Goal: Answer question/provide support: Share knowledge or assist other users

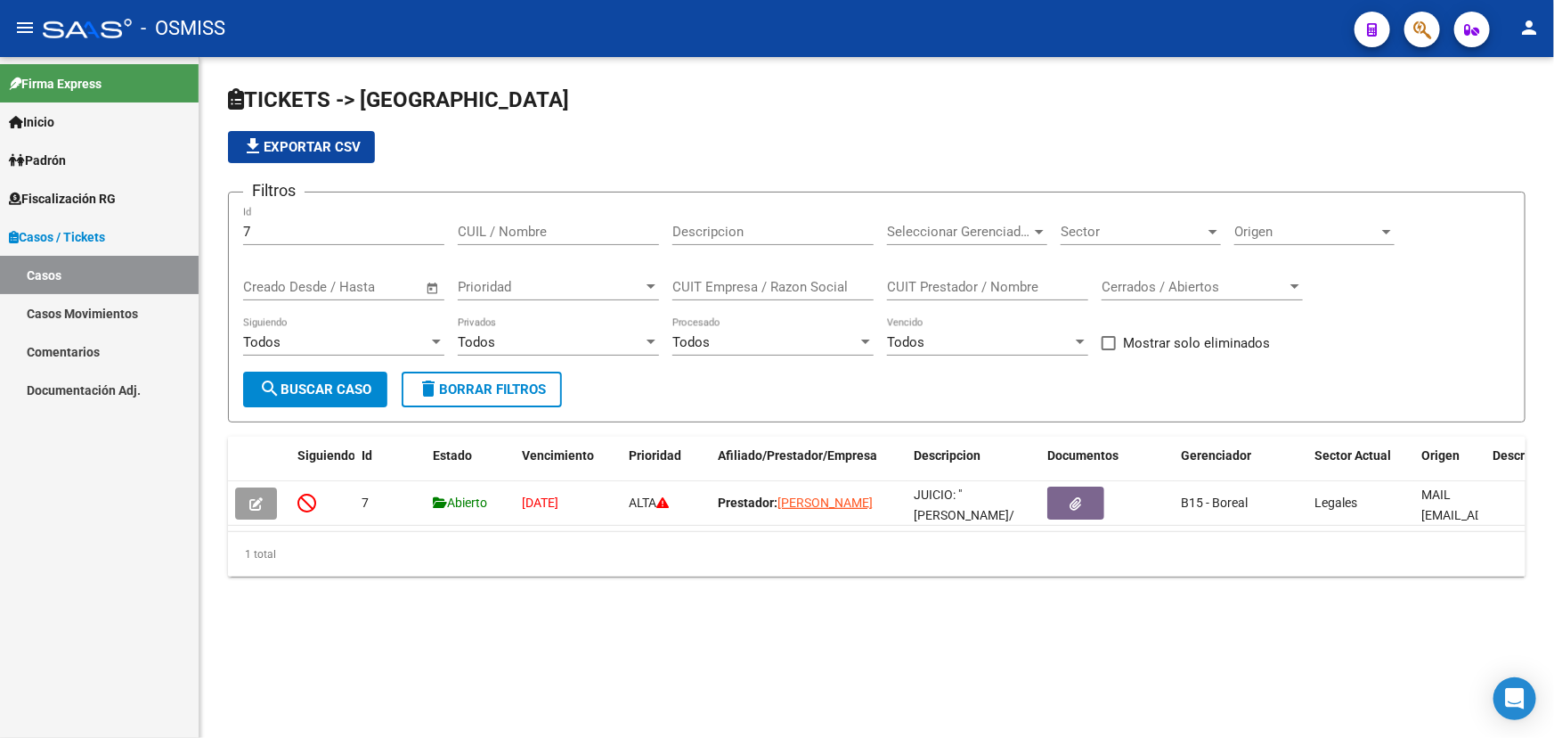
click at [1426, 36] on icon "button" at bounding box center [1423, 30] width 18 height 20
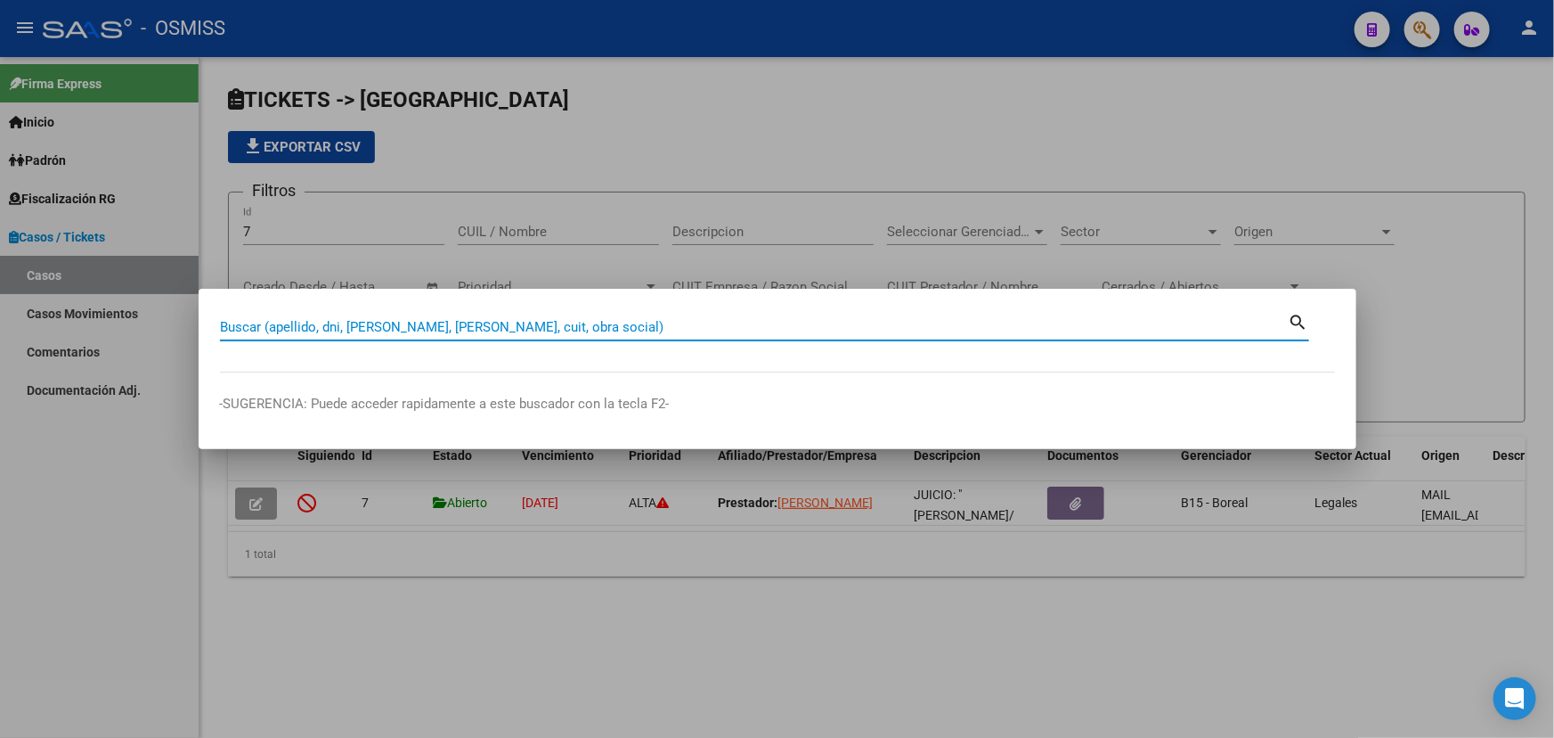
paste input "20572507301"
type input "20572507301"
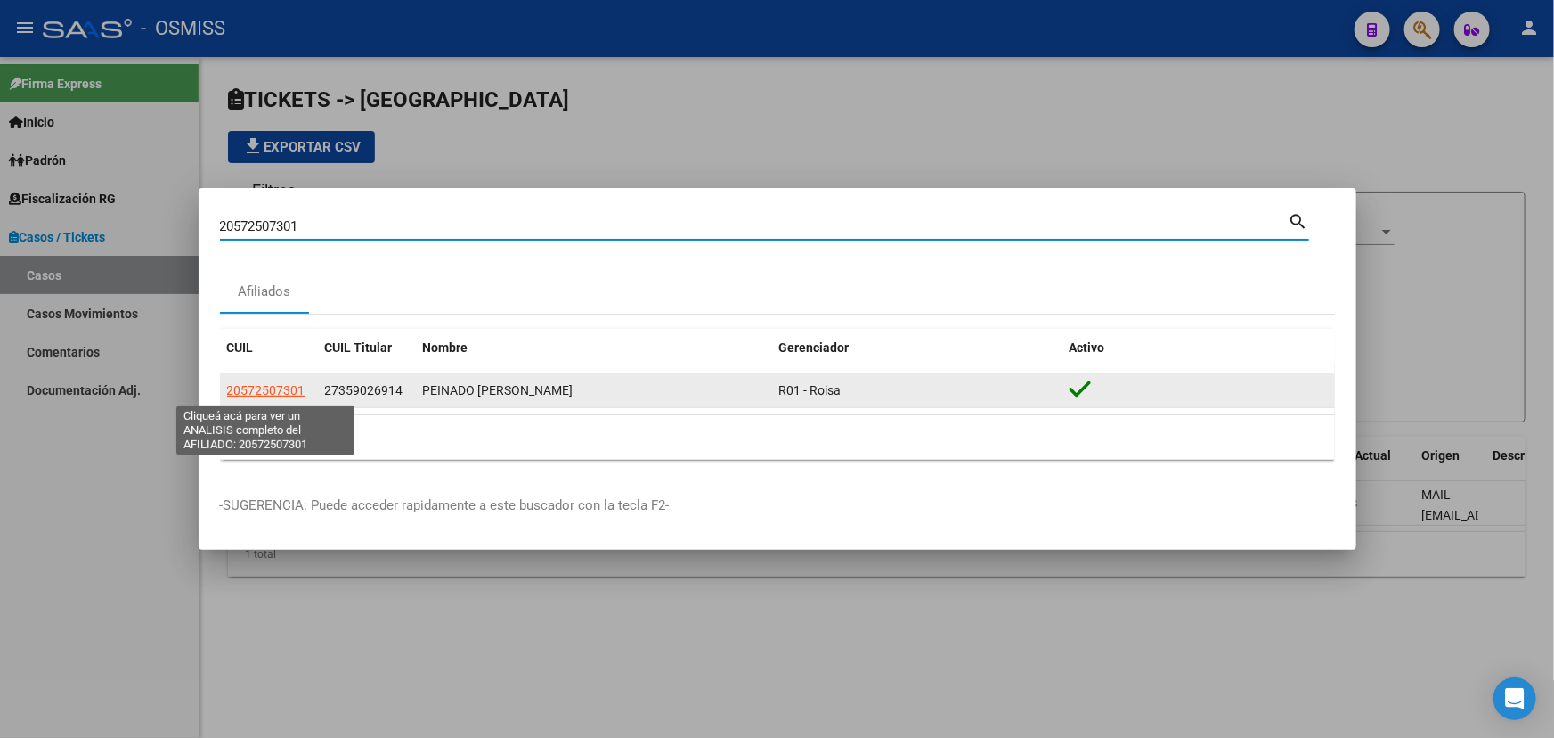
click at [277, 395] on span "20572507301" at bounding box center [266, 390] width 78 height 14
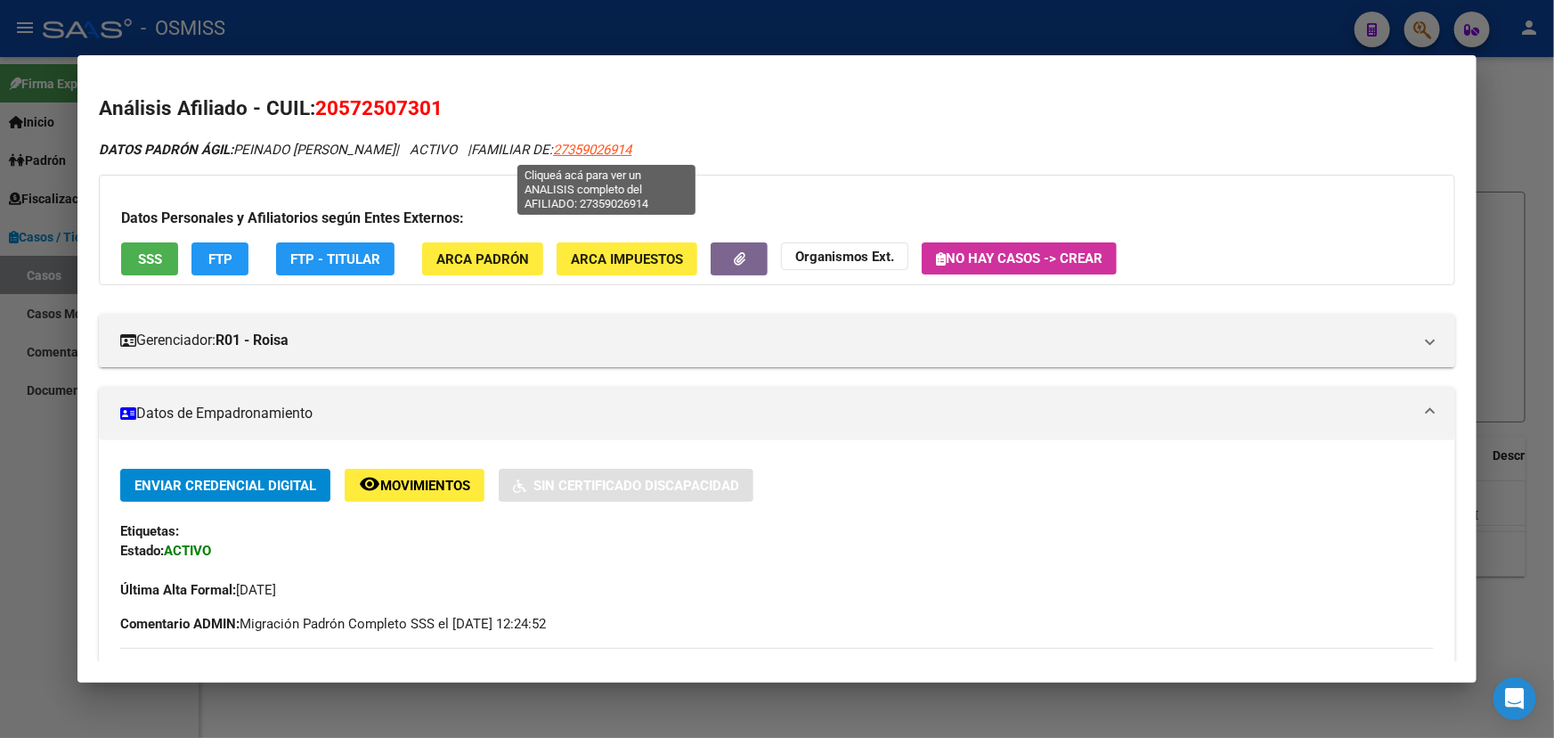
click at [607, 147] on span "27359026914" at bounding box center [592, 150] width 78 height 16
type textarea "27359026914"
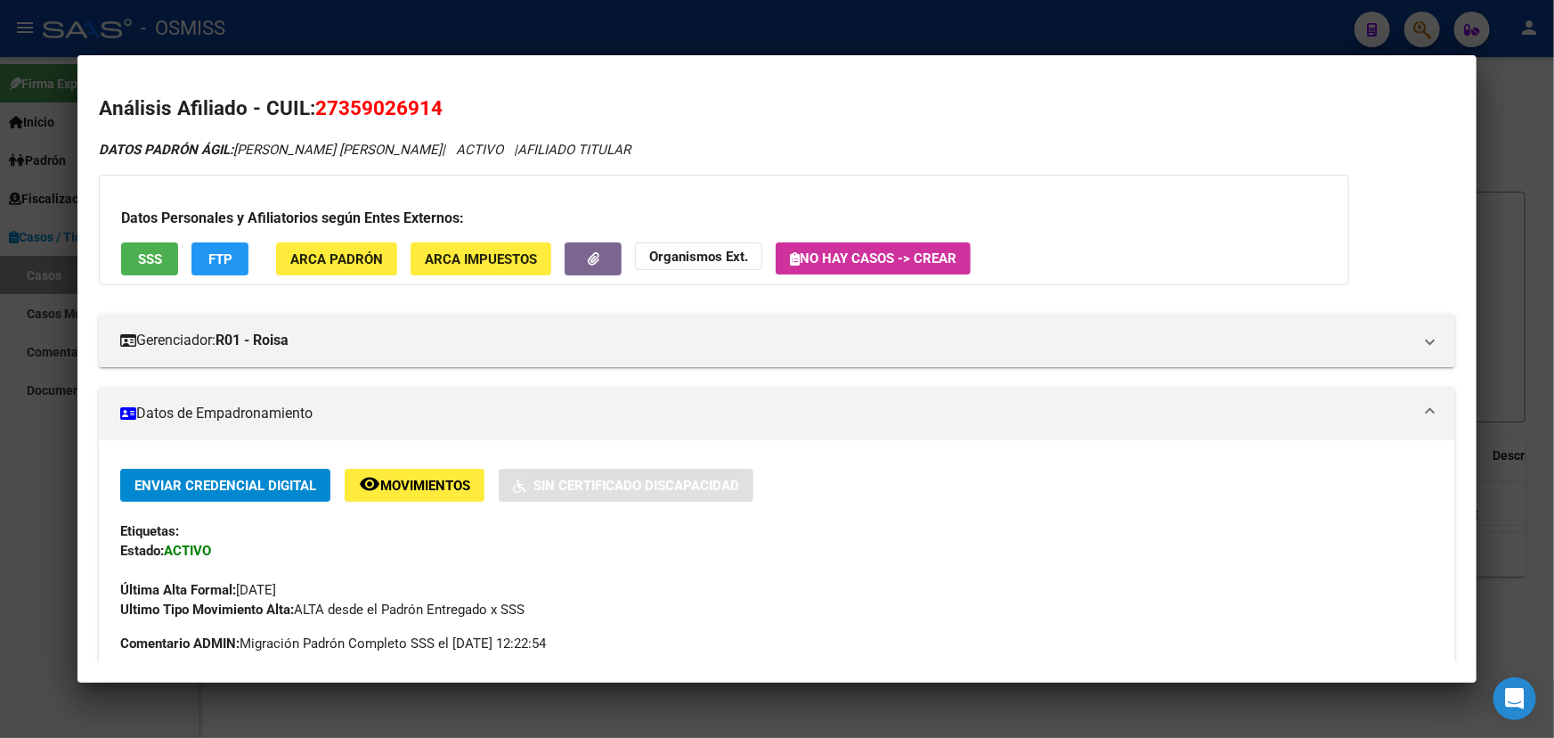
drag, startPoint x: 485, startPoint y: 106, endPoint x: 318, endPoint y: 112, distance: 166.7
click at [318, 112] on h2 "Análisis Afiliado - CUIL: 27359026914" at bounding box center [777, 109] width 1357 height 30
copy span "27359026914"
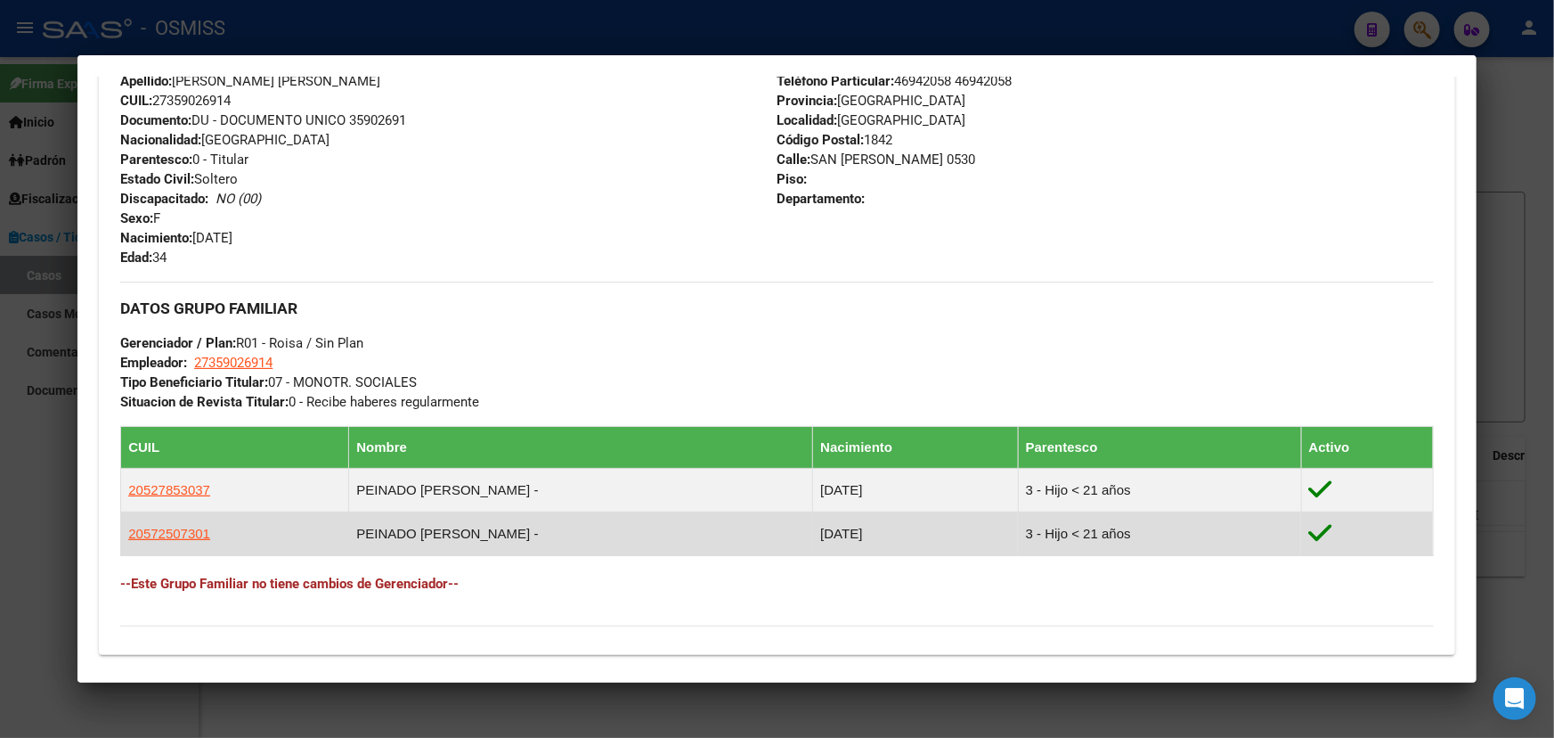
scroll to position [485, 0]
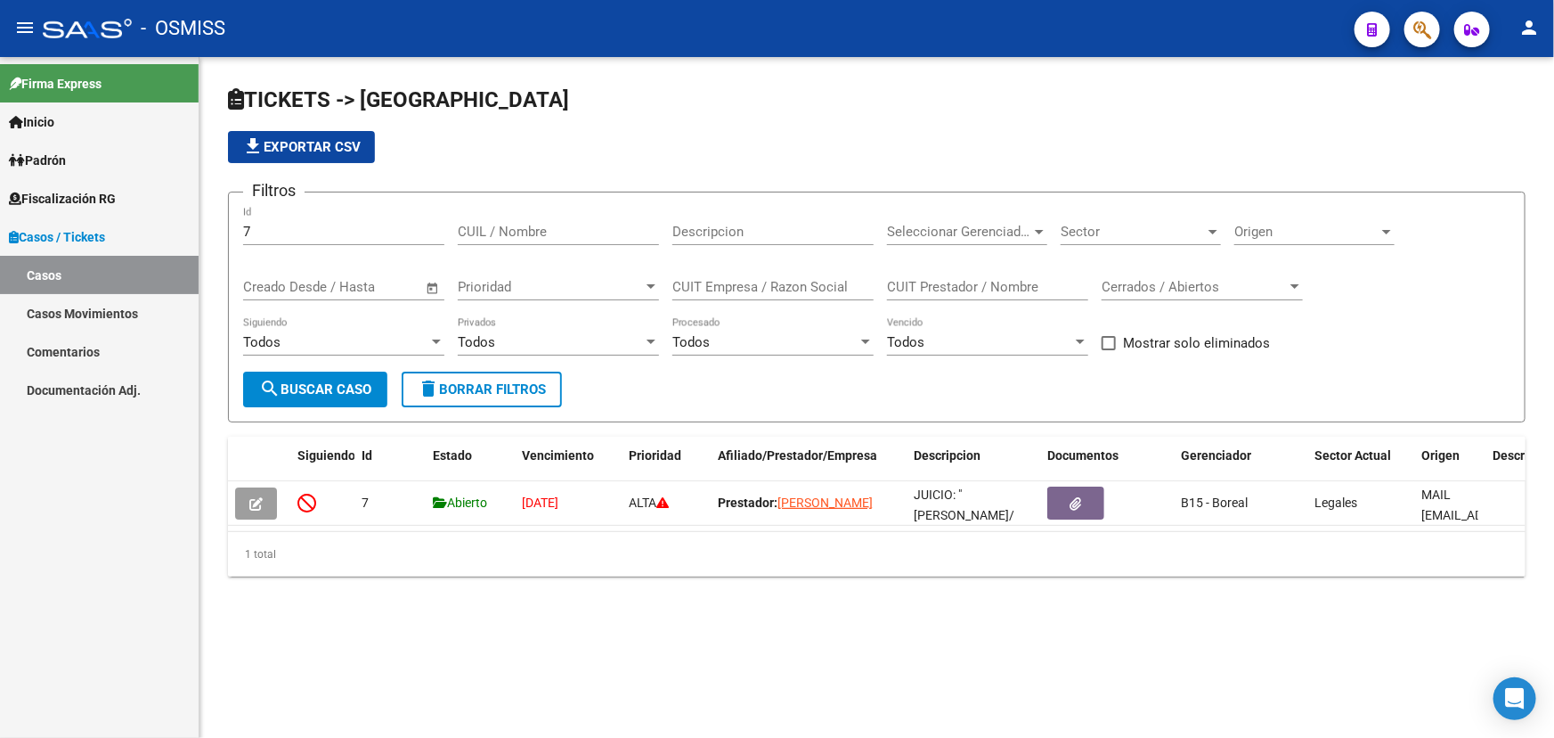
drag, startPoint x: 256, startPoint y: 229, endPoint x: 195, endPoint y: 233, distance: 60.7
click at [195, 233] on mat-sidenav-container "Firma Express Inicio Instructivos Contacto OS Padrón Afiliados Empadronados Cam…" at bounding box center [777, 397] width 1554 height 681
type input "2"
type input "9"
type input "1"
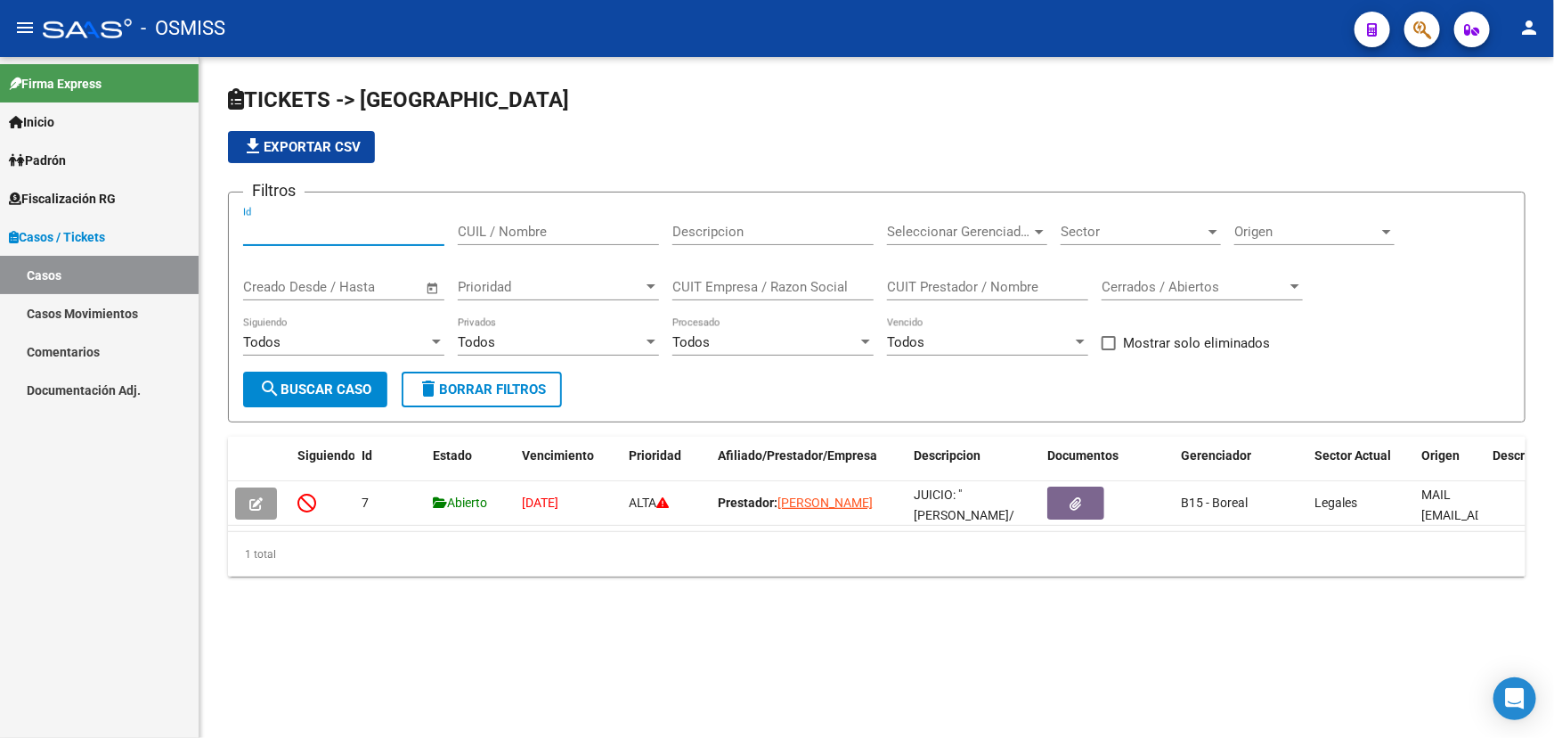
type input "1"
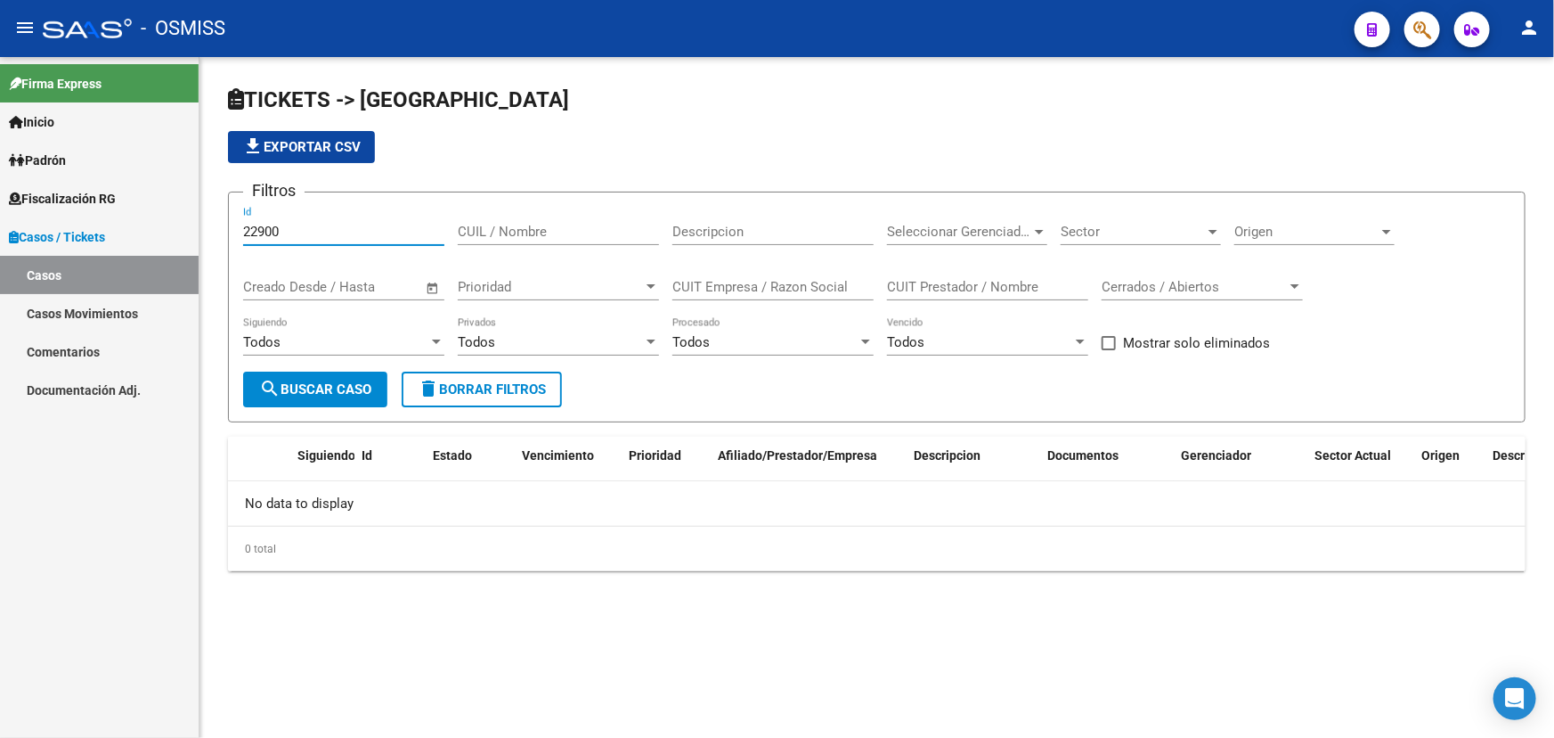
click at [257, 229] on input "22900" at bounding box center [343, 232] width 201 height 16
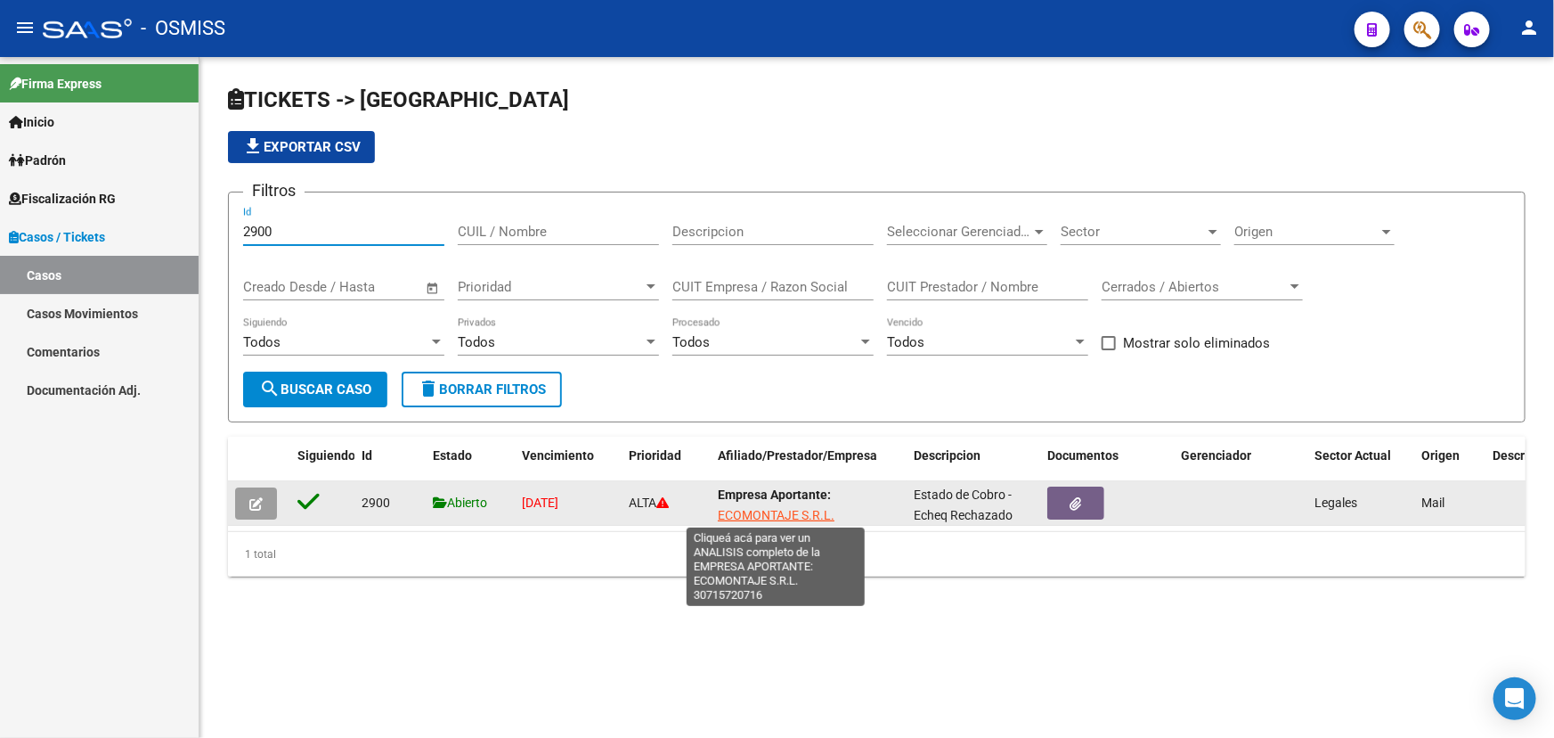
type input "2900"
click at [796, 508] on span "ECOMONTAJE S.R.L." at bounding box center [776, 515] width 117 height 14
type textarea "30715720716"
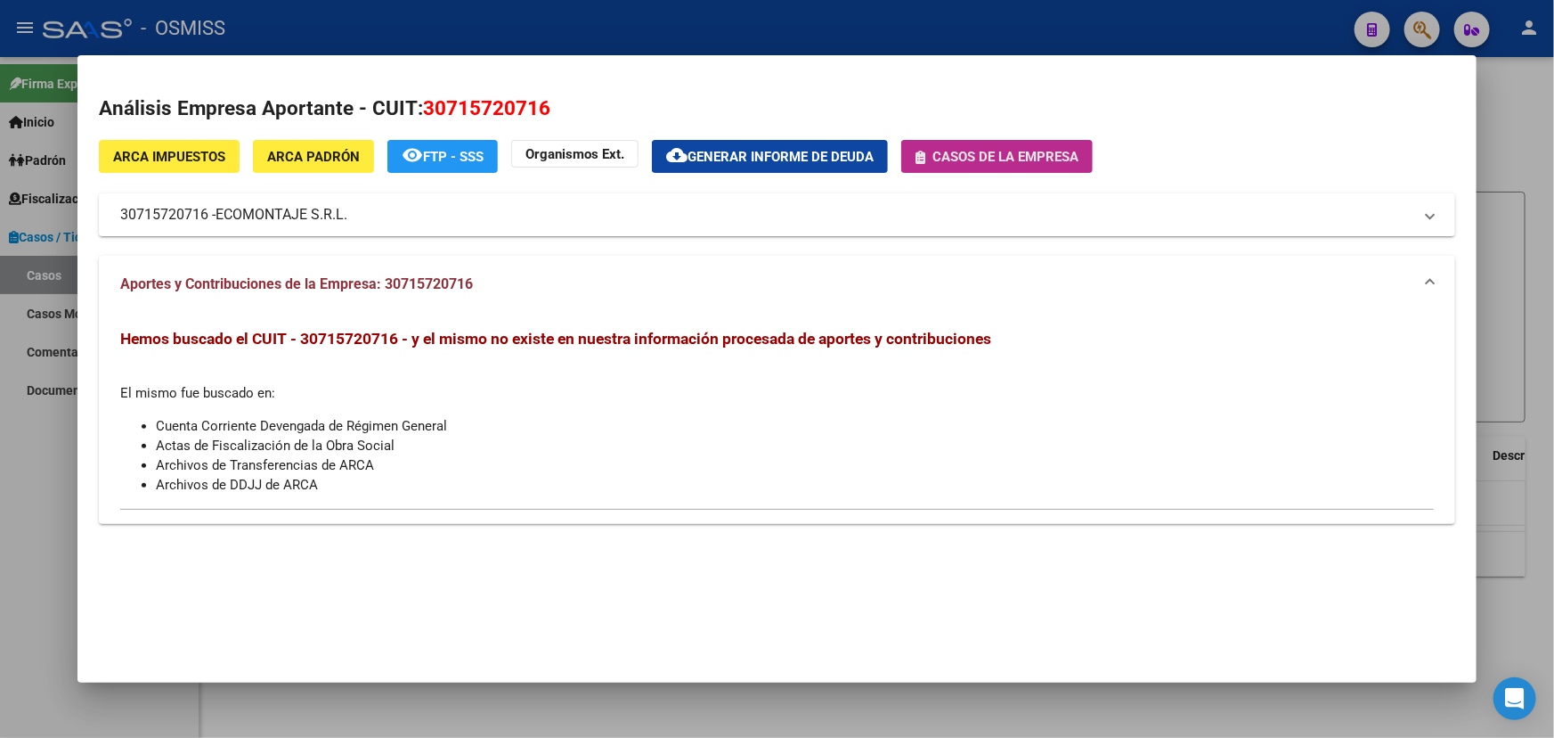
click at [974, 160] on span "Casos de la empresa" at bounding box center [1006, 157] width 146 height 16
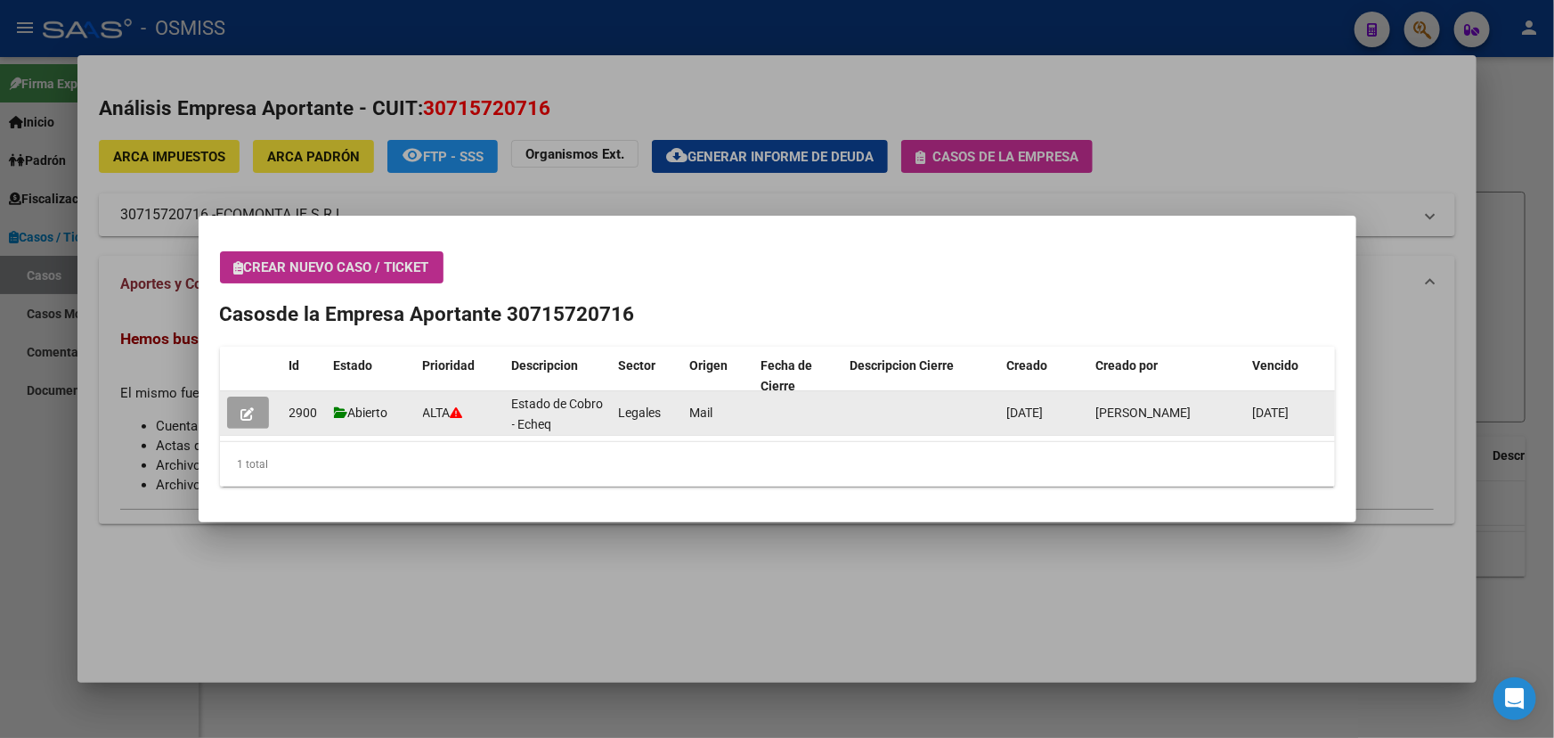
click at [258, 417] on button "button" at bounding box center [248, 412] width 42 height 32
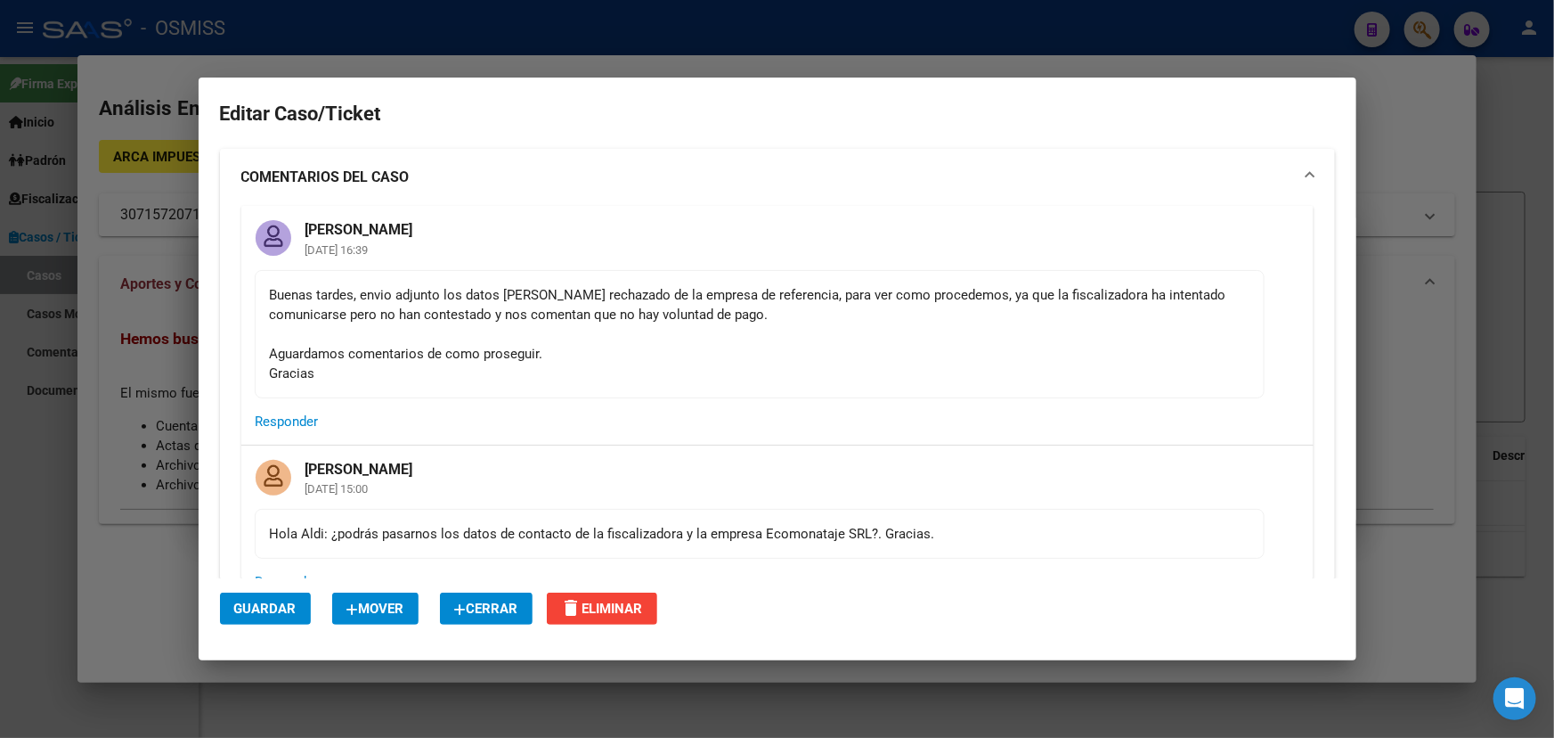
drag, startPoint x: 427, startPoint y: 302, endPoint x: 1050, endPoint y: 306, distance: 623.5
click at [981, 296] on div "Buenas tardes, envio adjunto los datos del echeq rechazado de la empresa de ref…" at bounding box center [760, 334] width 980 height 98
click at [1089, 321] on div "Buenas tardes, envio adjunto los datos del echeq rechazado de la empresa de ref…" at bounding box center [760, 334] width 980 height 98
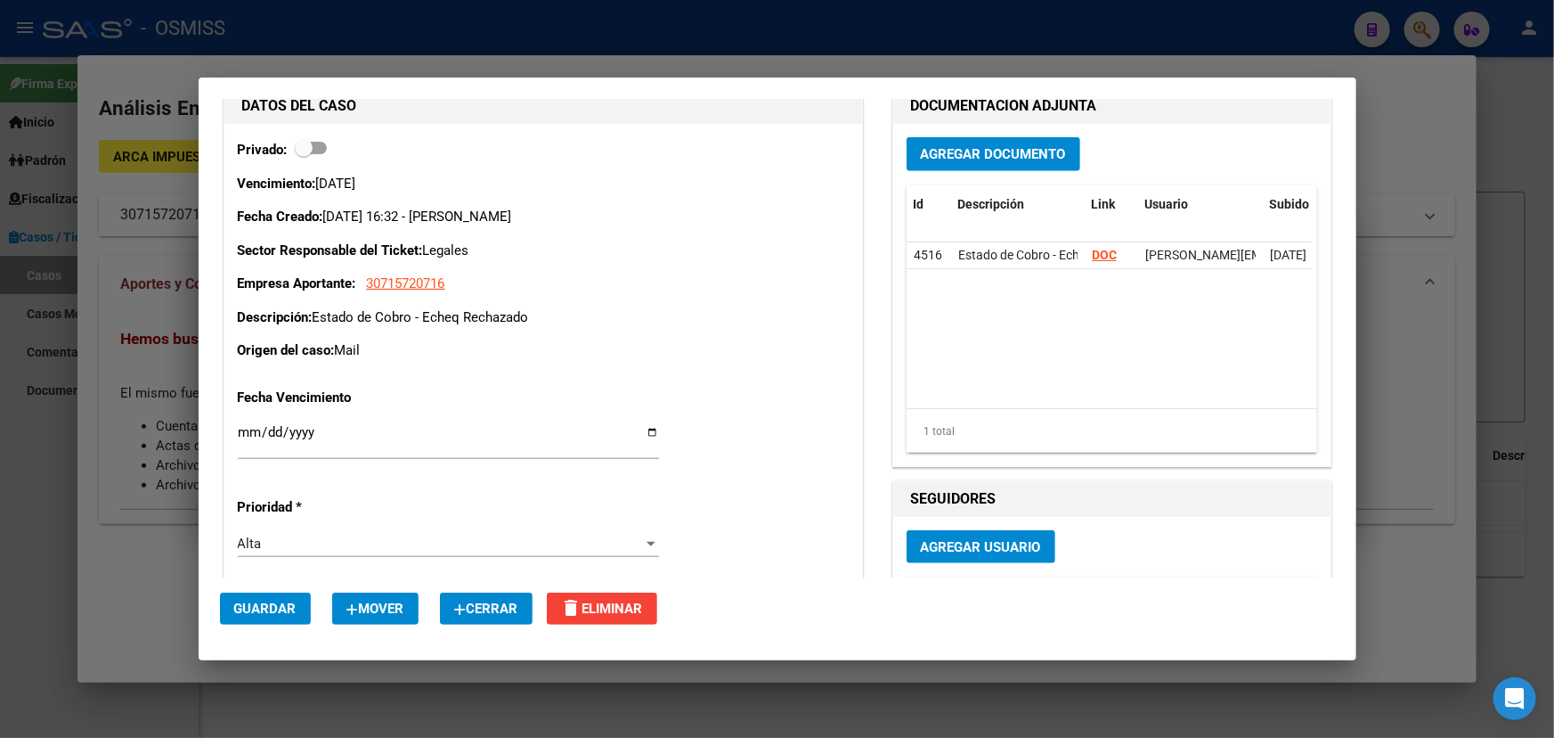
scroll to position [729, 0]
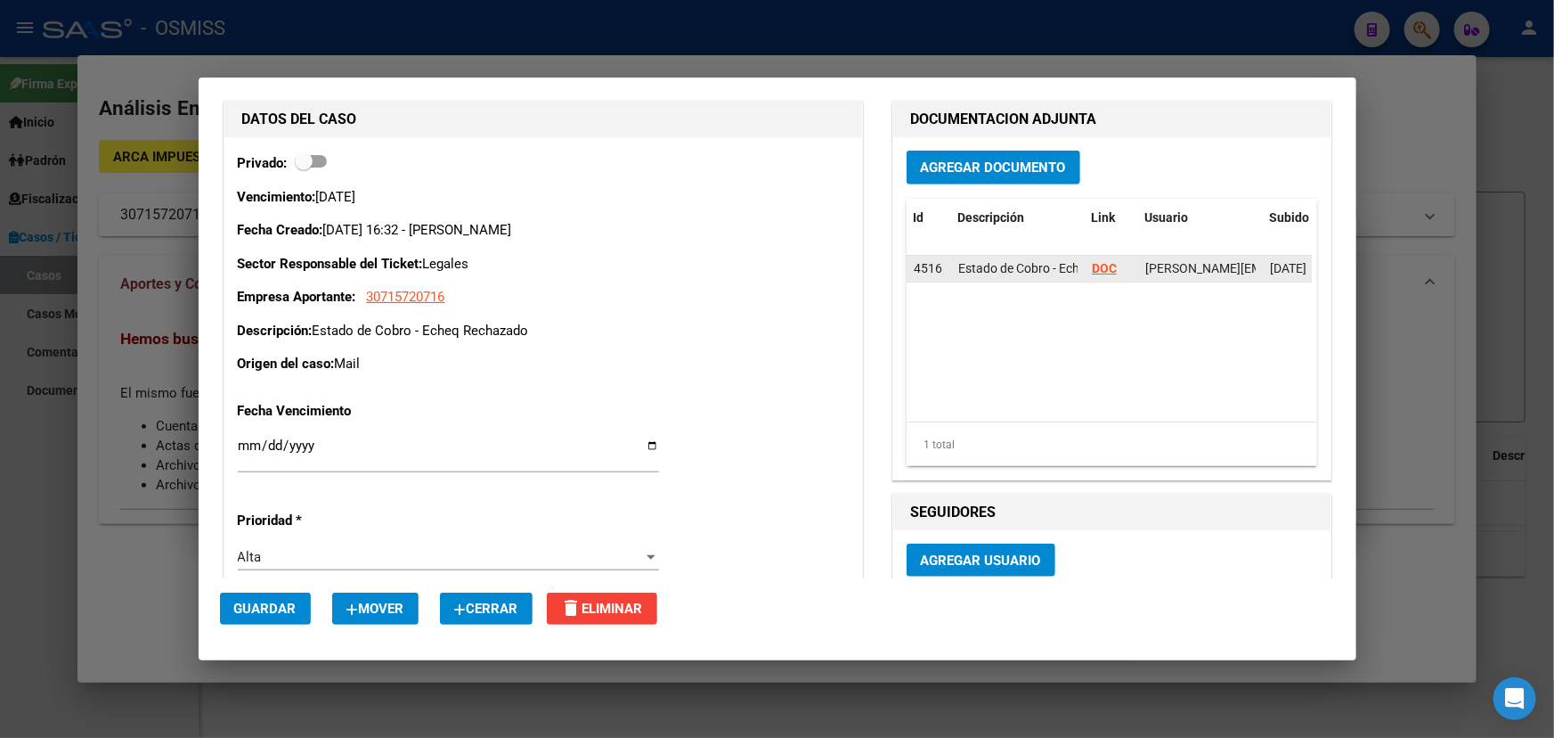
click at [1092, 270] on strong "DOC" at bounding box center [1104, 268] width 25 height 14
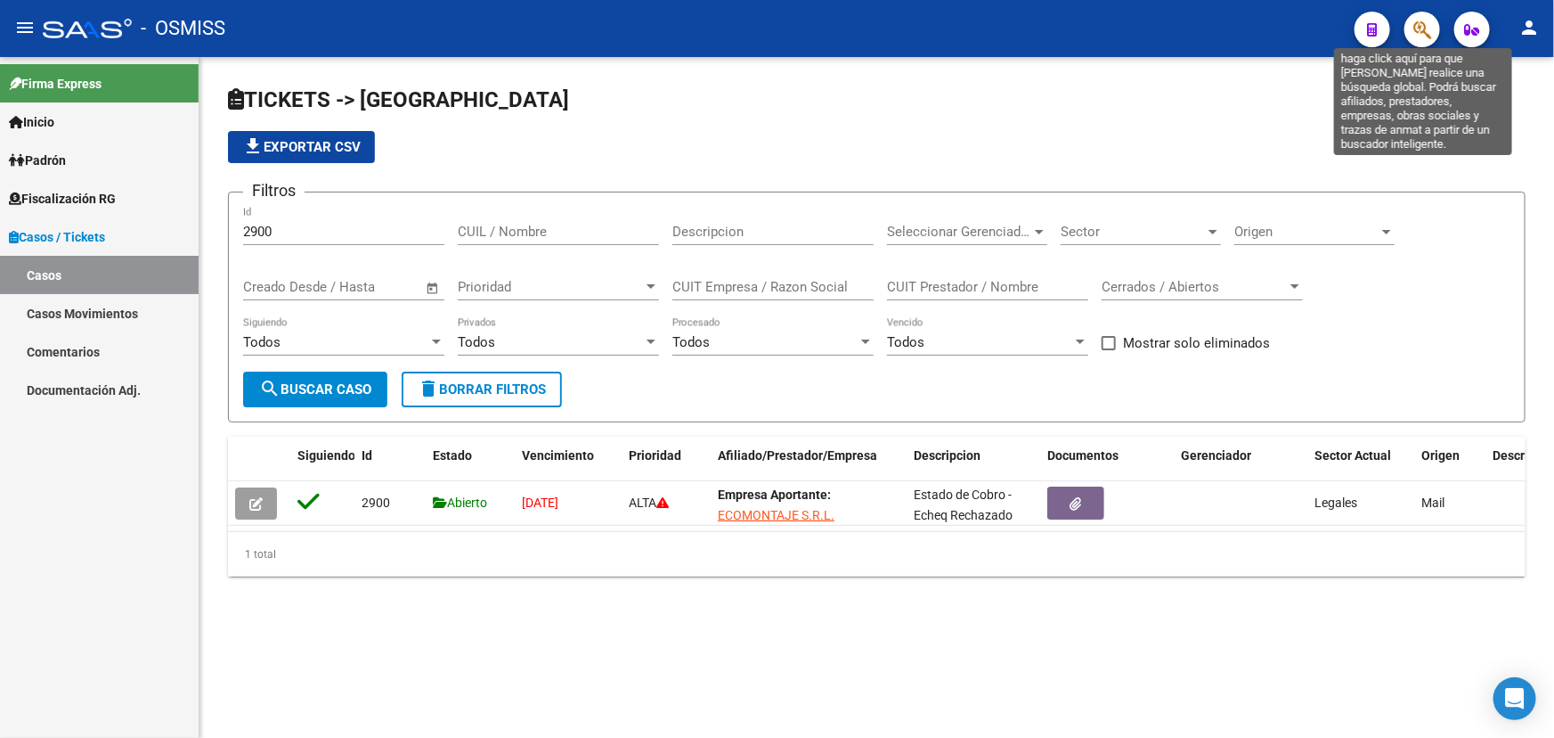
click at [1416, 38] on icon "button" at bounding box center [1423, 30] width 18 height 20
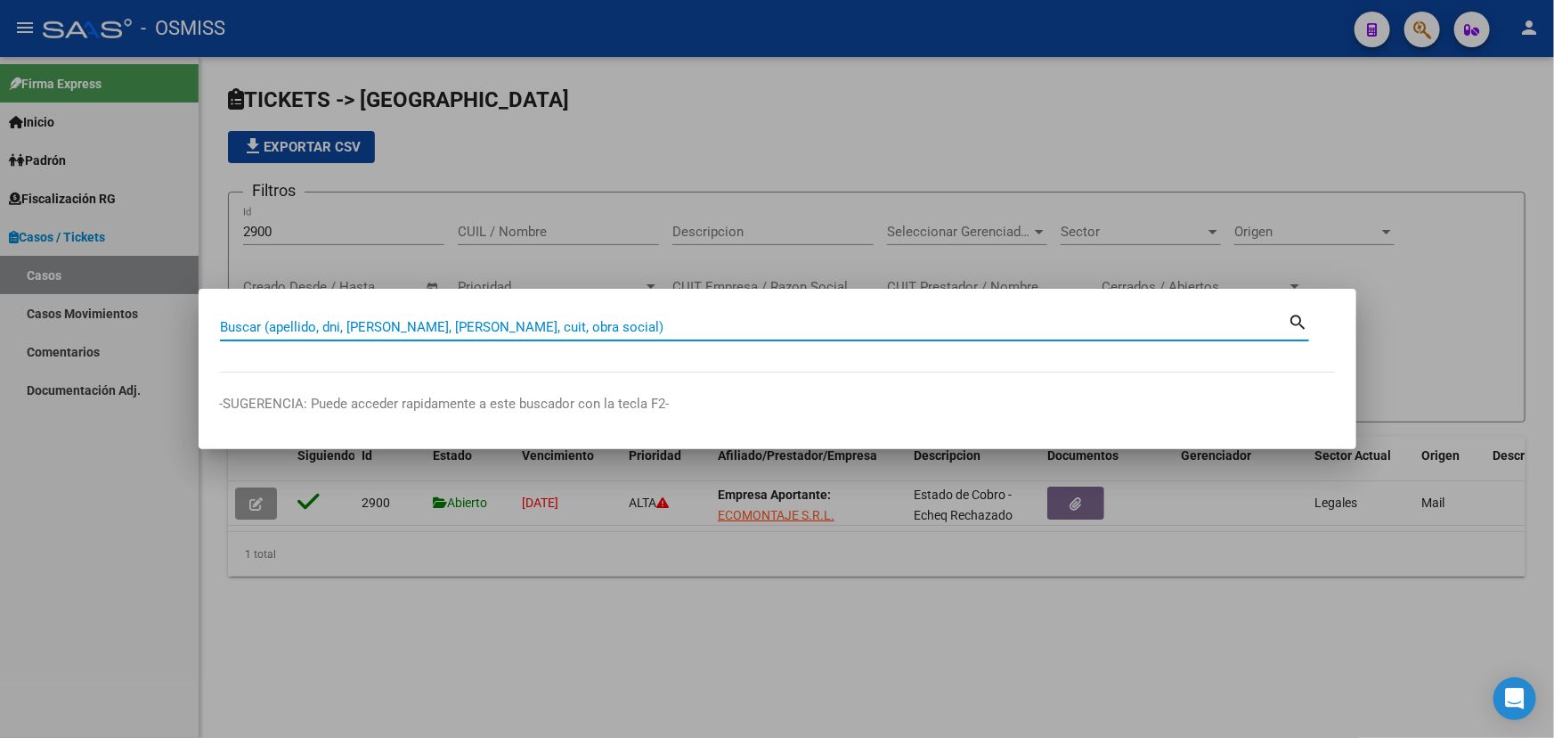
paste input "20-39216747-2"
type input "20392167472"
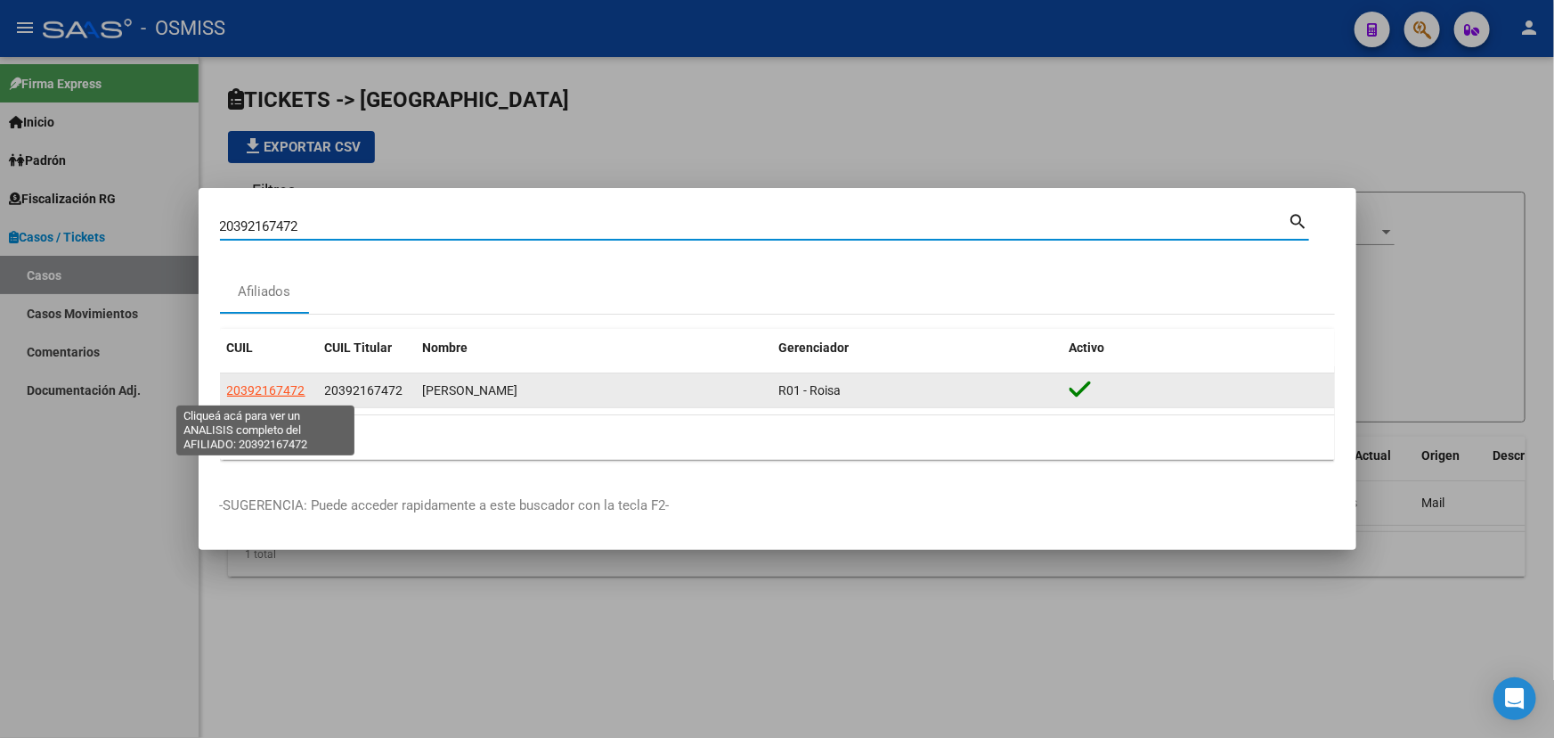
click at [280, 393] on span "20392167472" at bounding box center [266, 390] width 78 height 14
type textarea "20392167472"
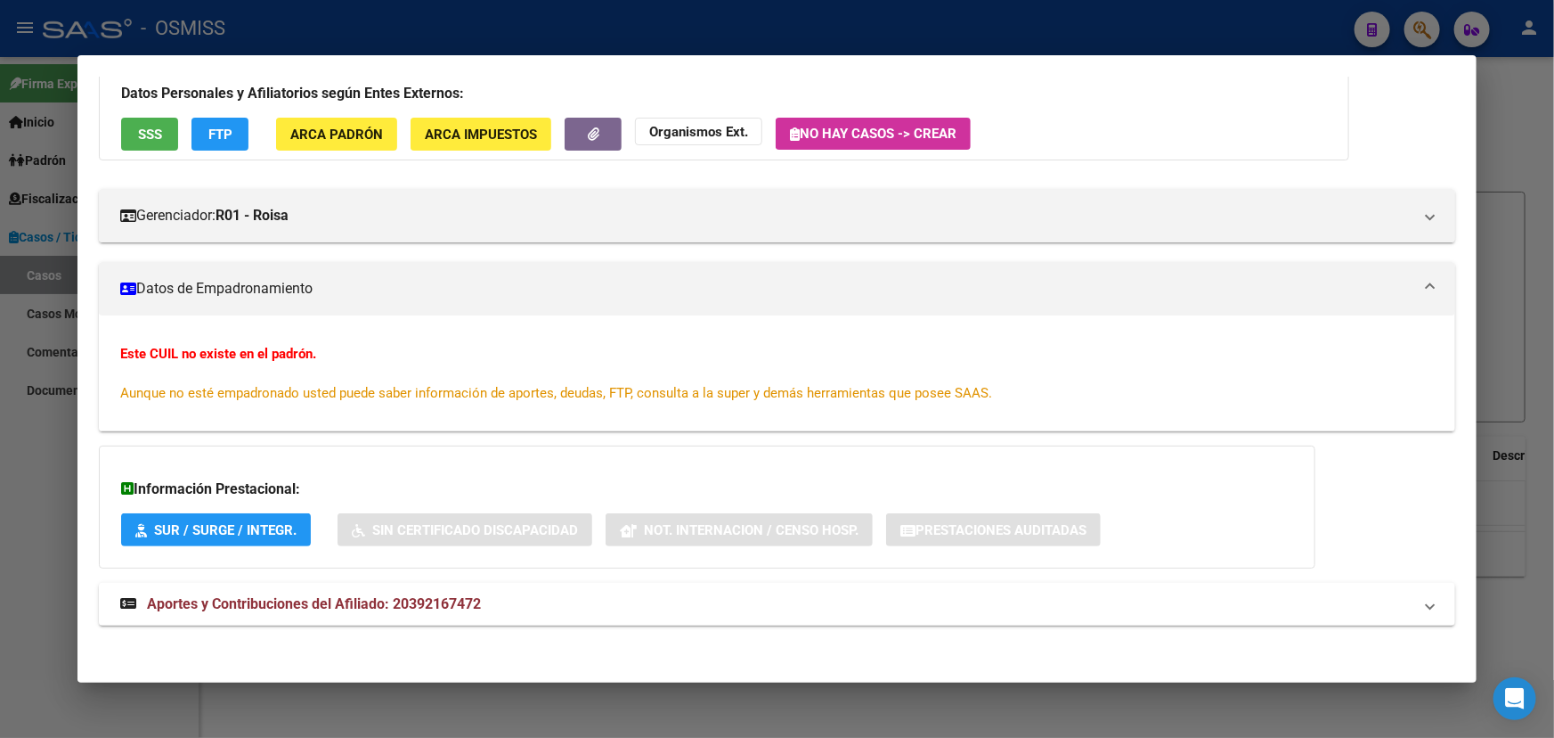
scroll to position [127, 0]
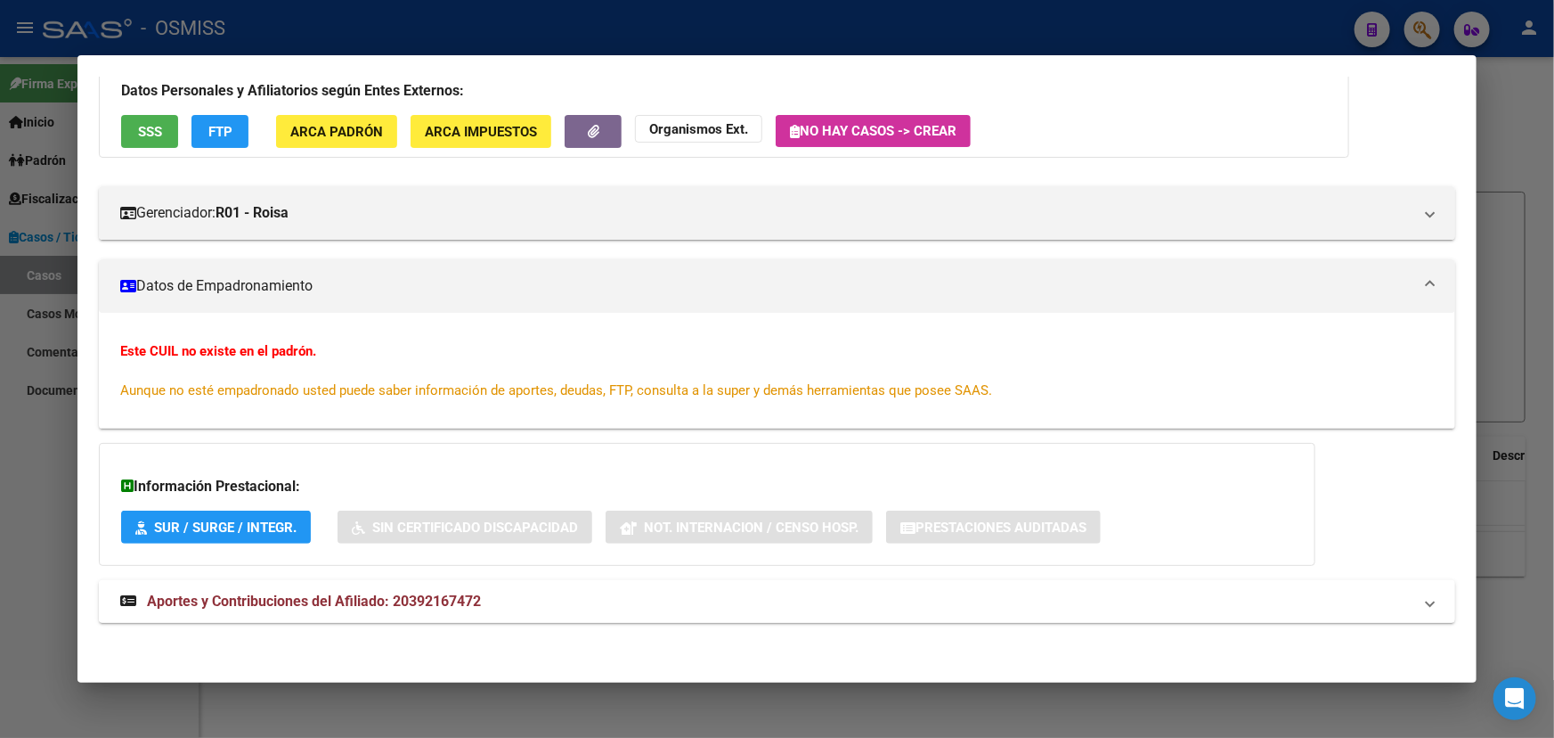
click at [393, 601] on span "Aportes y Contribuciones del Afiliado: 20392167472" at bounding box center [314, 600] width 334 height 17
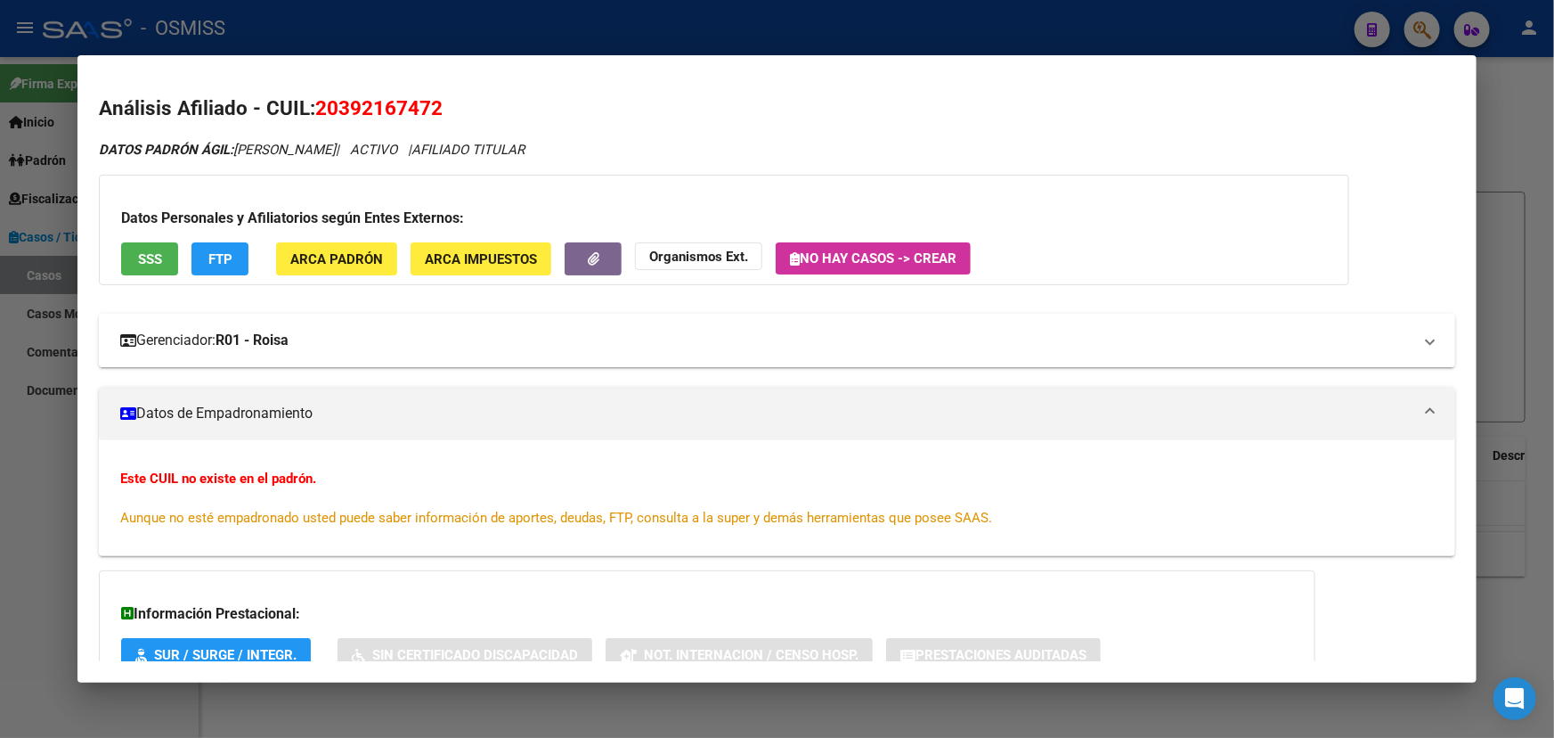
scroll to position [0, 0]
click at [272, 328] on mat-expansion-panel-header "Gerenciador: R01 - Roisa" at bounding box center [777, 340] width 1357 height 53
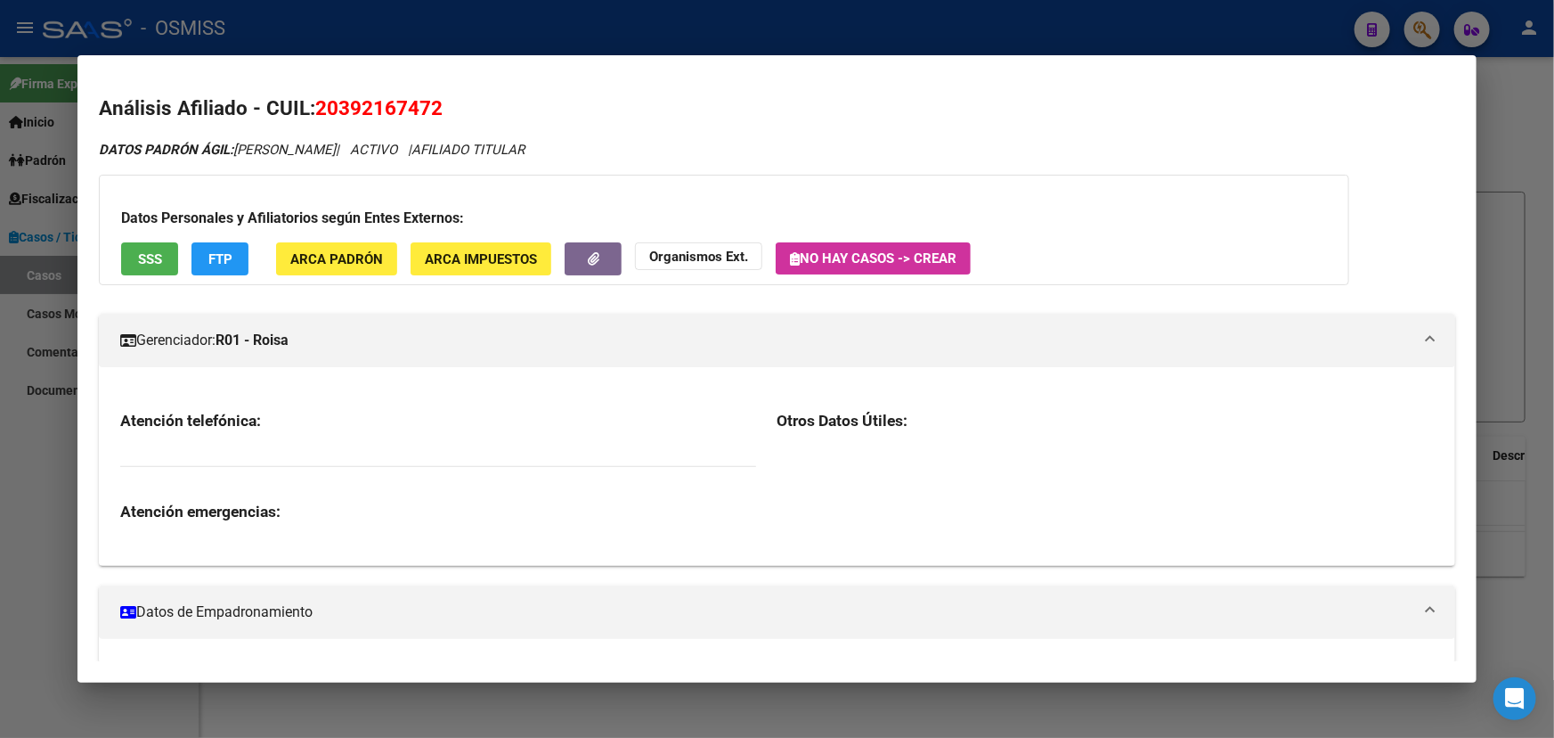
click at [345, 319] on mat-expansion-panel-header "Gerenciador: R01 - Roisa" at bounding box center [777, 340] width 1357 height 53
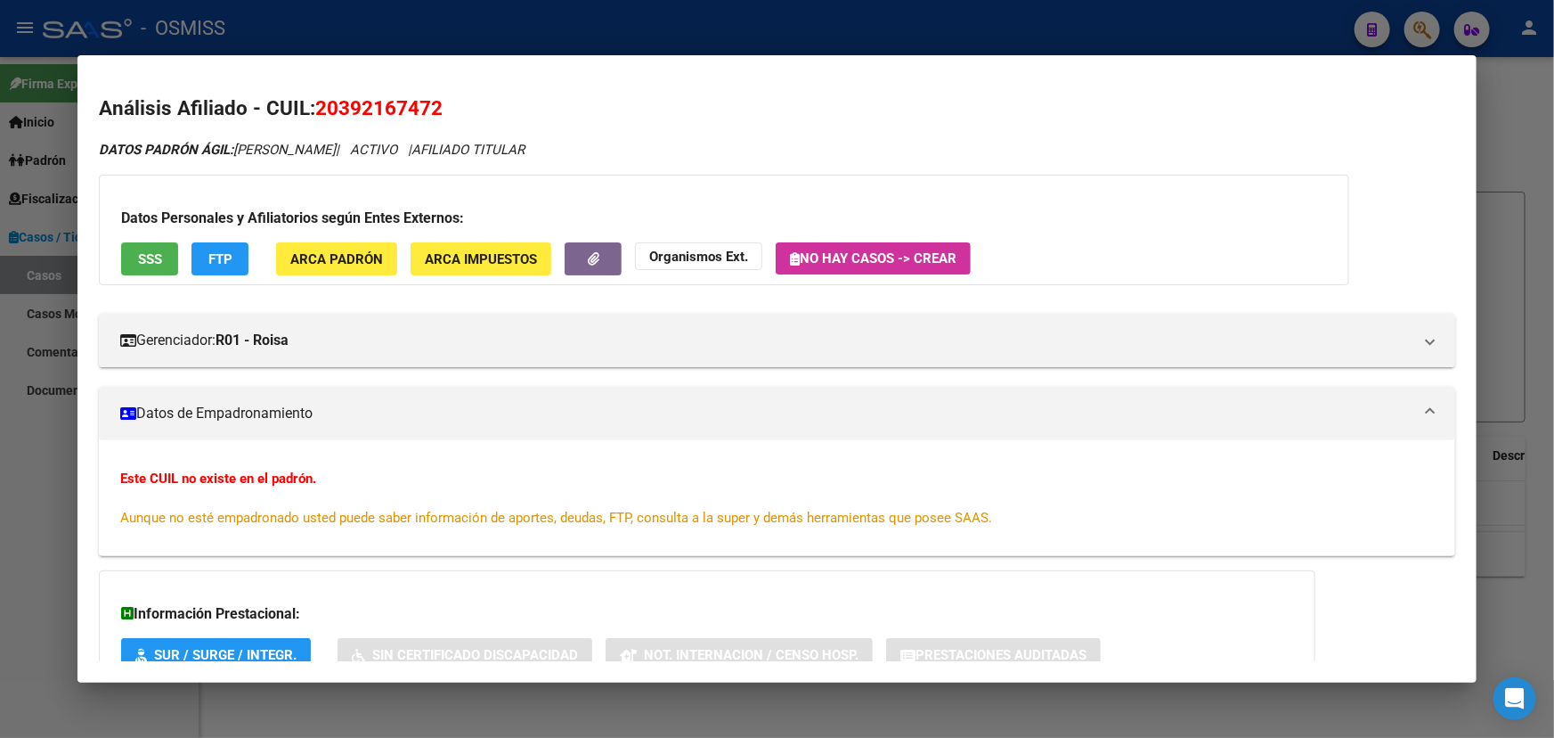
drag, startPoint x: 478, startPoint y: 116, endPoint x: 319, endPoint y: 110, distance: 159.6
click at [319, 110] on h2 "Análisis Afiliado - CUIL: 20392167472" at bounding box center [777, 109] width 1357 height 30
copy span "20392167472"
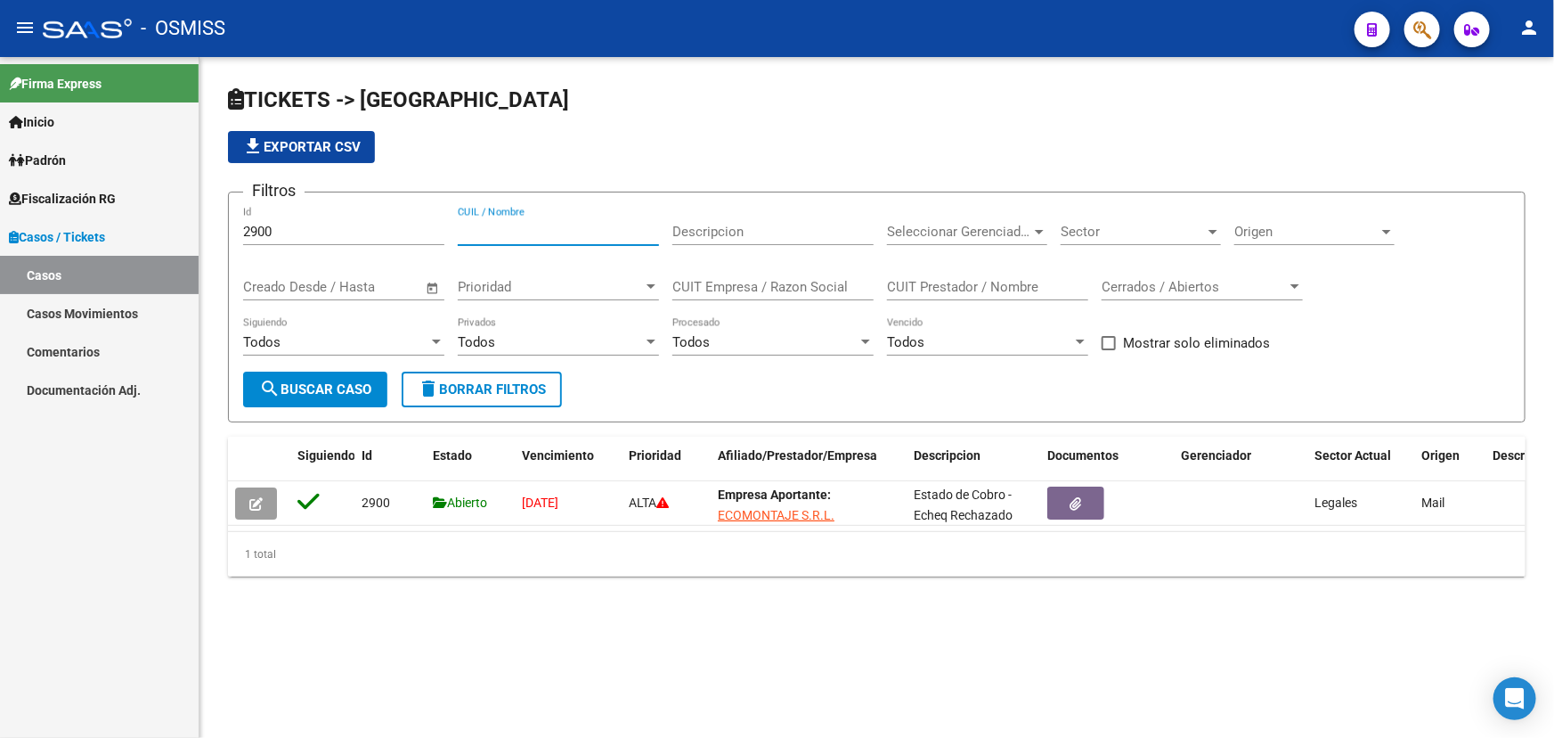
click at [540, 224] on input "CUIL / Nombre" at bounding box center [558, 232] width 201 height 16
paste input "30711560099"
type input "30711560099"
drag, startPoint x: 184, startPoint y: 226, endPoint x: 155, endPoint y: 225, distance: 29.4
click at [132, 222] on mat-sidenav-container "Firma Express Inicio Instructivos Contacto OS Padrón Afiliados Empadronados Cam…" at bounding box center [777, 397] width 1554 height 681
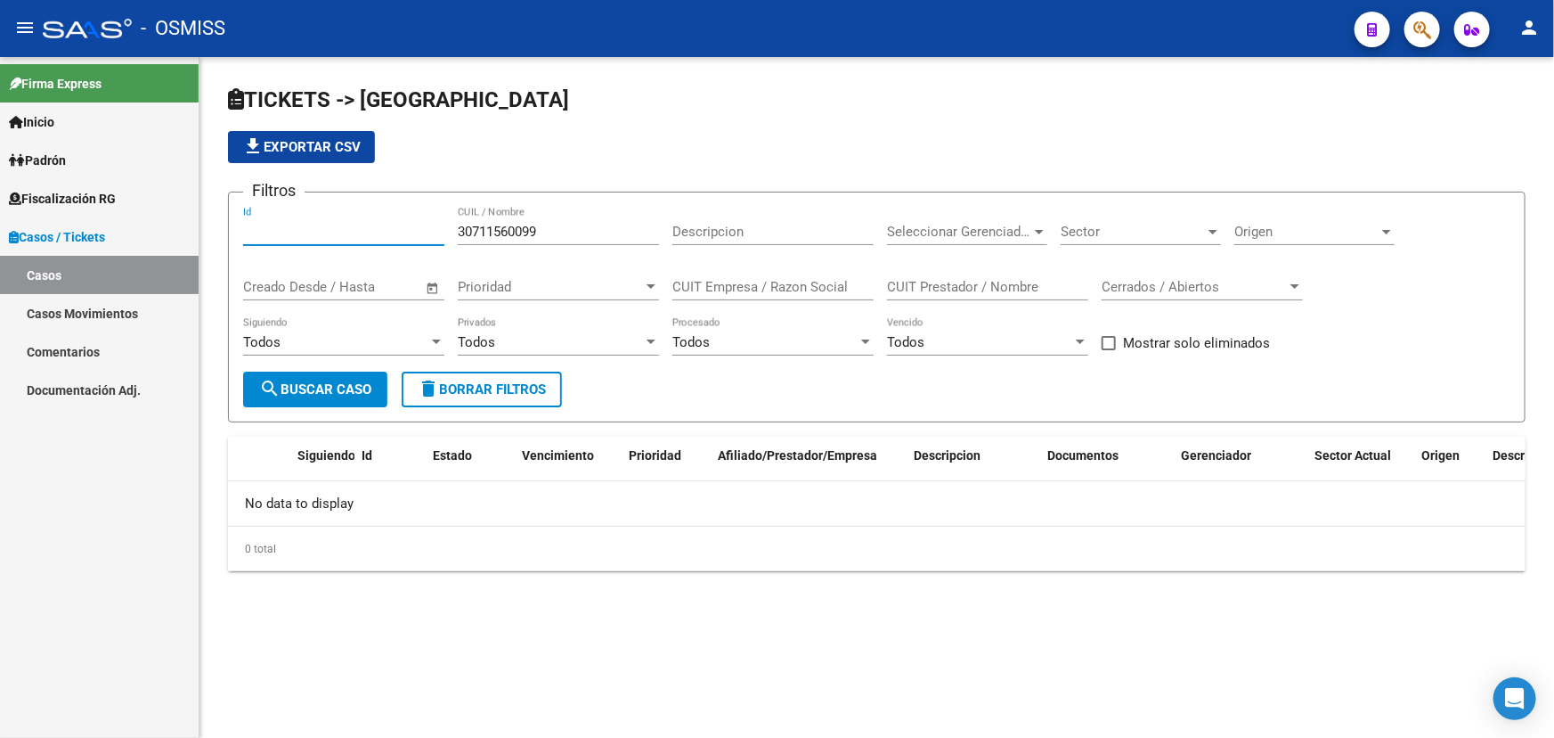
click at [581, 228] on input "30711560099" at bounding box center [558, 232] width 201 height 16
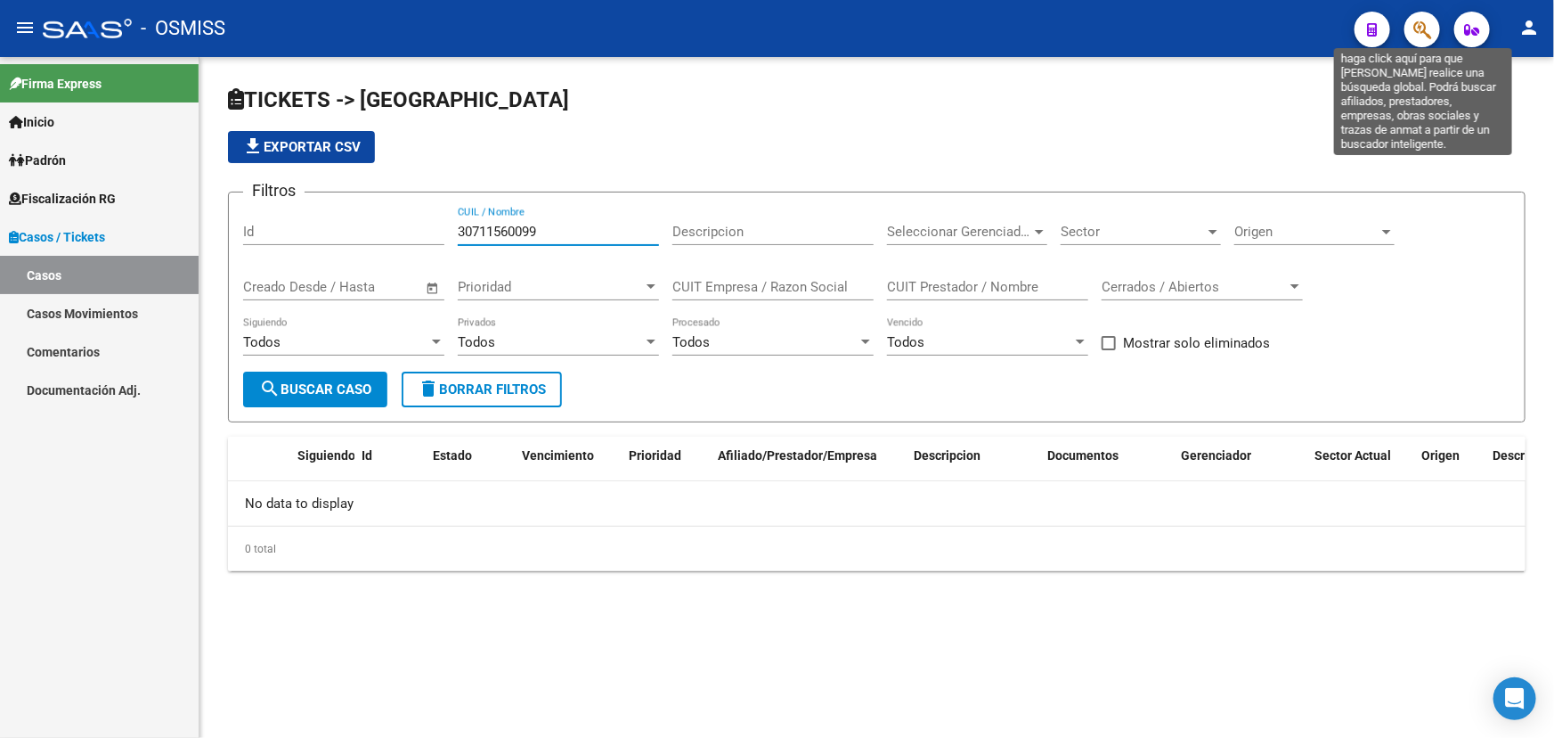
click at [1421, 29] on icon "button" at bounding box center [1423, 30] width 18 height 20
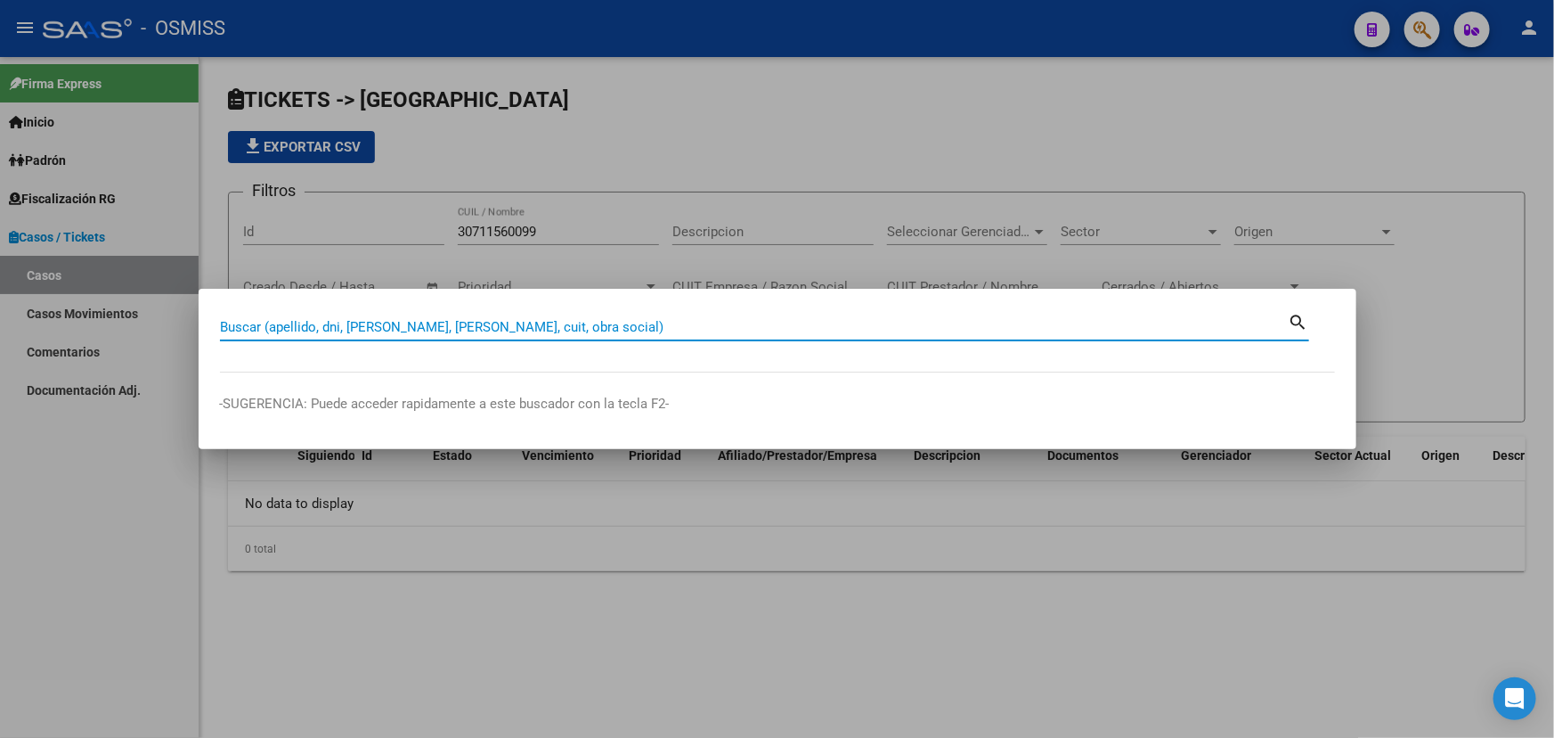
paste input "30711560099"
type input "30711560099"
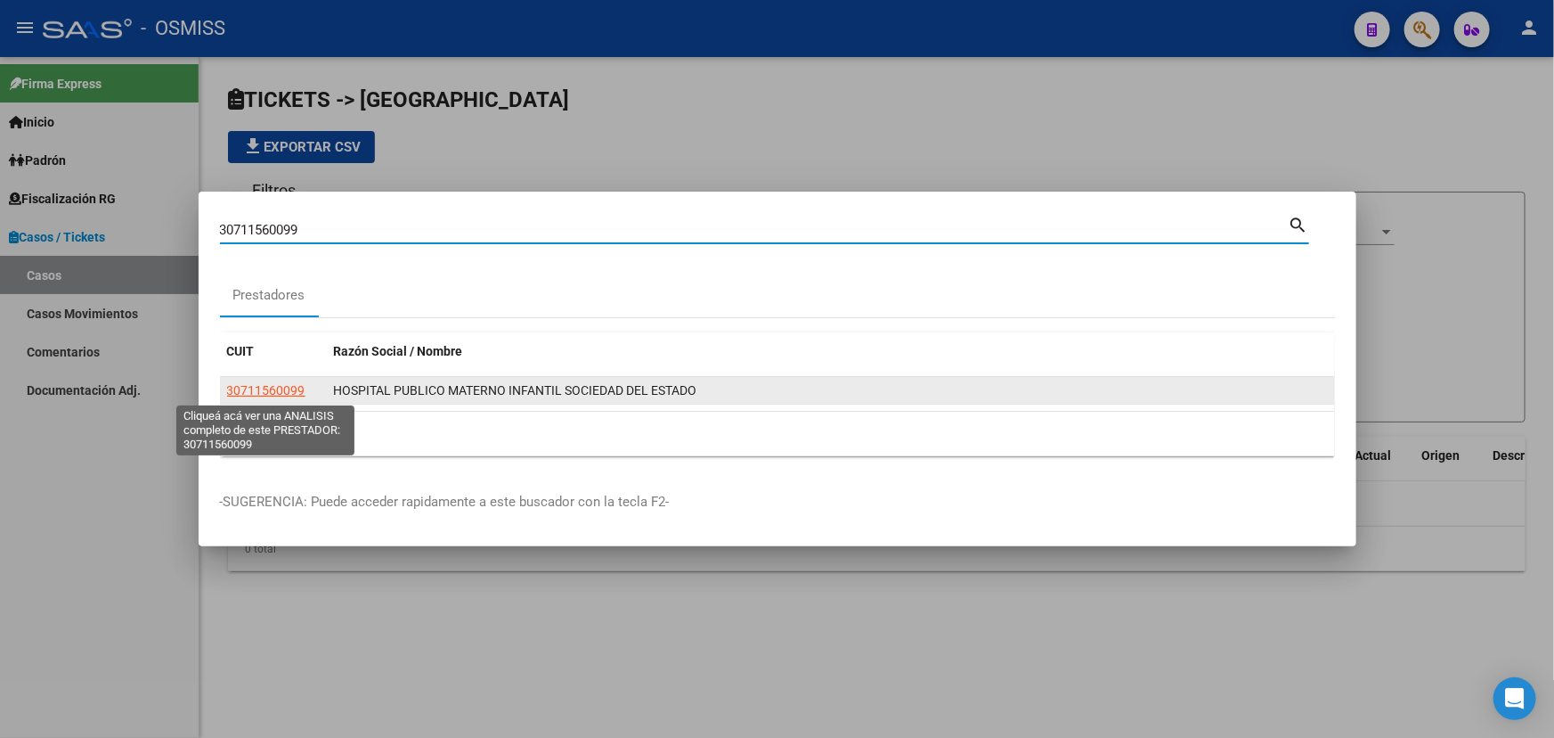
click at [281, 390] on span "30711560099" at bounding box center [266, 390] width 78 height 14
type textarea "30711560099"
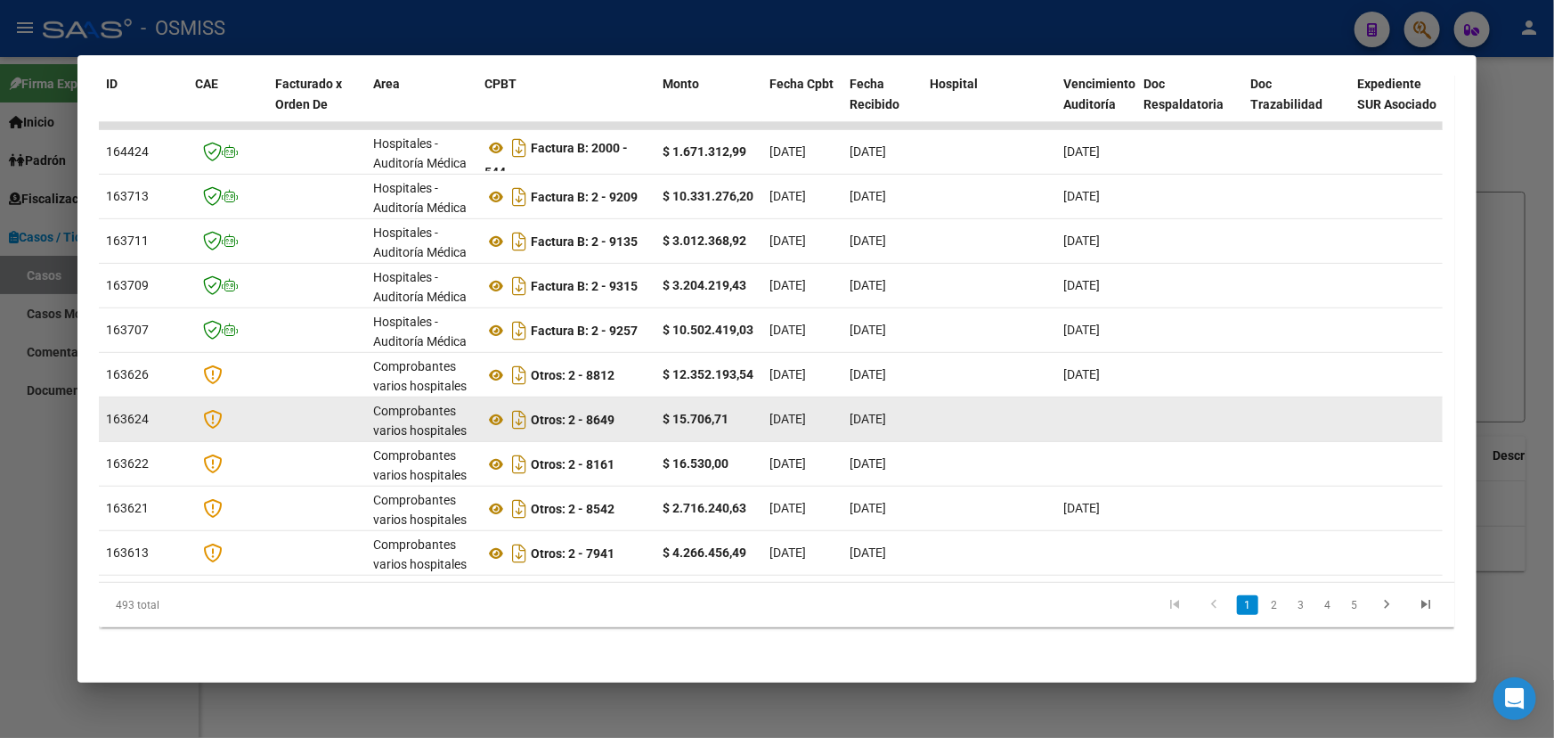
scroll to position [410, 0]
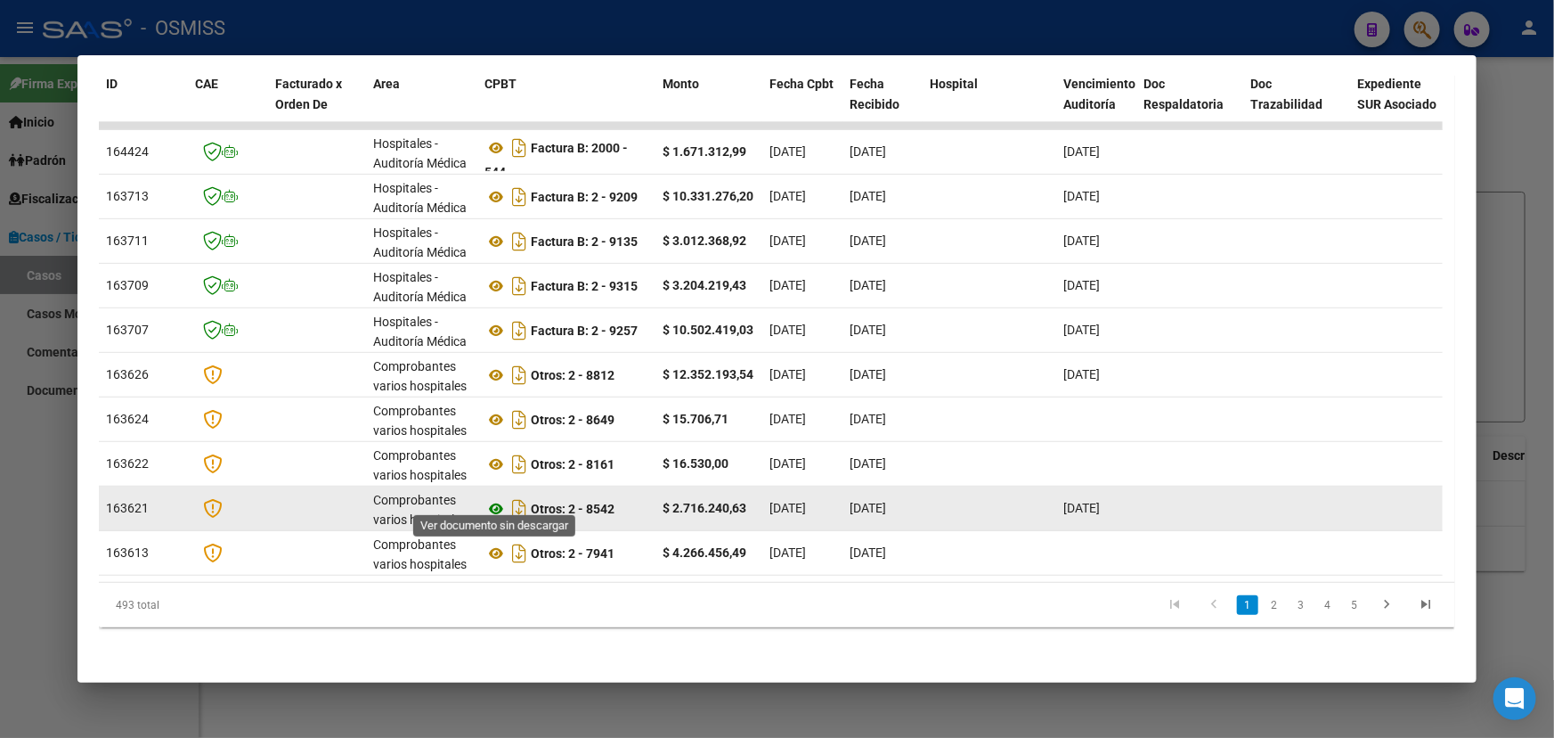
click at [493, 498] on icon at bounding box center [496, 508] width 23 height 21
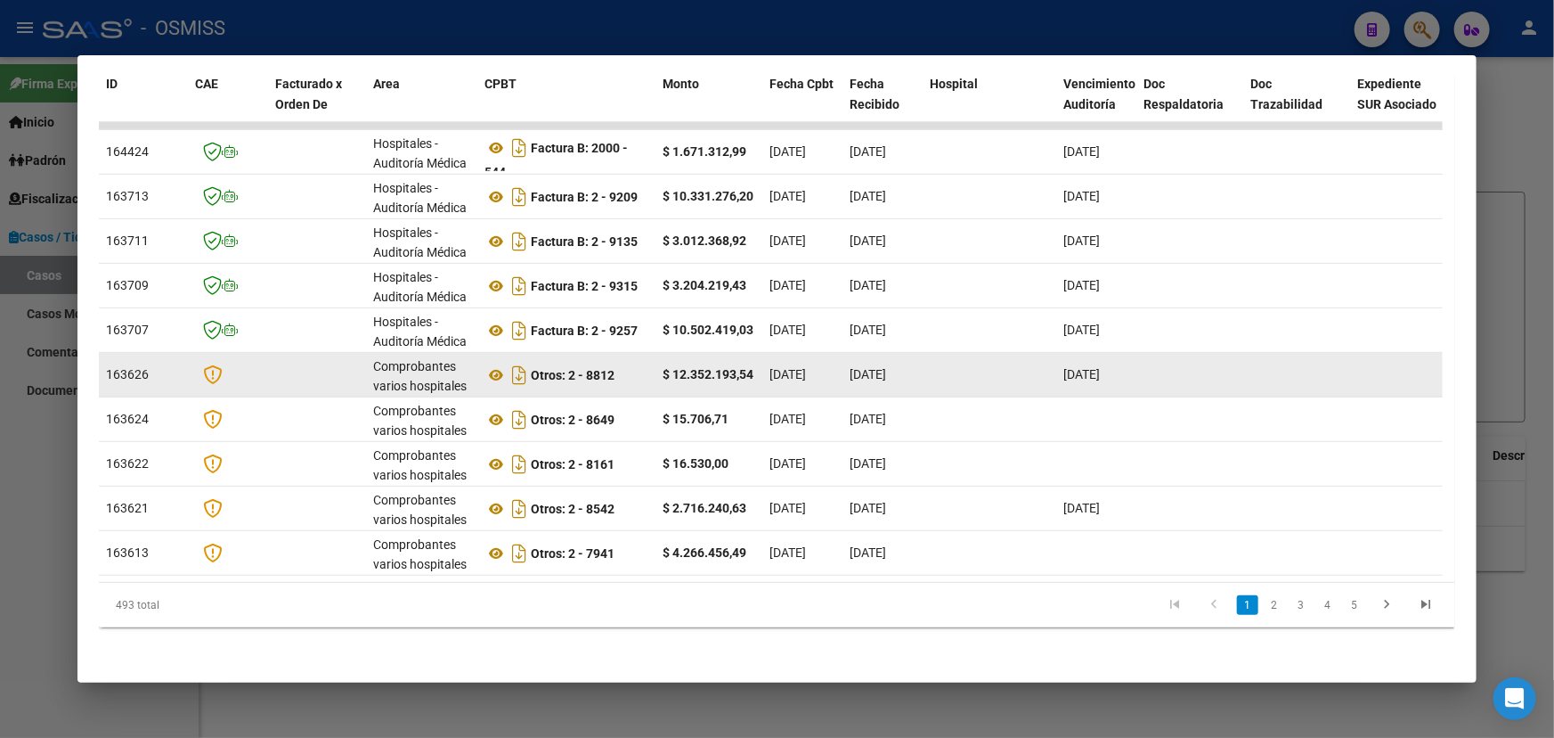
drag, startPoint x: 1081, startPoint y: 363, endPoint x: 574, endPoint y: 374, distance: 507.8
click at [746, 353] on datatable-body-cell "$ 12.352.193,54" at bounding box center [709, 375] width 107 height 44
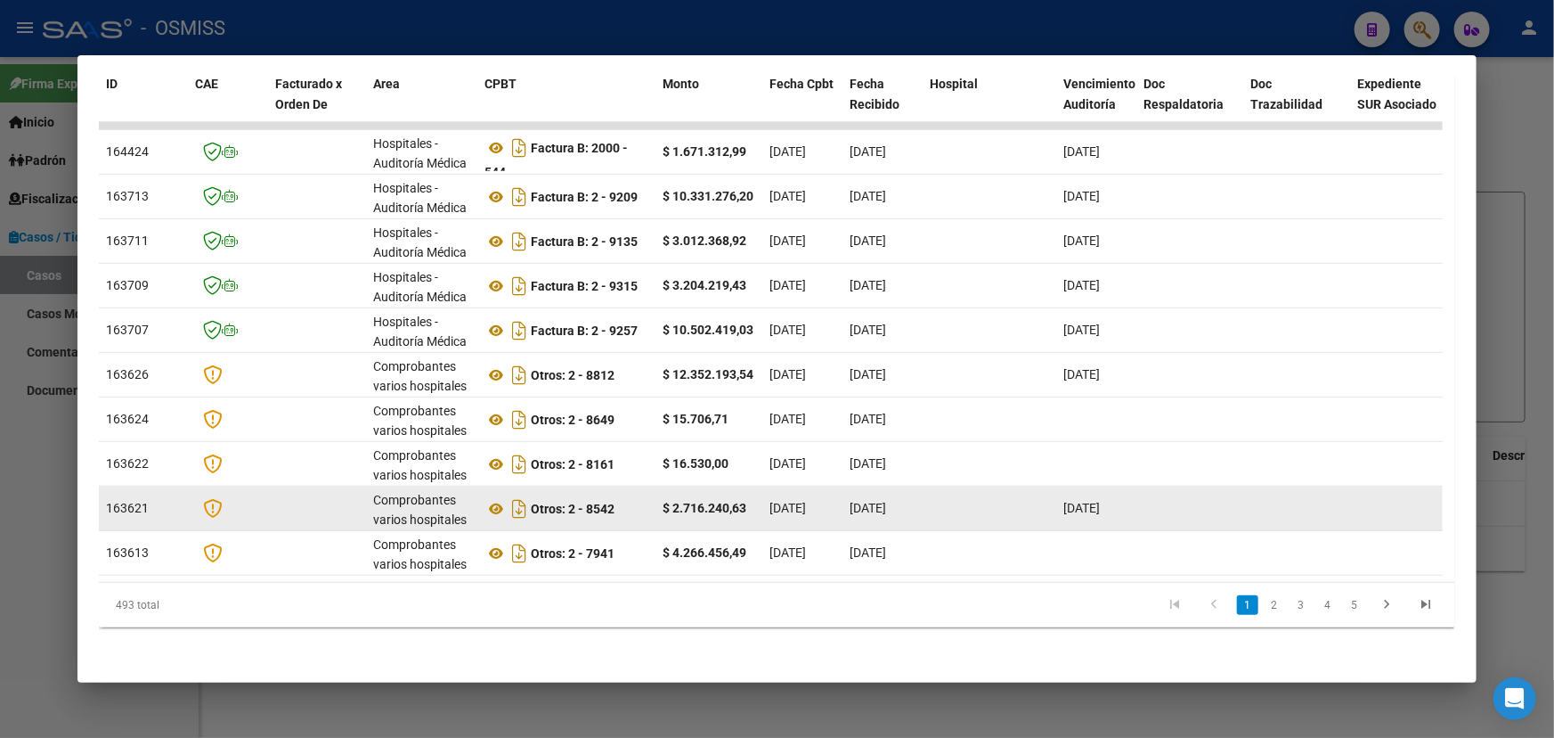
drag, startPoint x: 1143, startPoint y: 498, endPoint x: 622, endPoint y: 497, distance: 521.1
click at [603, 501] on strong "Otros: 2 - 8542" at bounding box center [573, 508] width 84 height 14
click at [520, 494] on icon "Descargar documento" at bounding box center [519, 508] width 23 height 29
click at [1085, 96] on span "Vencimiento Auditoría" at bounding box center [1100, 94] width 72 height 35
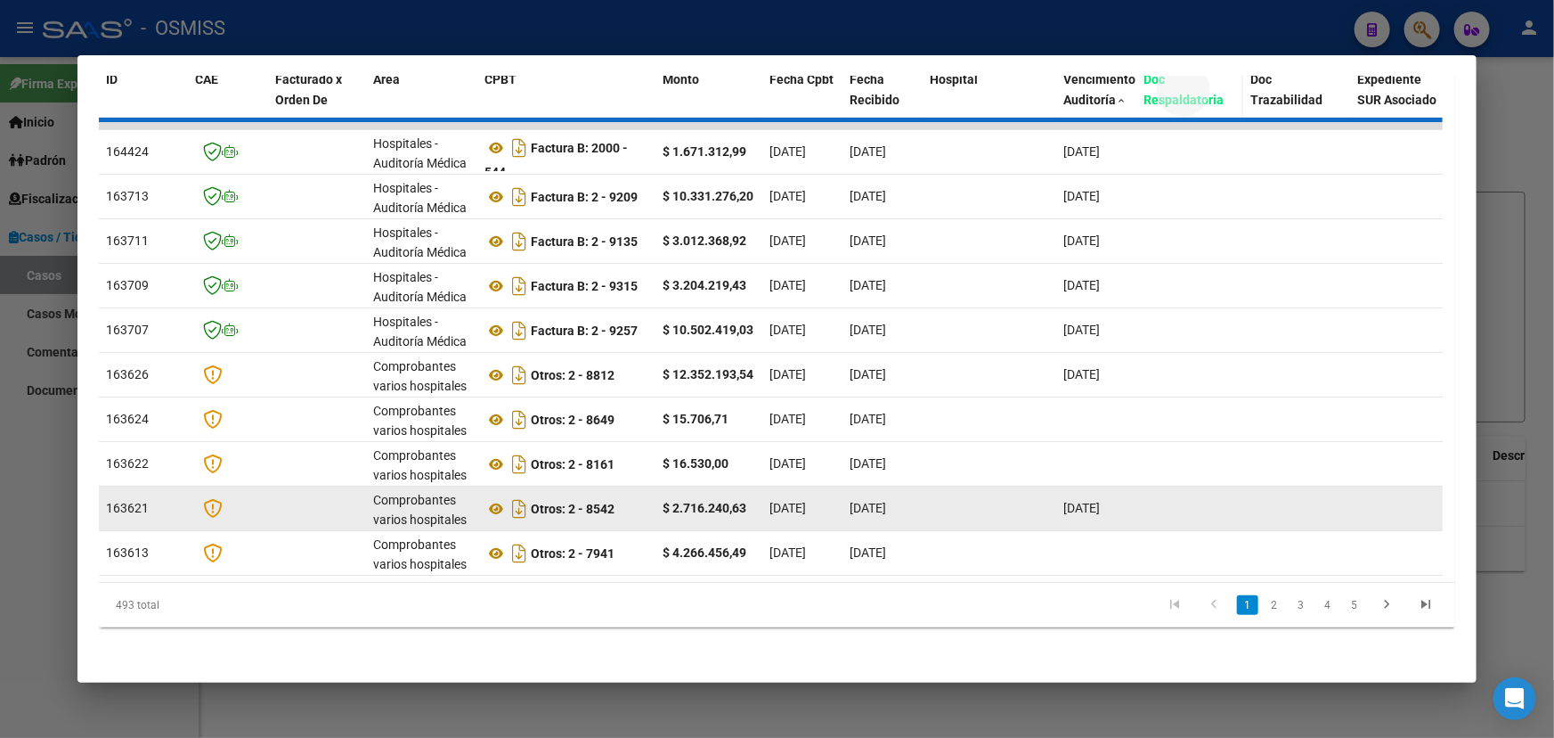
click at [1204, 89] on span "Doc Respaldatoria" at bounding box center [1184, 89] width 80 height 35
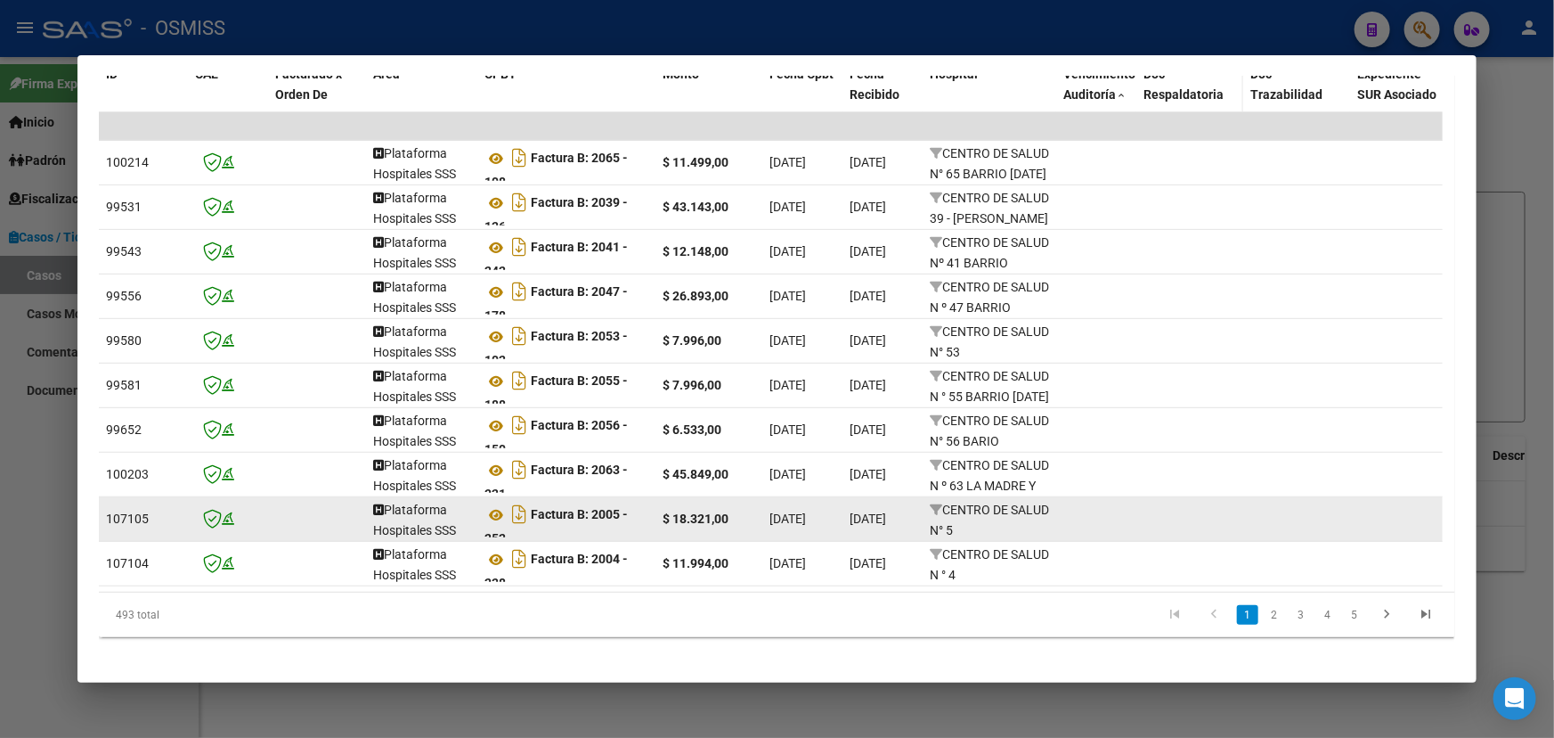
click at [1185, 93] on span "Doc Respaldatoria" at bounding box center [1184, 84] width 80 height 35
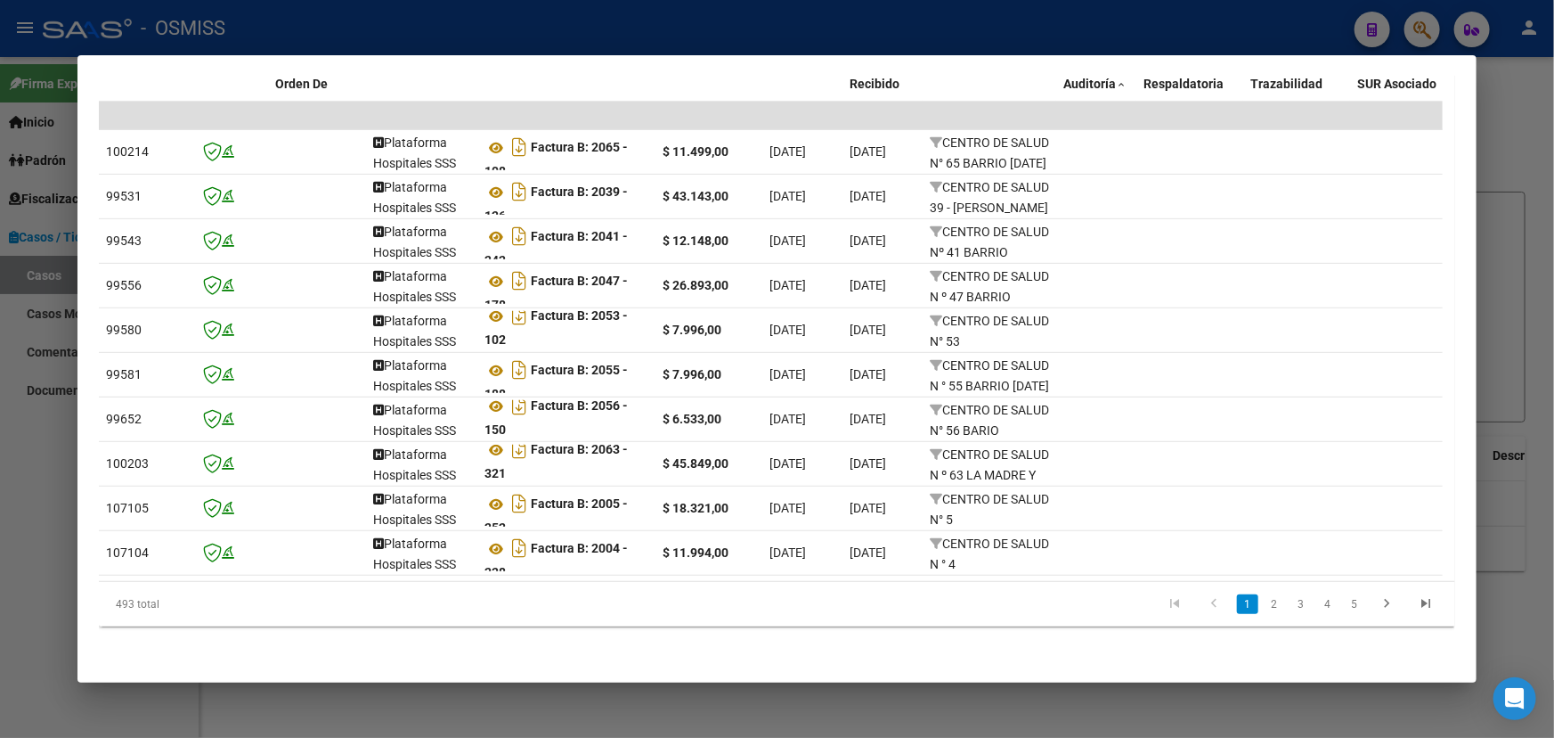
scroll to position [10, 0]
click at [1264, 603] on link "2" at bounding box center [1274, 604] width 21 height 20
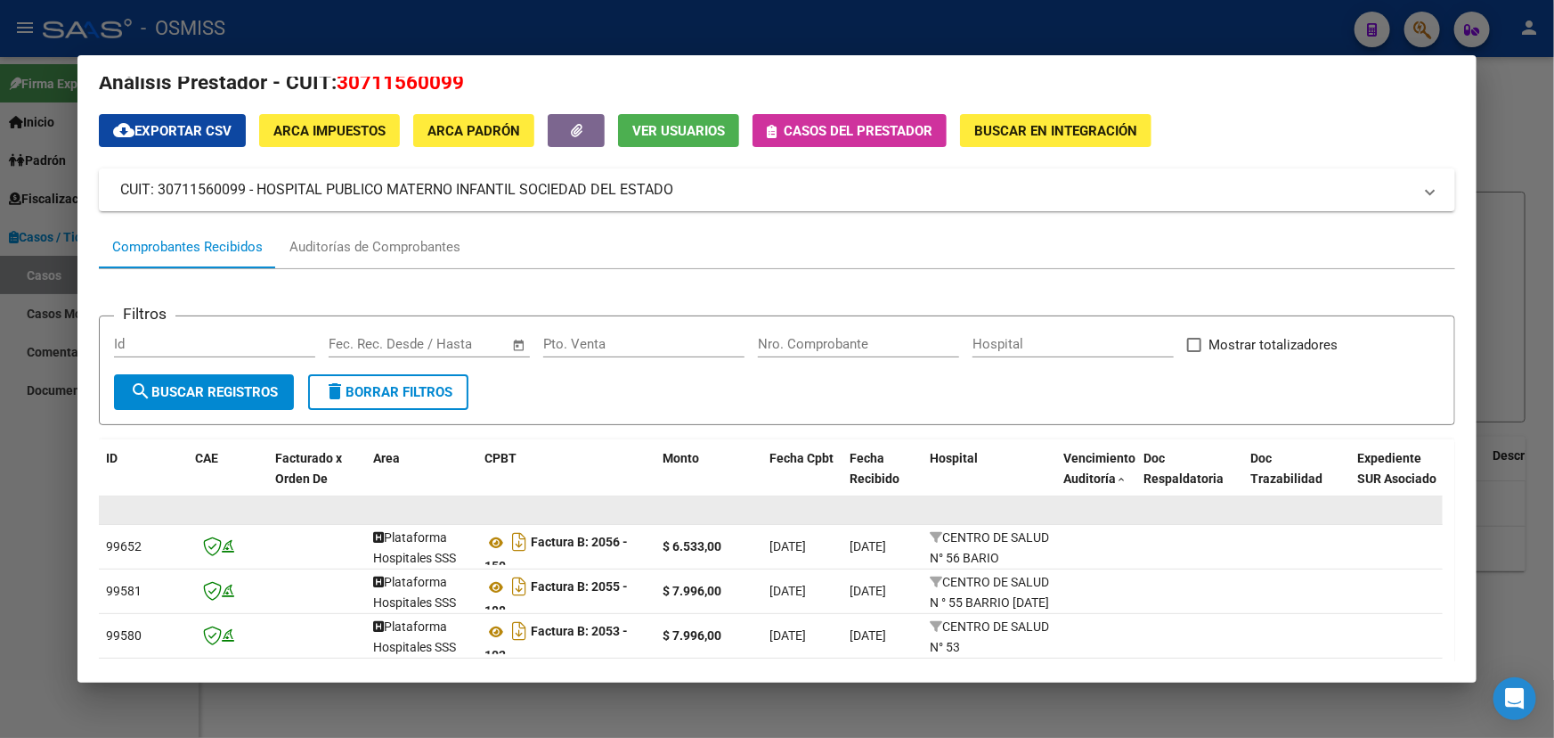
scroll to position [187, 0]
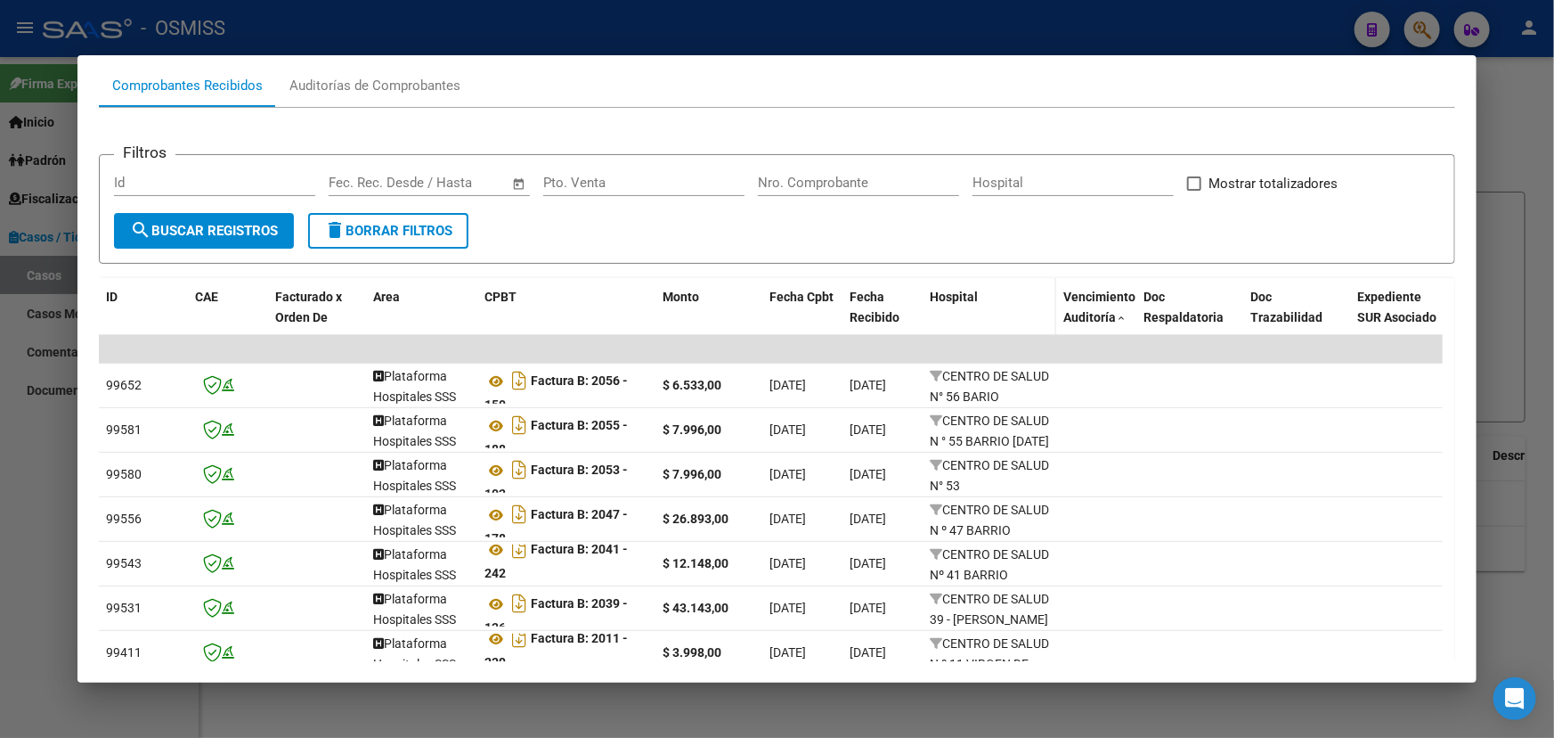
click at [958, 297] on span "Hospital" at bounding box center [954, 296] width 48 height 14
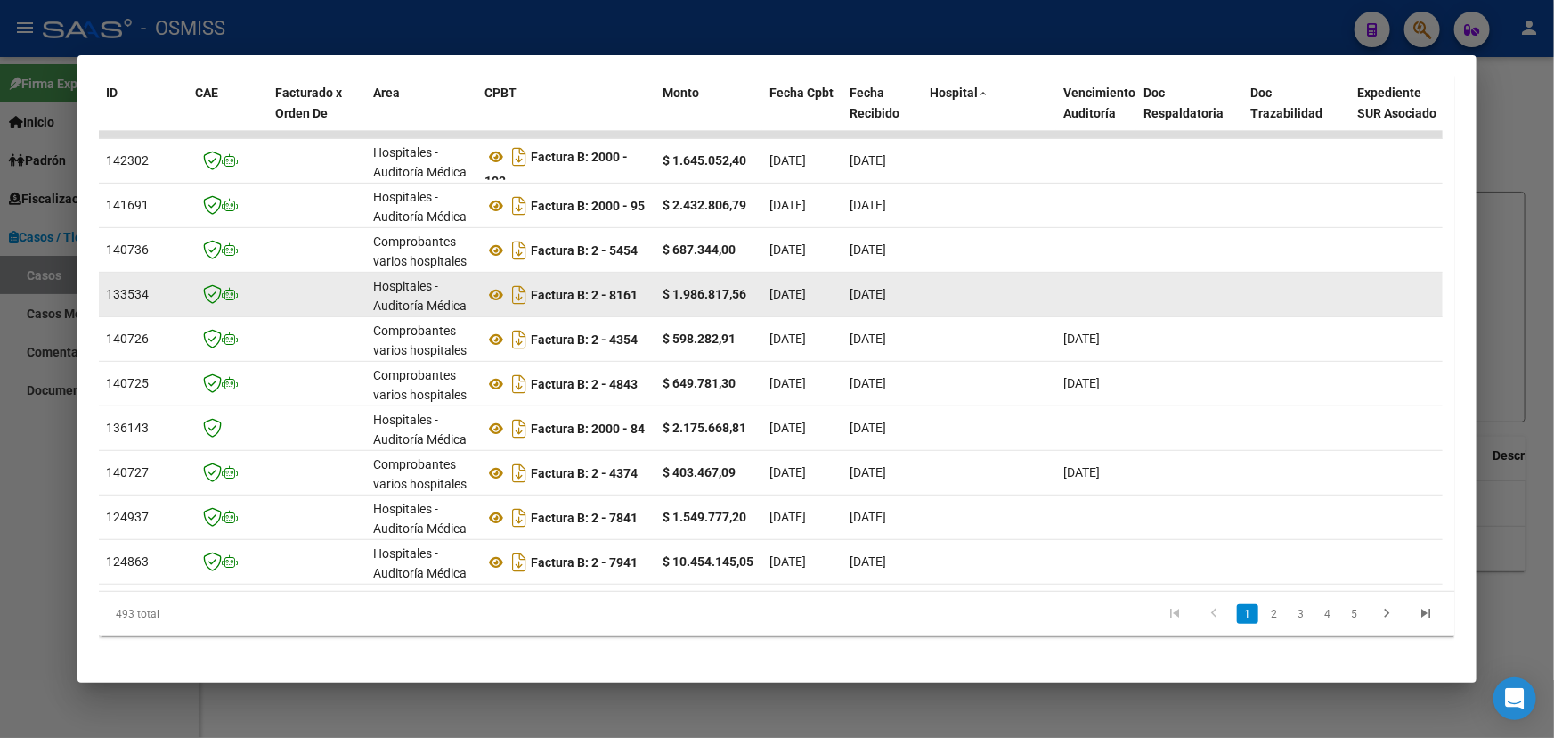
scroll to position [410, 0]
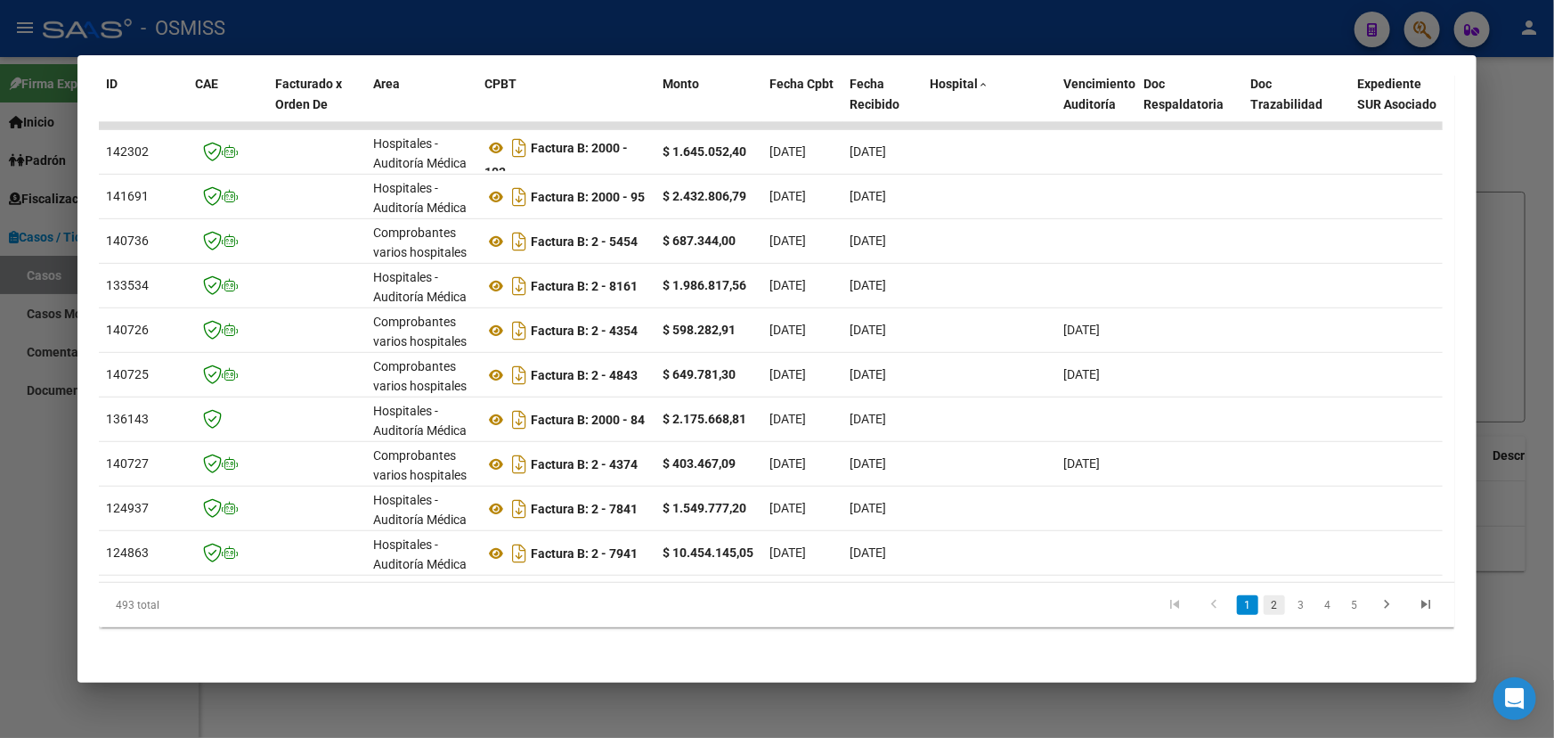
click at [1270, 607] on link "2" at bounding box center [1274, 605] width 21 height 20
click at [1238, 608] on link "1" at bounding box center [1247, 605] width 21 height 20
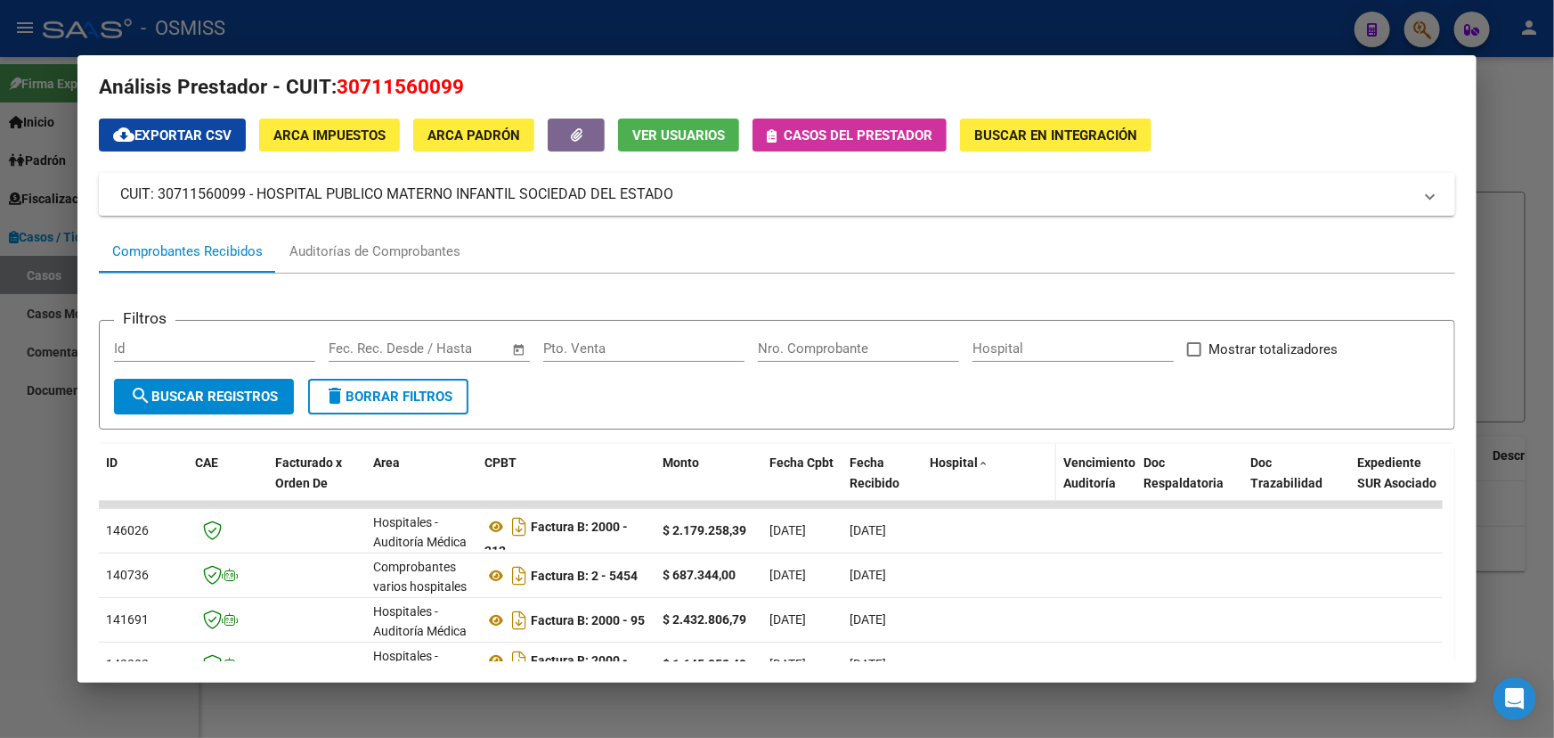
scroll to position [5, 0]
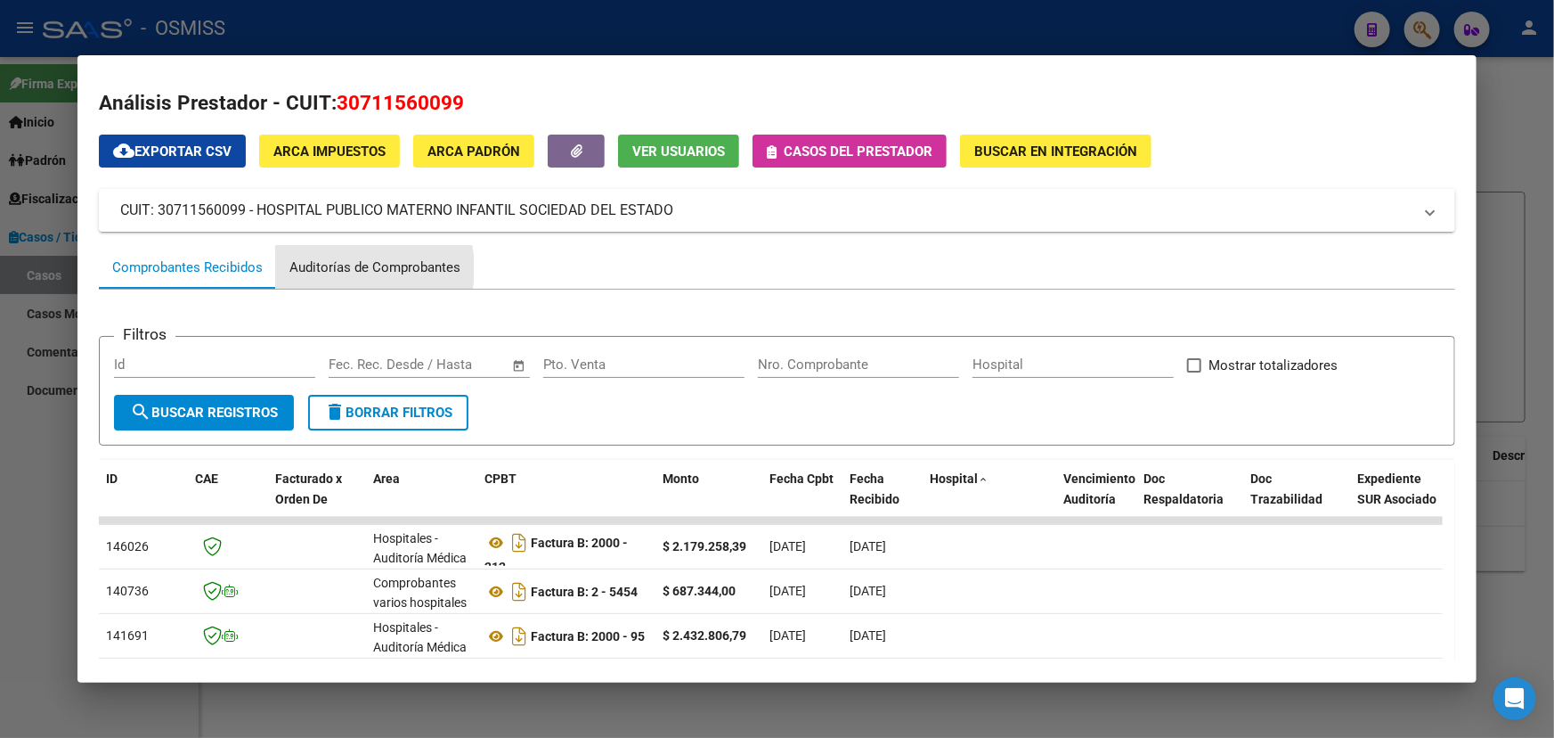
click at [350, 268] on div "Auditorías de Comprobantes" at bounding box center [374, 267] width 171 height 20
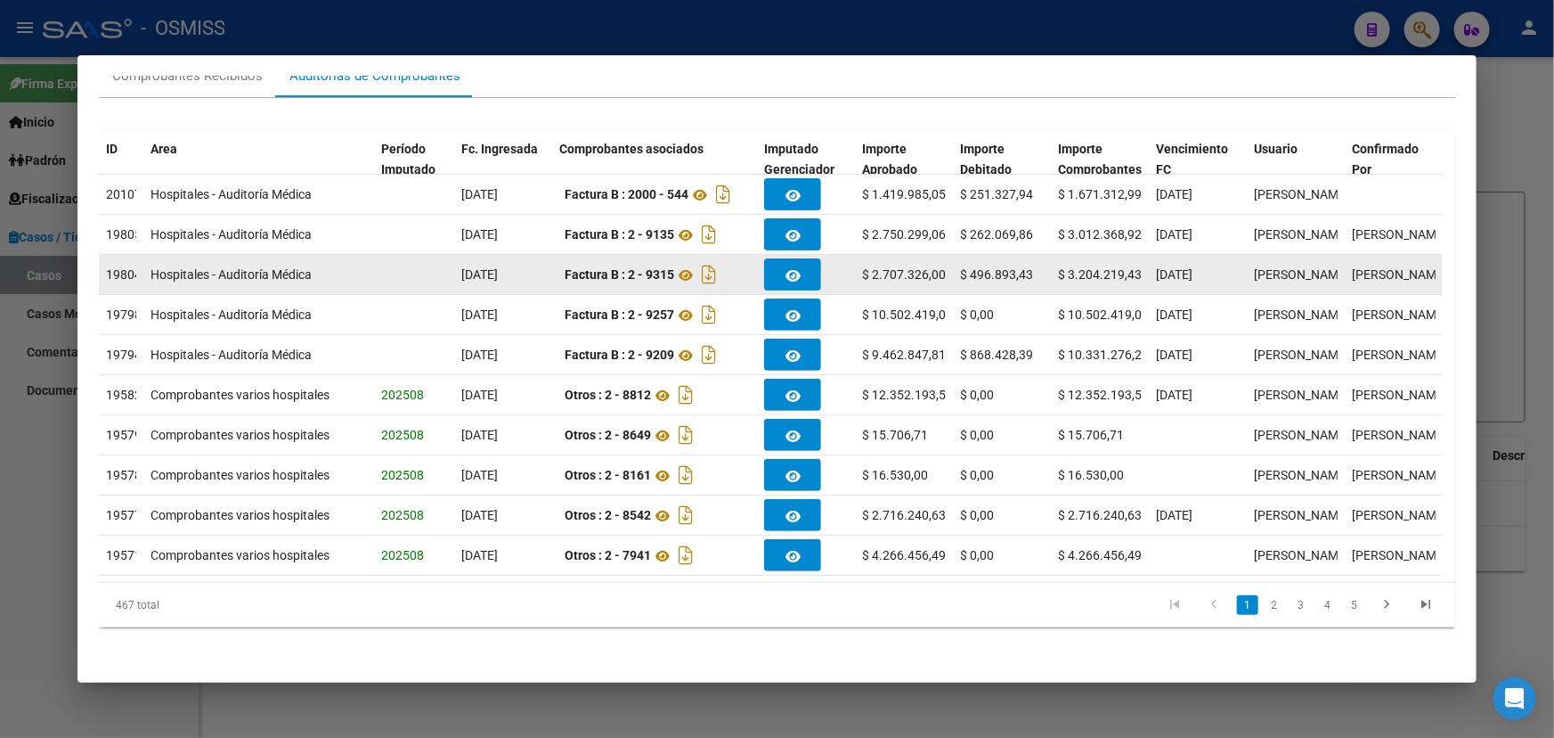
scroll to position [235, 0]
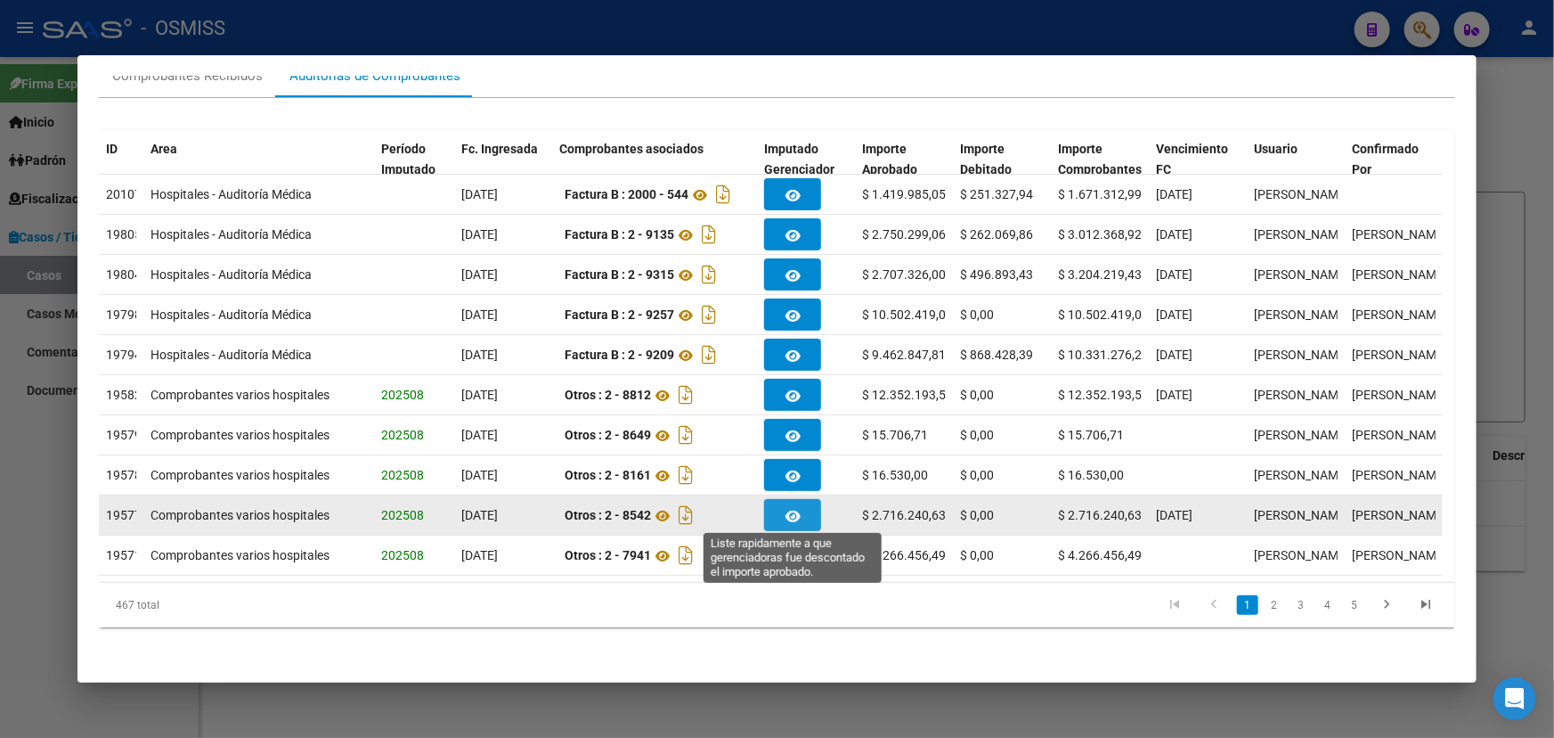
click at [805, 505] on button "button" at bounding box center [792, 515] width 57 height 32
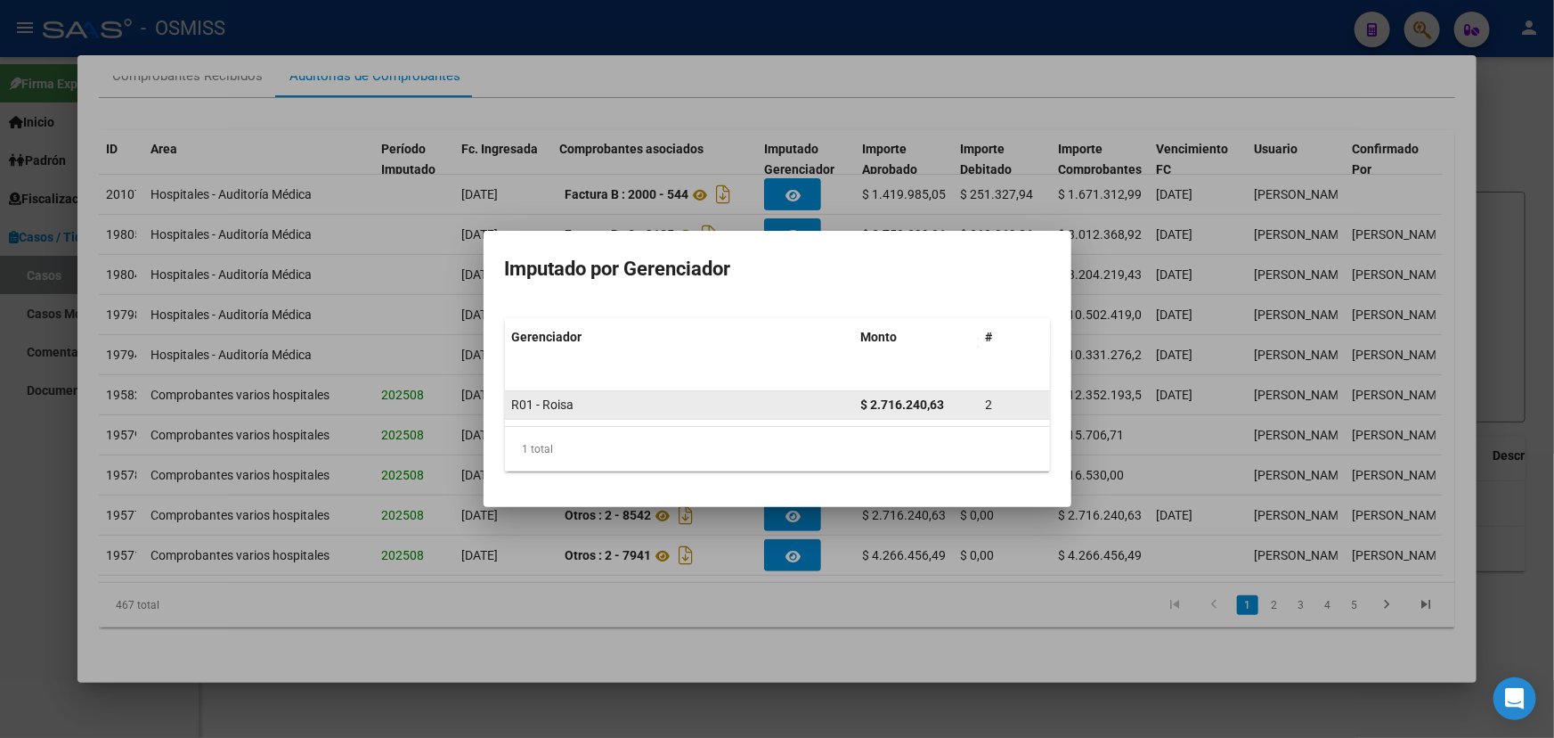
drag, startPoint x: 524, startPoint y: 403, endPoint x: 623, endPoint y: 406, distance: 98.9
click at [623, 406] on div "R01 - Roisa" at bounding box center [679, 405] width 335 height 20
click at [625, 400] on div "R01 - Roisa" at bounding box center [679, 405] width 335 height 20
click at [989, 415] on div "2" at bounding box center [1014, 405] width 57 height 20
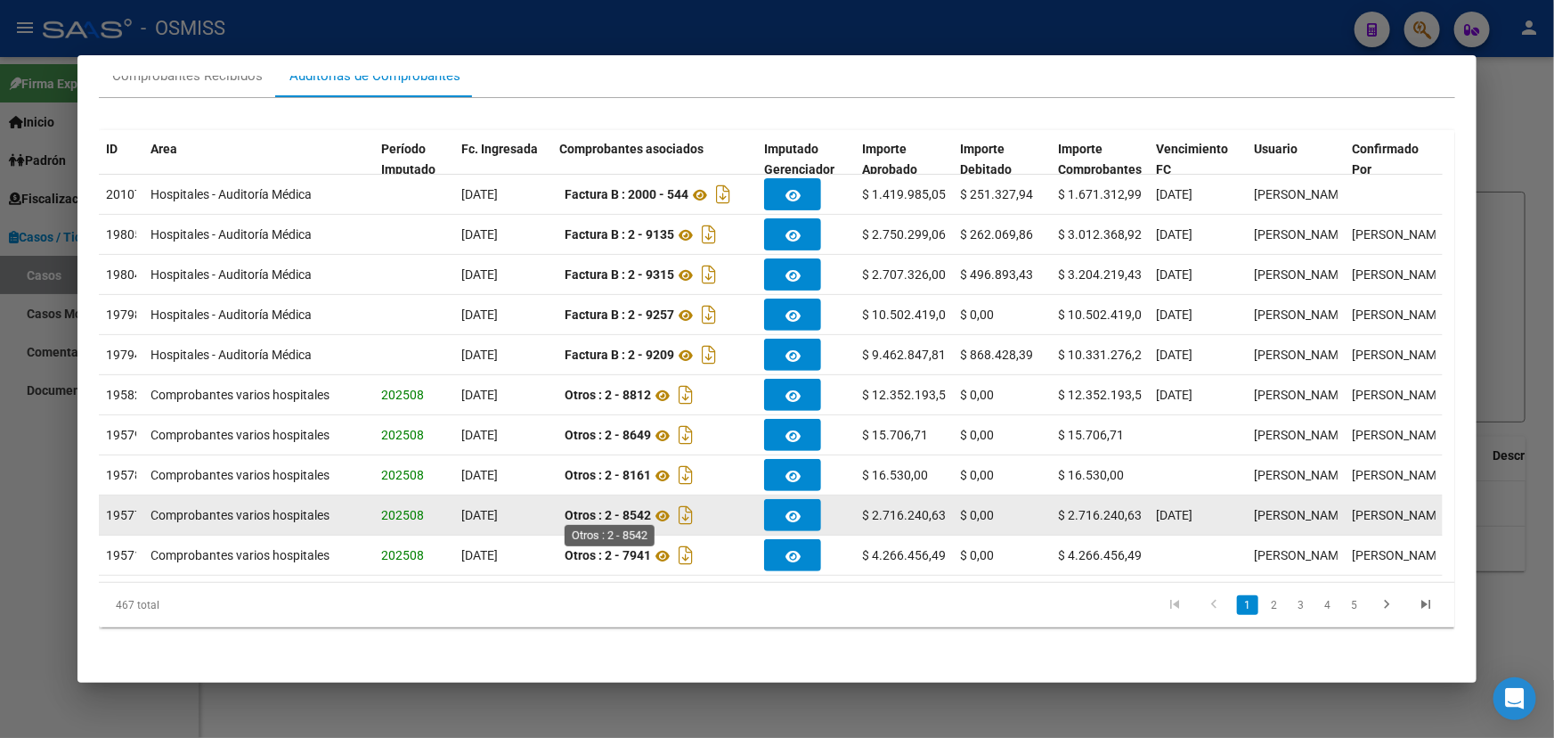
drag, startPoint x: 624, startPoint y: 507, endPoint x: 570, endPoint y: 508, distance: 53.5
click at [624, 509] on strong "Otros : 2 - 8542" at bounding box center [608, 516] width 86 height 14
click at [395, 510] on span "202508" at bounding box center [402, 515] width 43 height 14
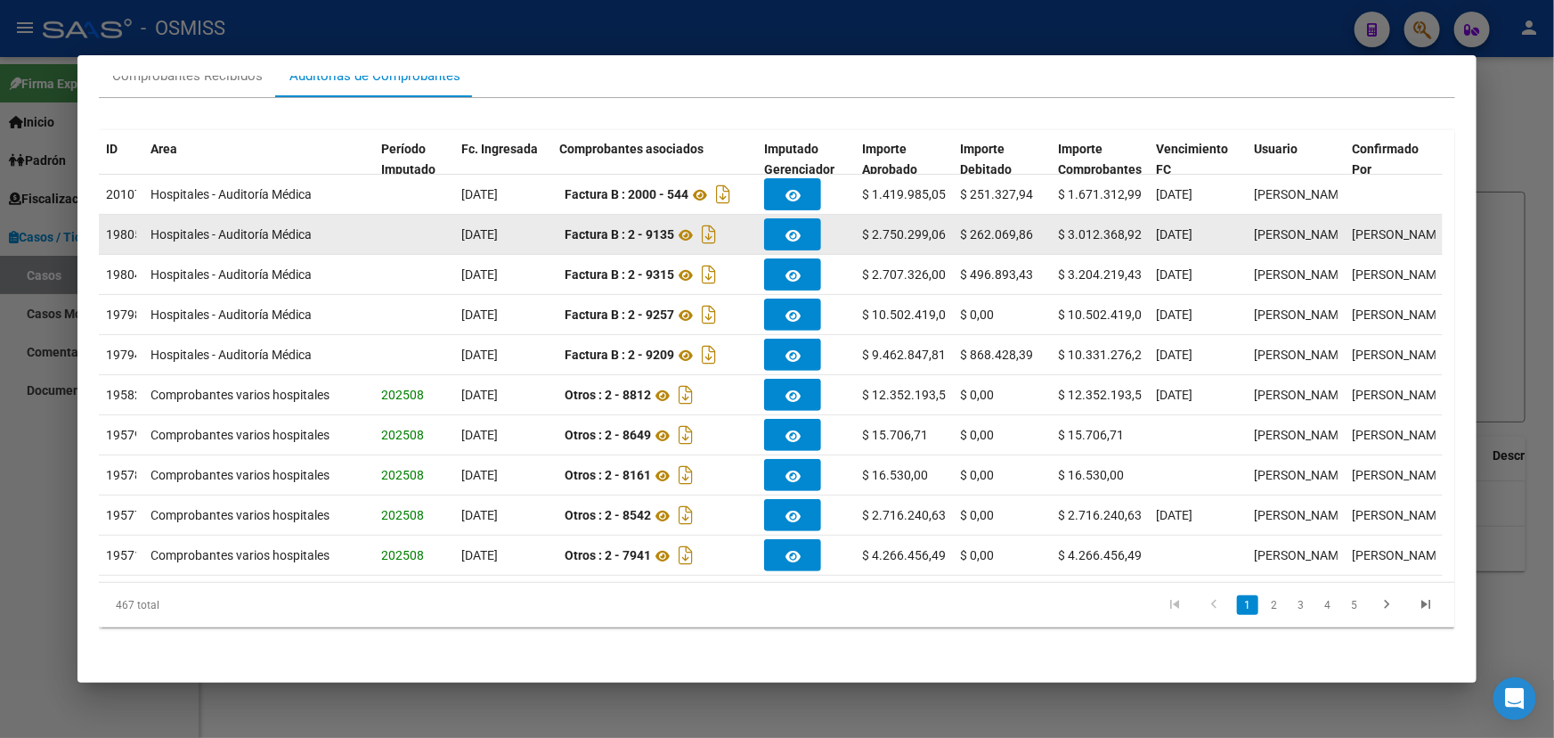
scroll to position [0, 0]
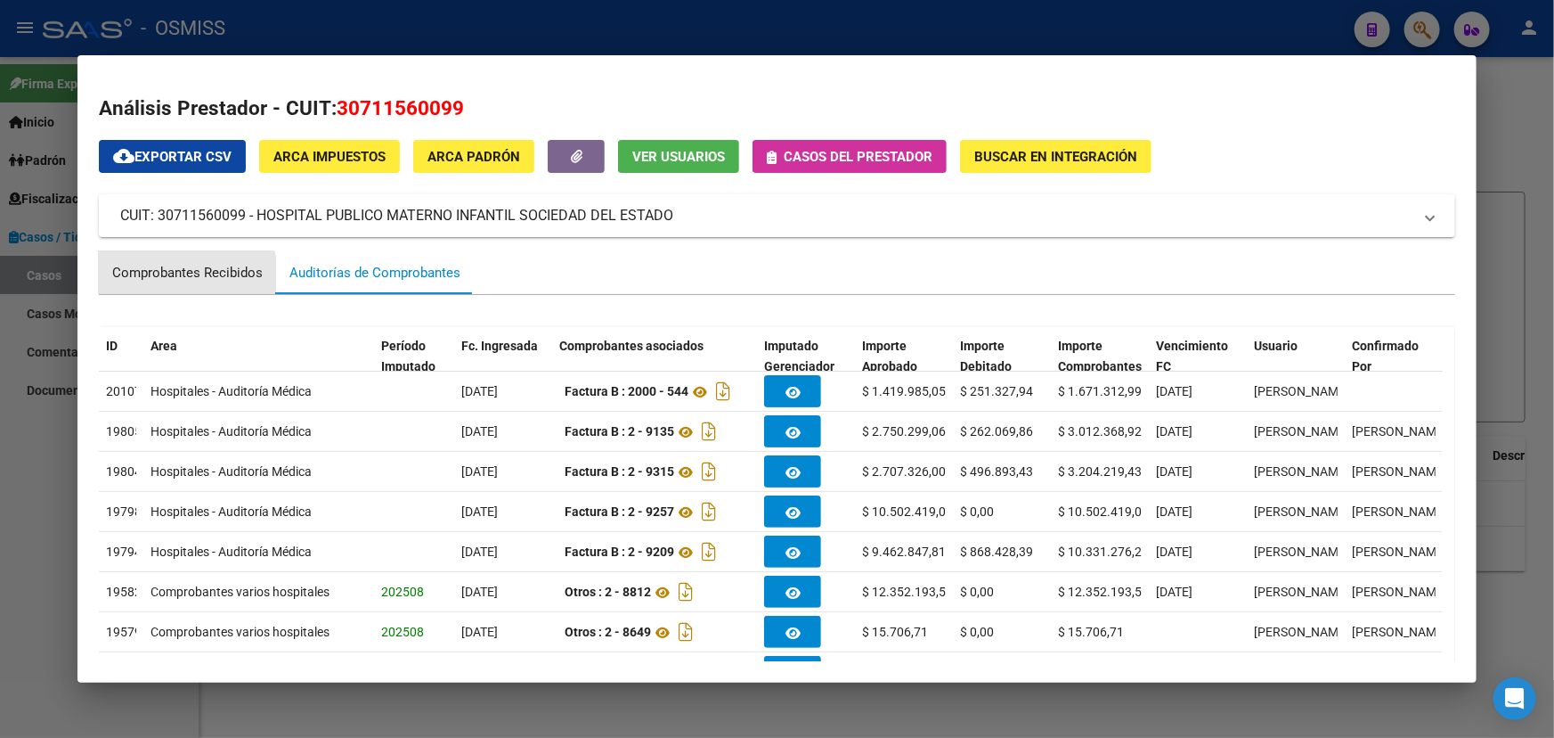
click at [167, 280] on div "Comprobantes Recibidos" at bounding box center [187, 273] width 151 height 20
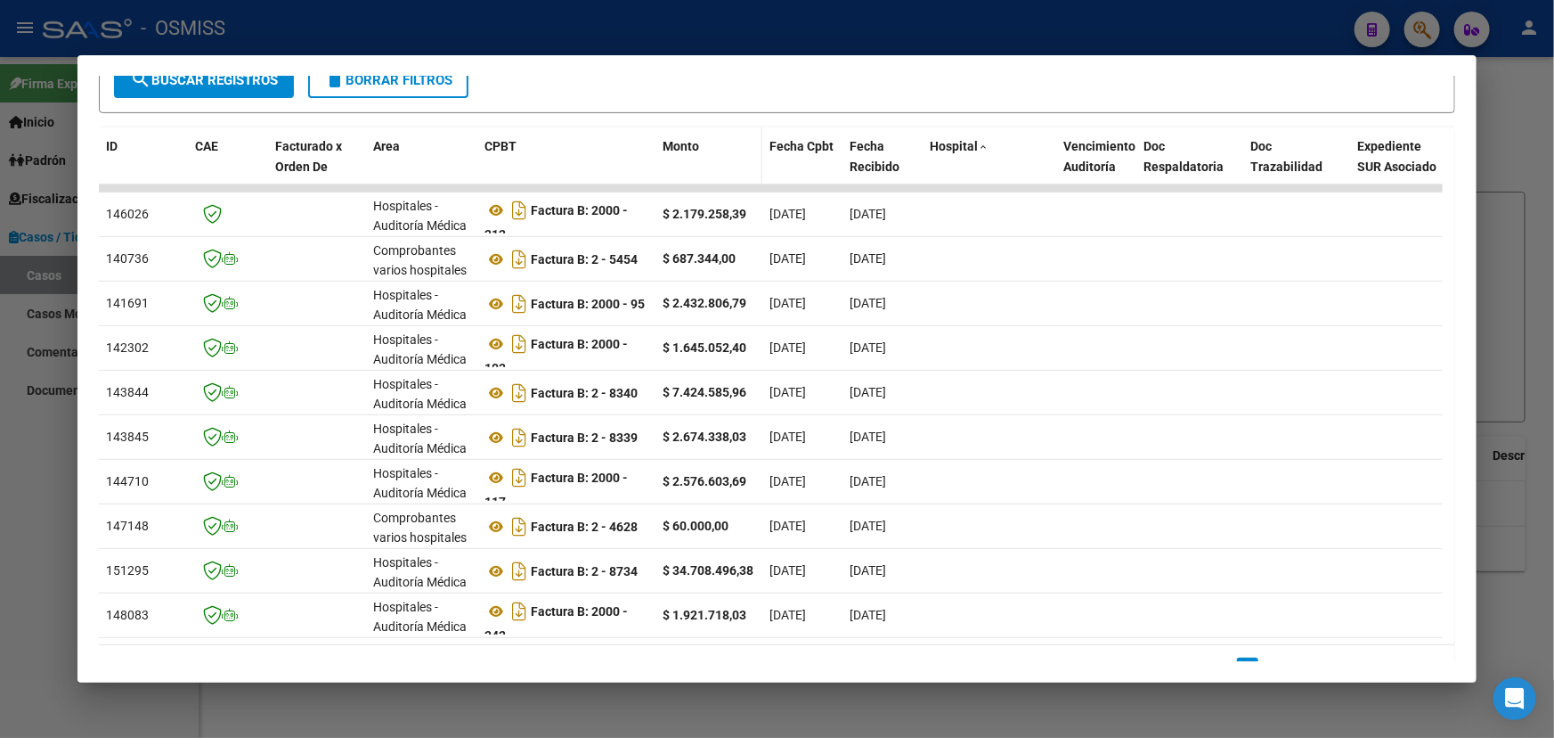
scroll to position [404, 0]
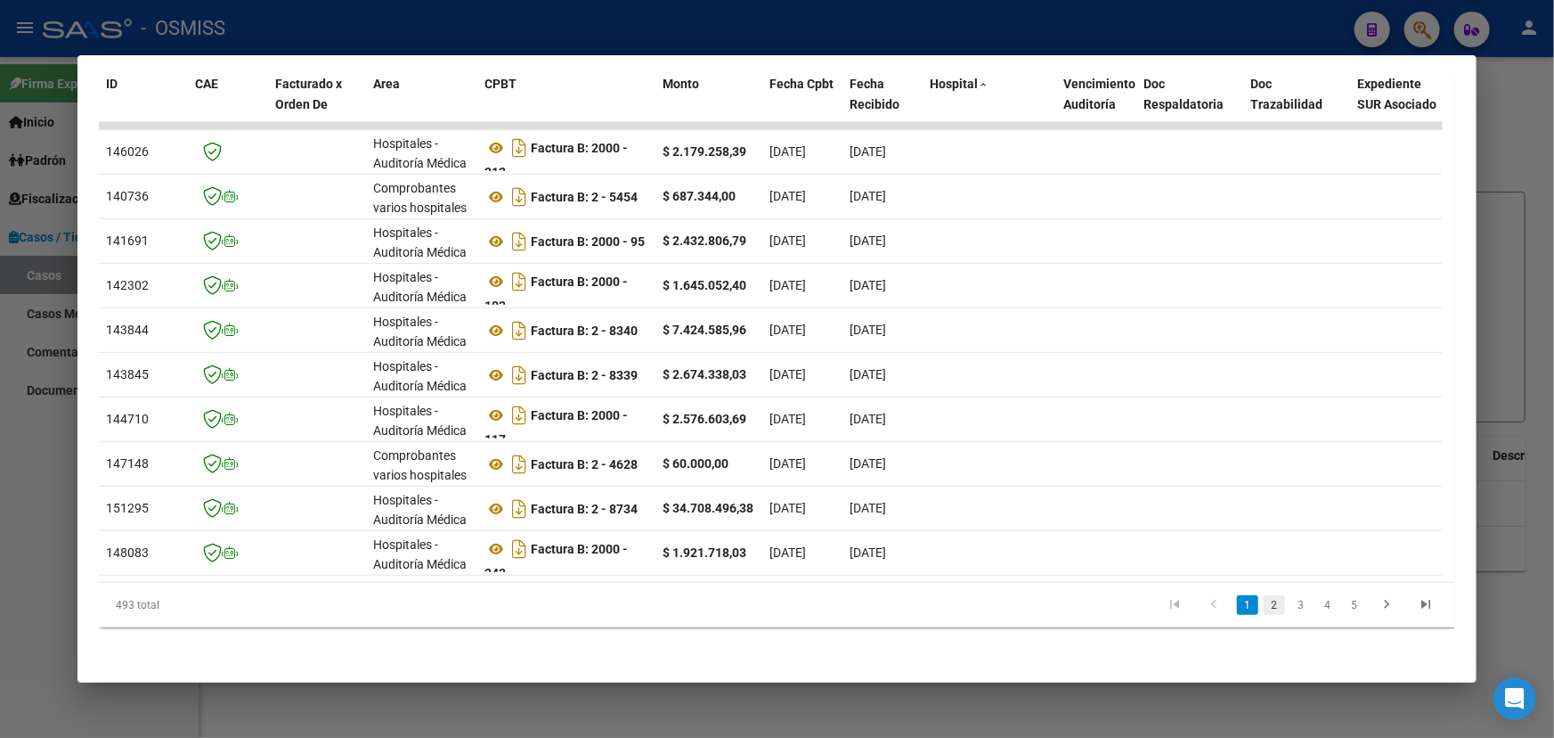
click at [1264, 609] on link "2" at bounding box center [1274, 605] width 21 height 20
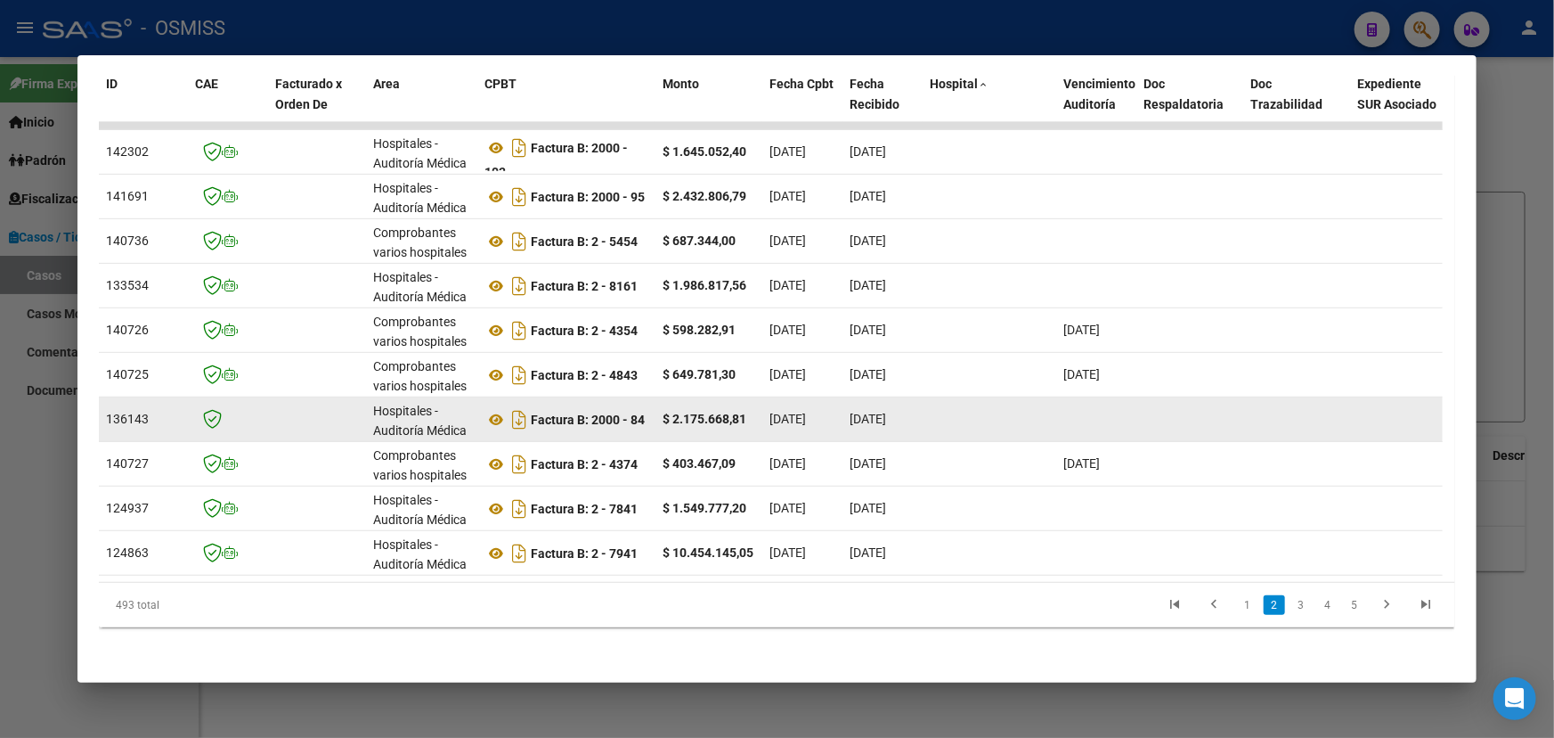
scroll to position [410, 0]
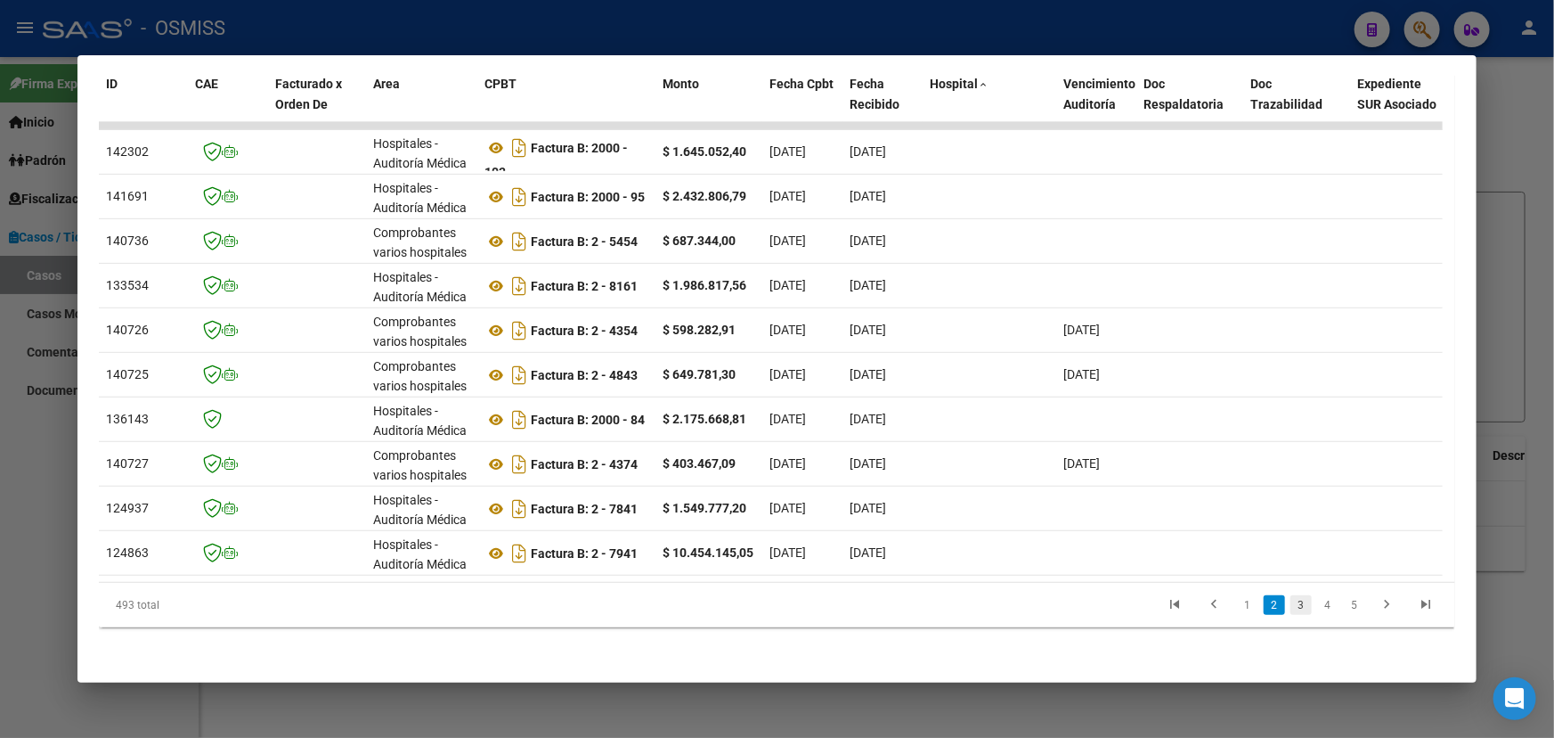
click at [1291, 605] on link "3" at bounding box center [1301, 605] width 21 height 20
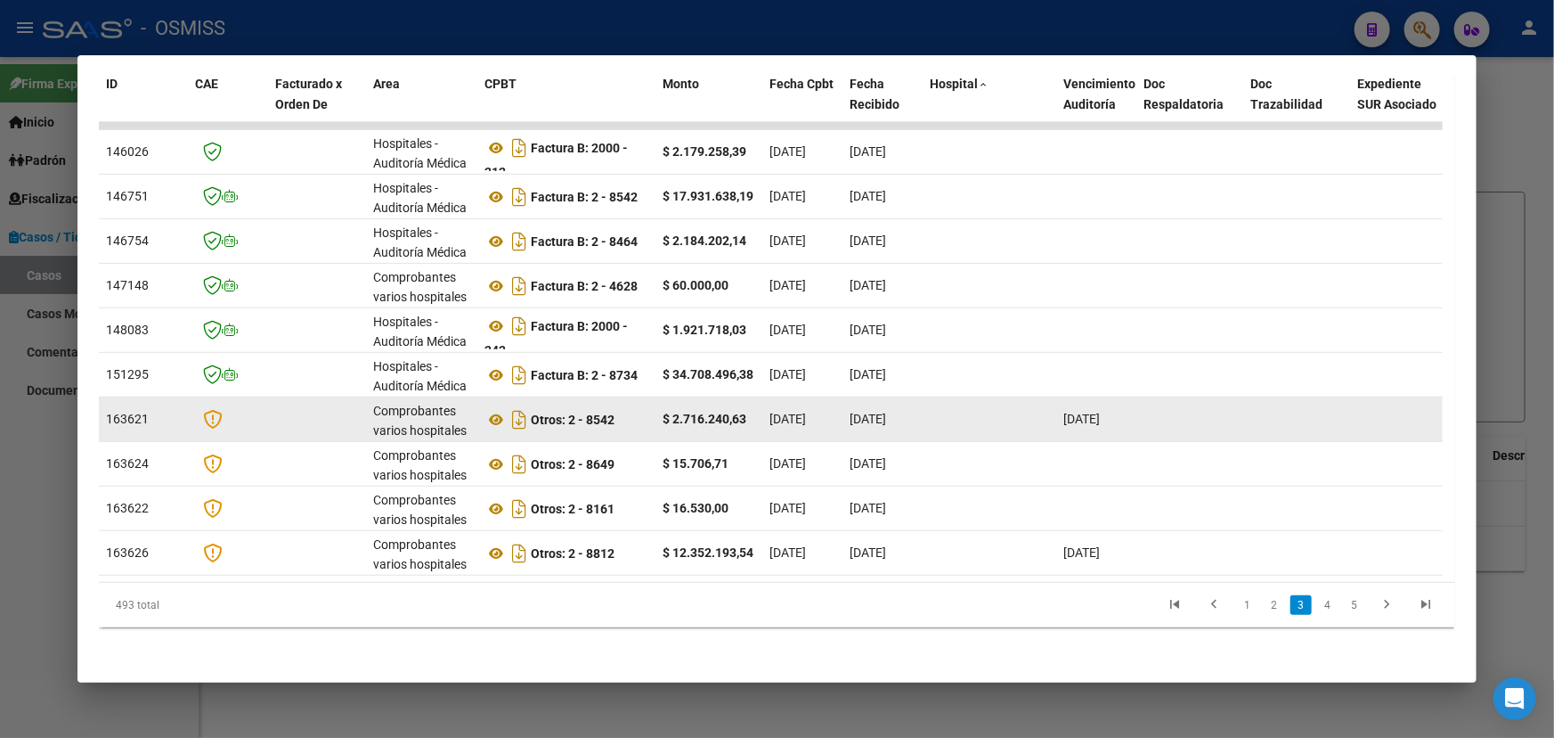
click at [495, 397] on datatable-body-cell "Otros: 2 - 8542" at bounding box center [566, 419] width 178 height 44
click at [499, 409] on icon at bounding box center [496, 419] width 23 height 21
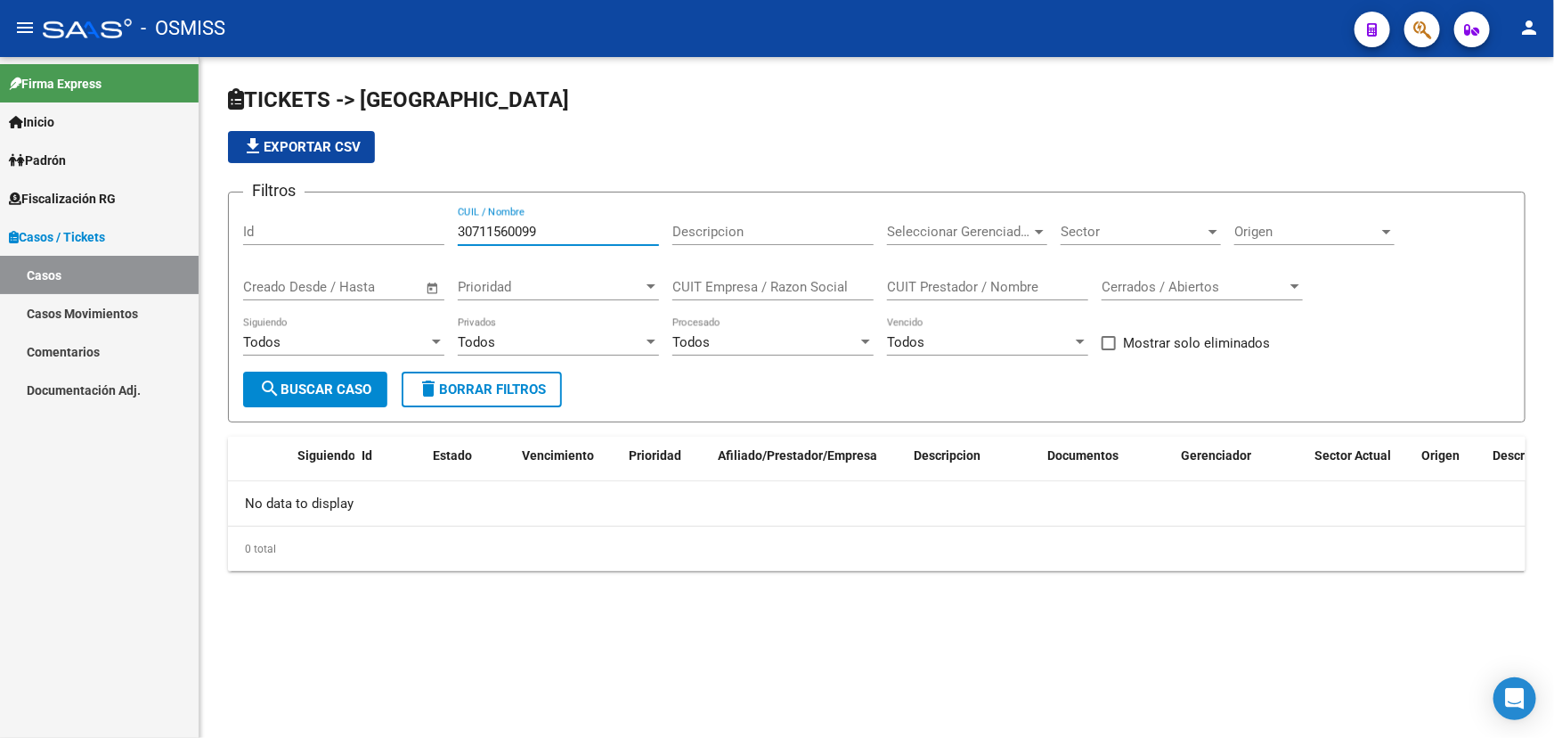
drag, startPoint x: 559, startPoint y: 225, endPoint x: 297, endPoint y: 244, distance: 263.4
click at [297, 244] on div "Filtros Id 30711560099 CUIL / Nombre Descripcion Seleccionar Gerenciador Selecc…" at bounding box center [876, 289] width 1267 height 165
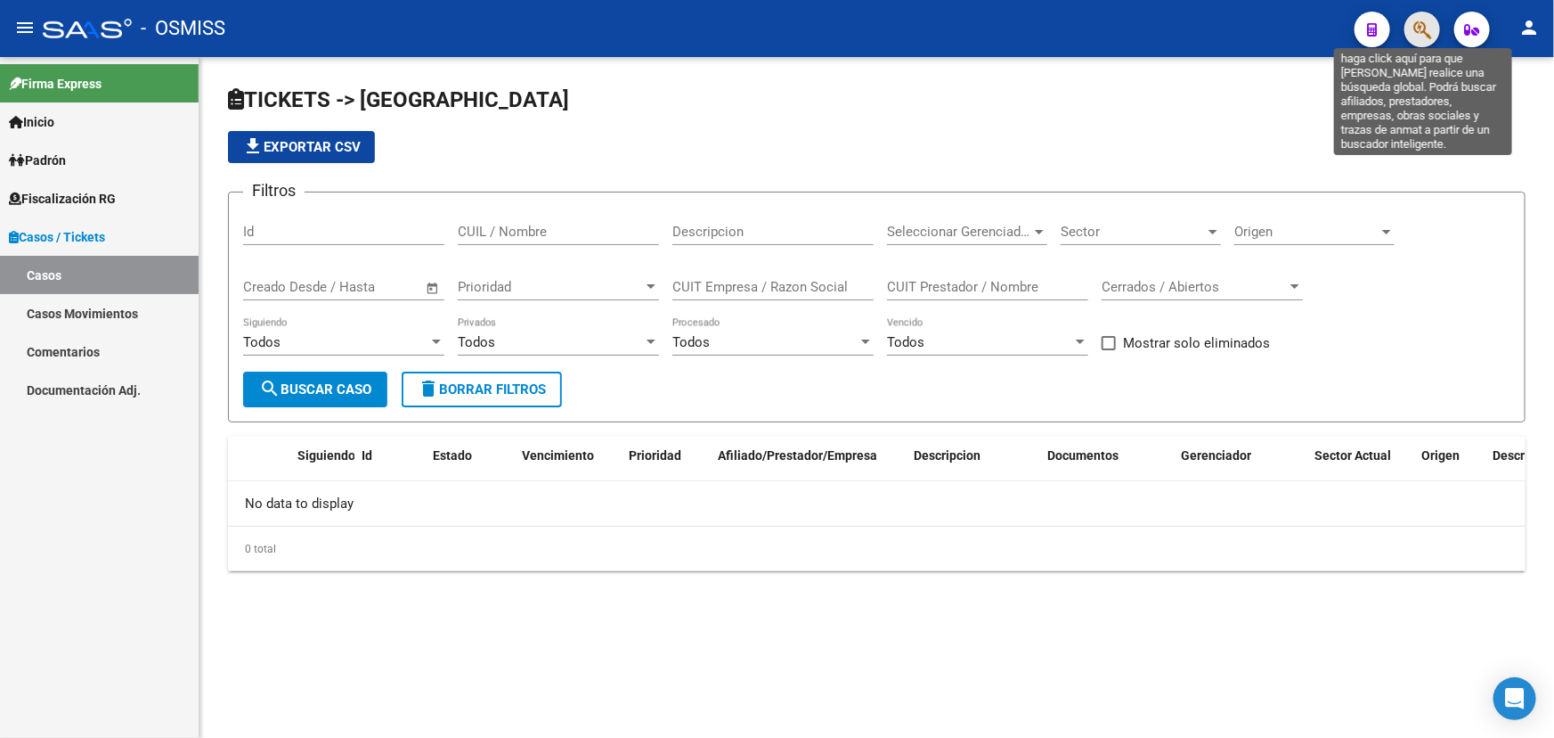
click at [1428, 36] on icon "button" at bounding box center [1423, 30] width 18 height 20
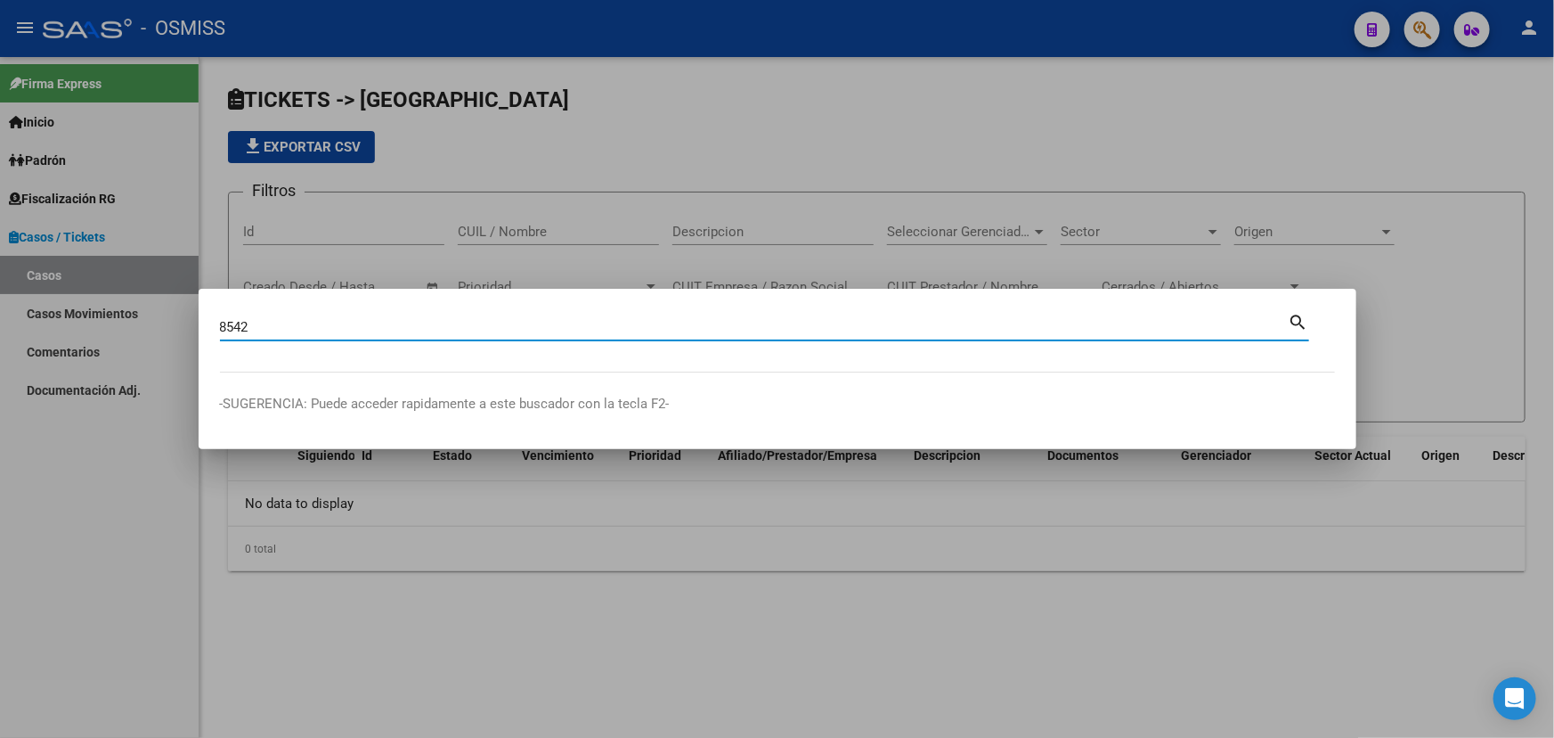
type input "8542"
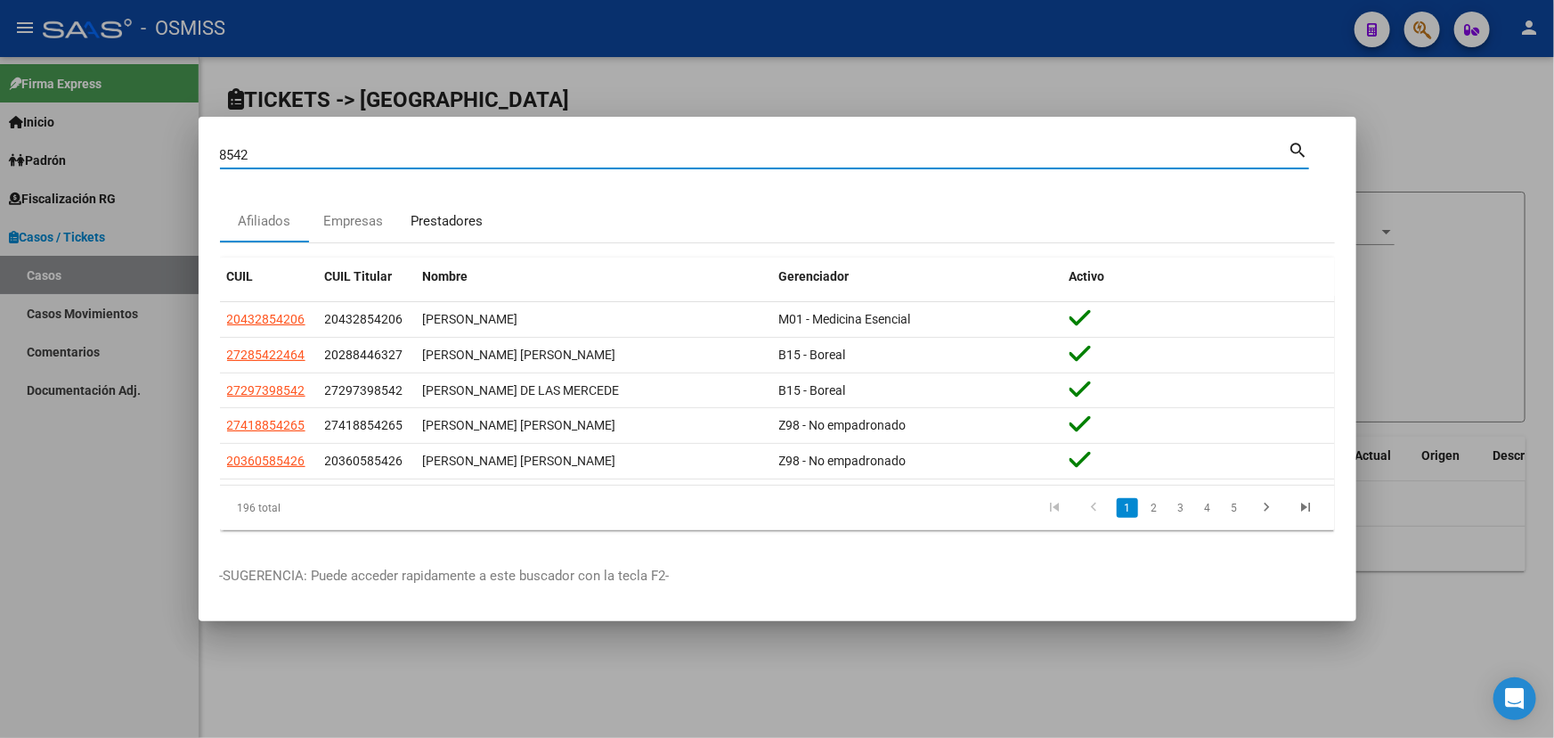
click at [439, 222] on div "Prestadores" at bounding box center [448, 221] width 72 height 20
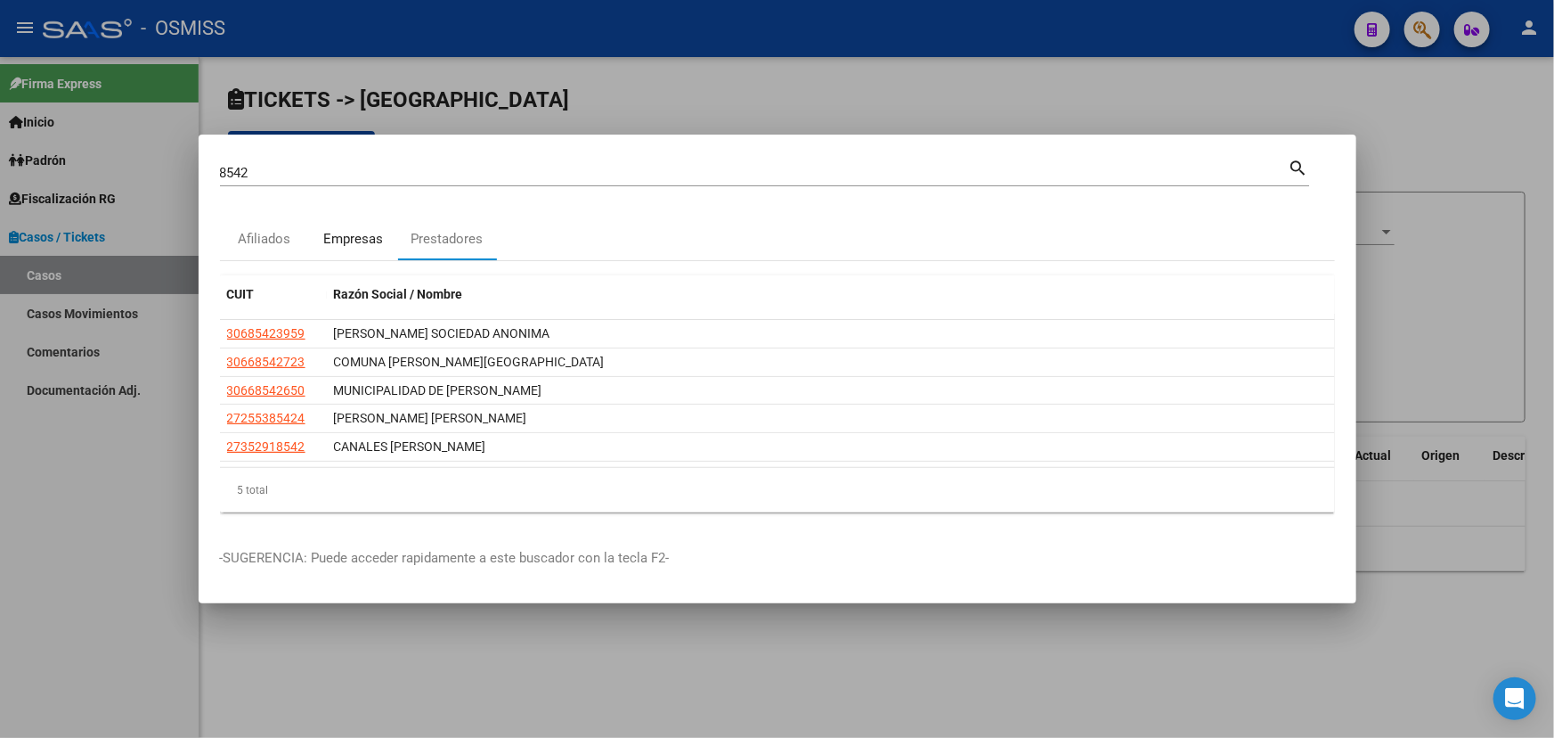
click at [351, 240] on div "Empresas" at bounding box center [353, 239] width 60 height 20
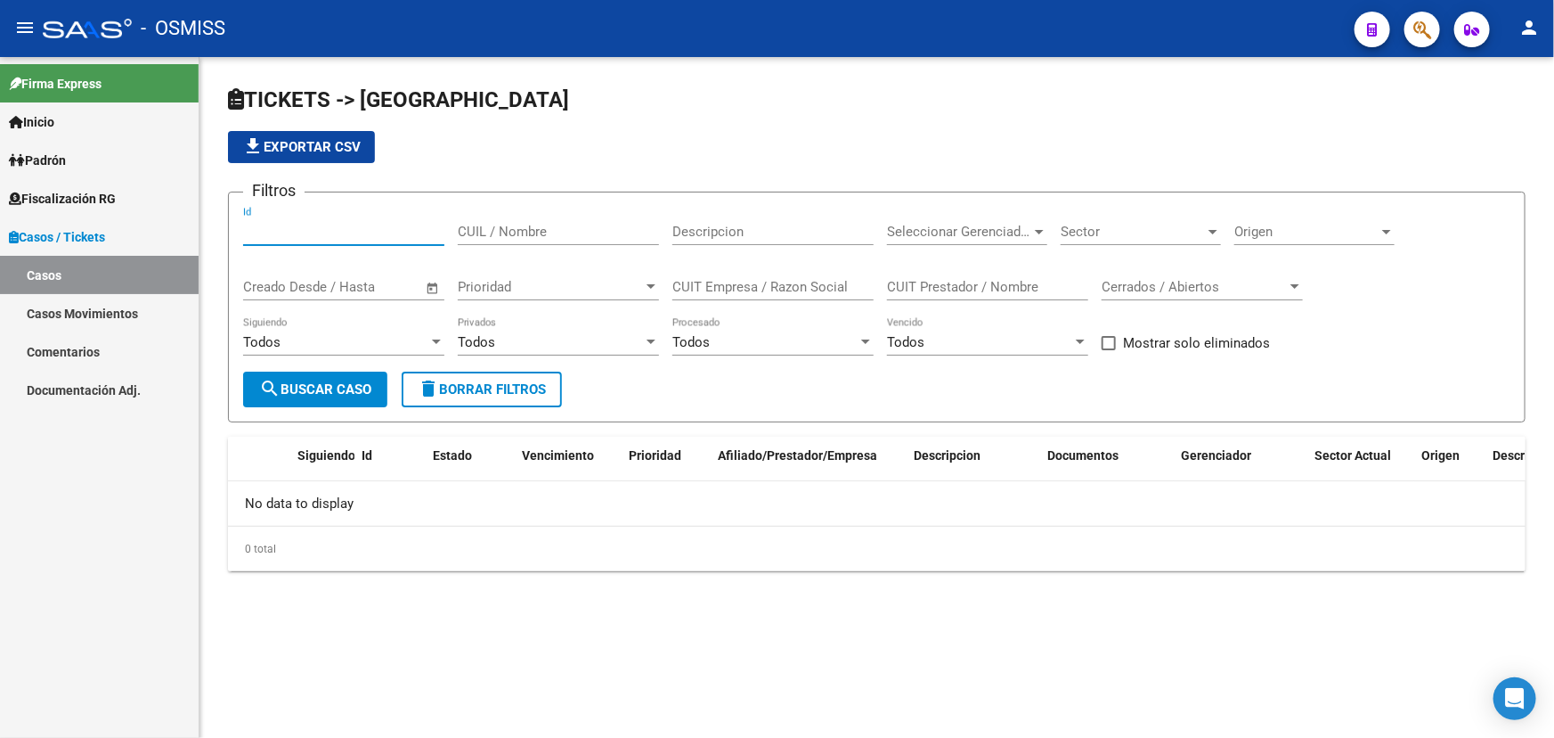
click at [346, 225] on input "Id" at bounding box center [343, 232] width 201 height 16
click at [728, 245] on div "Descripcion" at bounding box center [772, 234] width 201 height 55
click at [748, 229] on input "Descripcion" at bounding box center [772, 232] width 201 height 16
click at [675, 227] on input "8542" at bounding box center [772, 232] width 201 height 16
type input "2-8542"
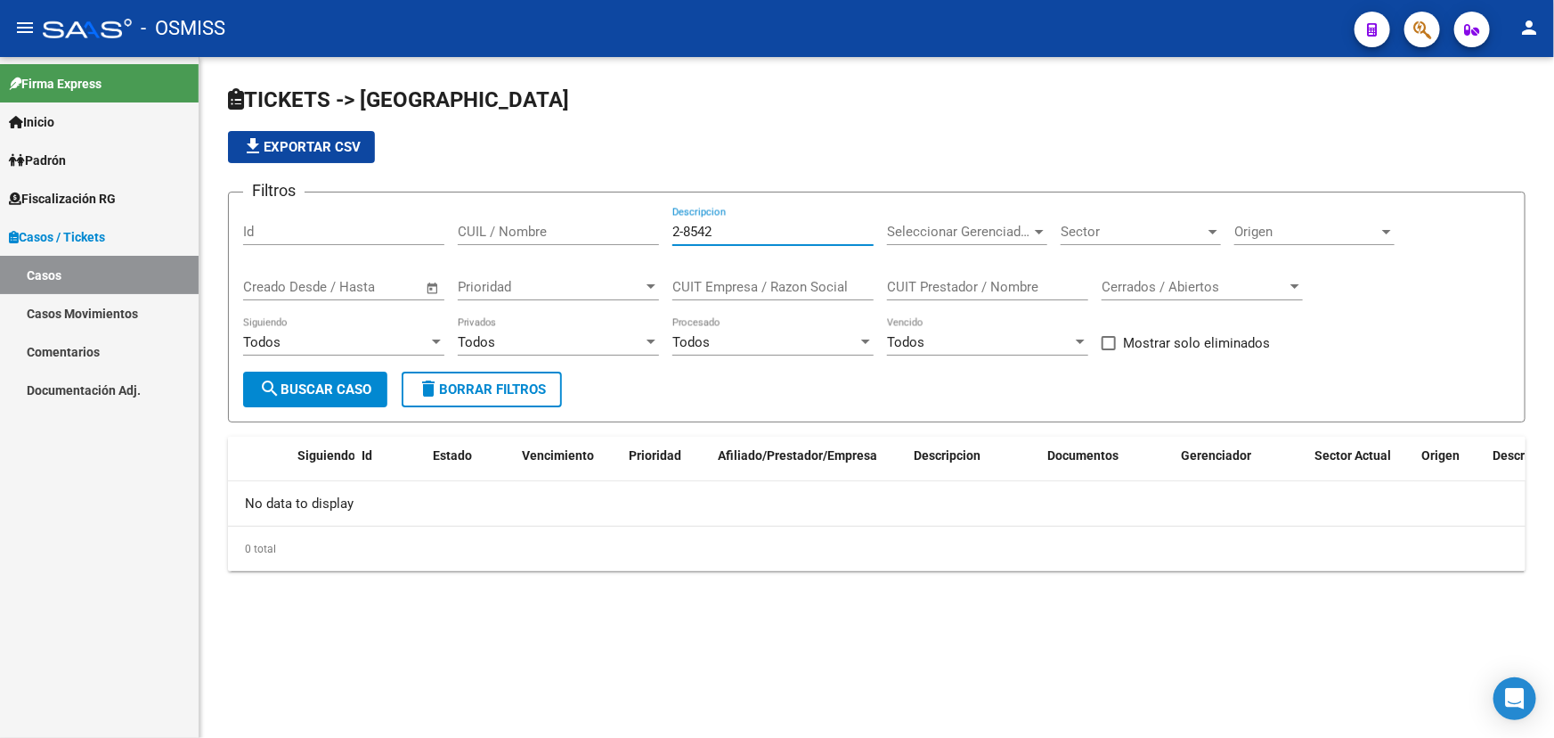
drag, startPoint x: 675, startPoint y: 232, endPoint x: 623, endPoint y: 231, distance: 52.6
click at [623, 231] on div "Filtros Id CUIL / Nombre 2-8542 Descripcion Seleccionar Gerenciador Seleccionar…" at bounding box center [876, 289] width 1267 height 165
click at [742, 215] on div "2-8542 Descripcion" at bounding box center [772, 226] width 201 height 38
drag, startPoint x: 740, startPoint y: 232, endPoint x: 562, endPoint y: 238, distance: 178.3
click at [562, 237] on div "Filtros Id CUIL / Nombre 2-8542 Descripcion Seleccionar Gerenciador Seleccionar…" at bounding box center [876, 289] width 1267 height 165
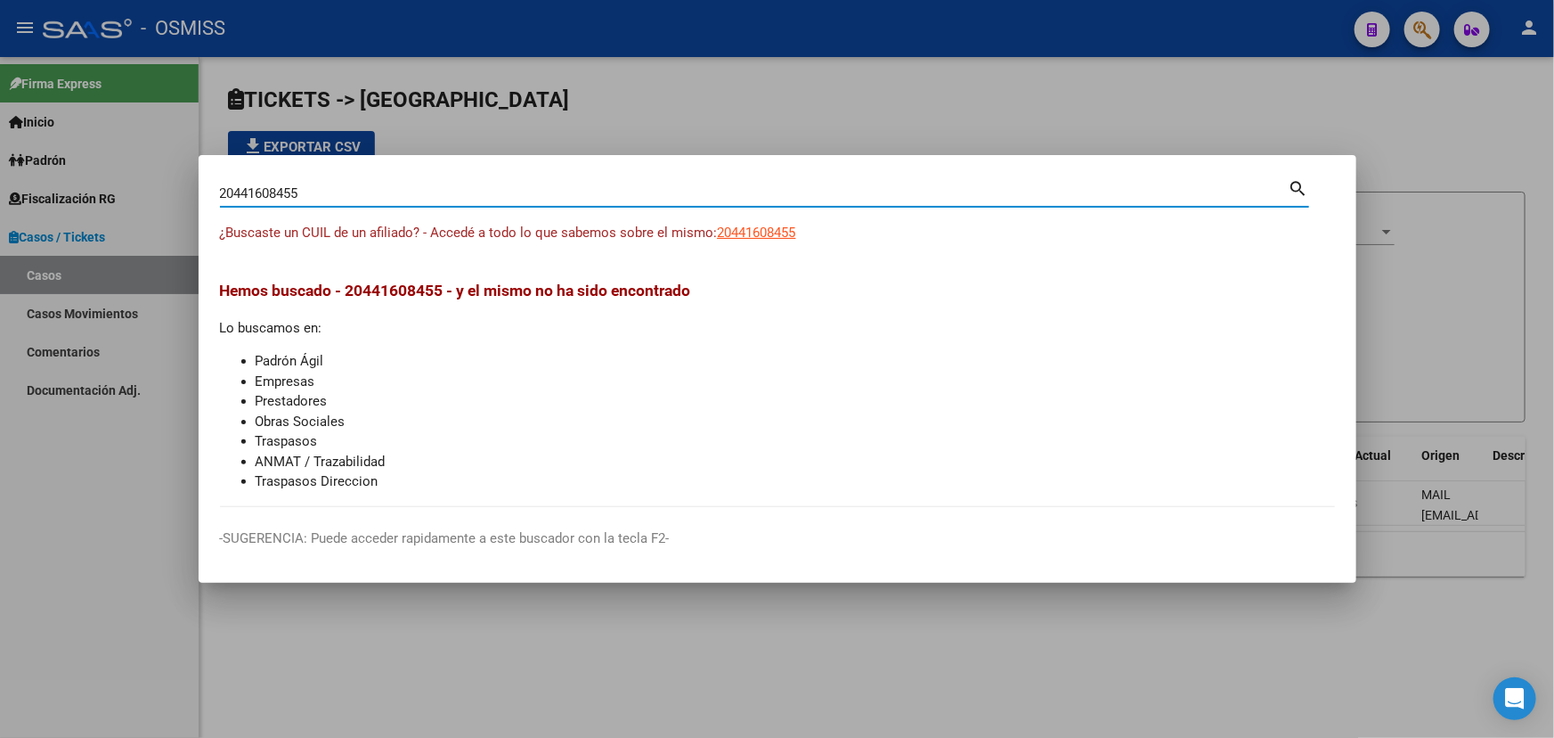
drag, startPoint x: 349, startPoint y: 188, endPoint x: 0, endPoint y: 182, distance: 349.2
click at [0, 182] on div "20441608455 Buscar (apellido, dni, cuil, nro traspaso, cuit, obra social) searc…" at bounding box center [777, 369] width 1554 height 738
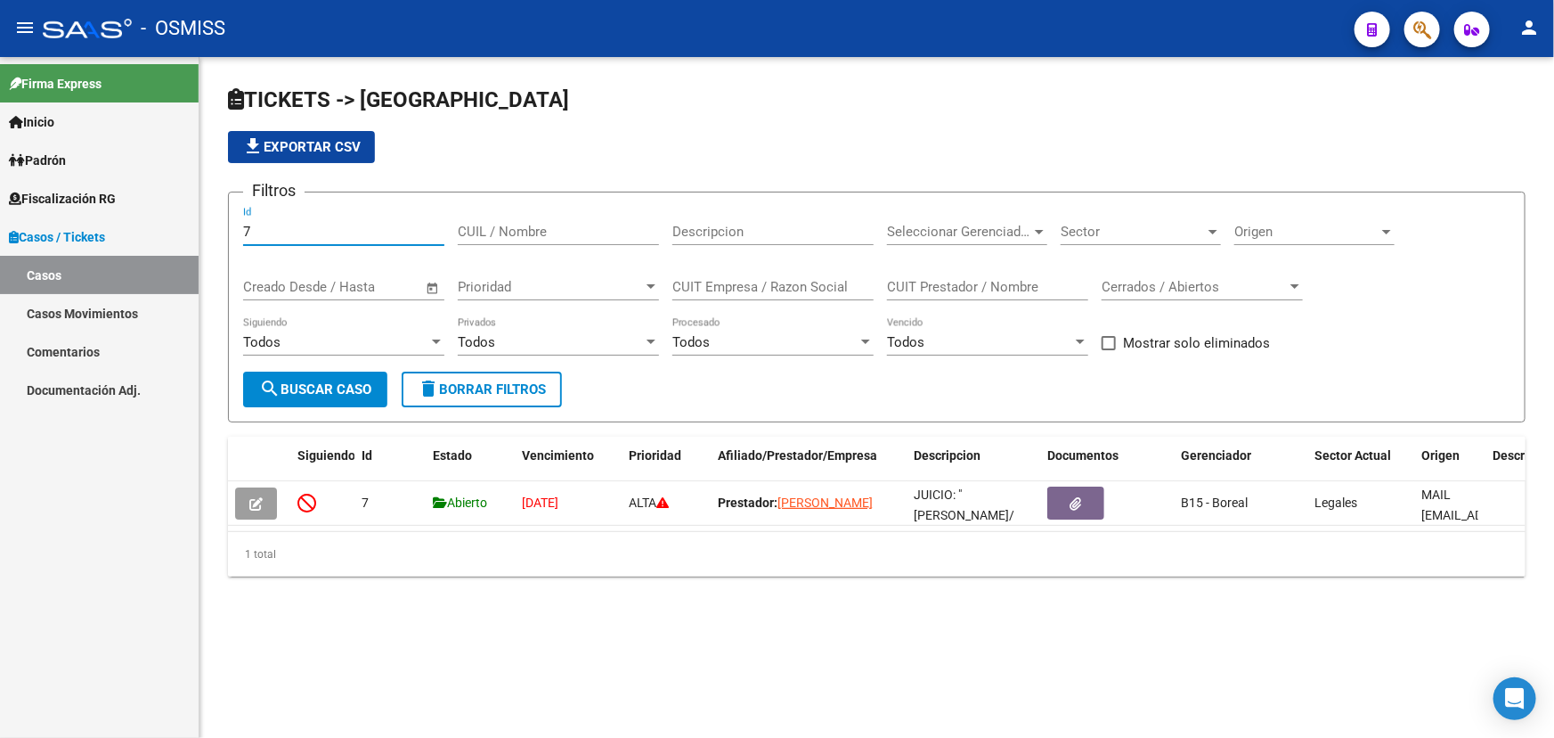
drag, startPoint x: 273, startPoint y: 238, endPoint x: 110, endPoint y: 240, distance: 163.9
click at [118, 240] on mat-sidenav-container "Firma Express Inicio Instructivos Contacto OS Padrón Afiliados Empadronados Cam…" at bounding box center [777, 397] width 1554 height 681
type input "2900"
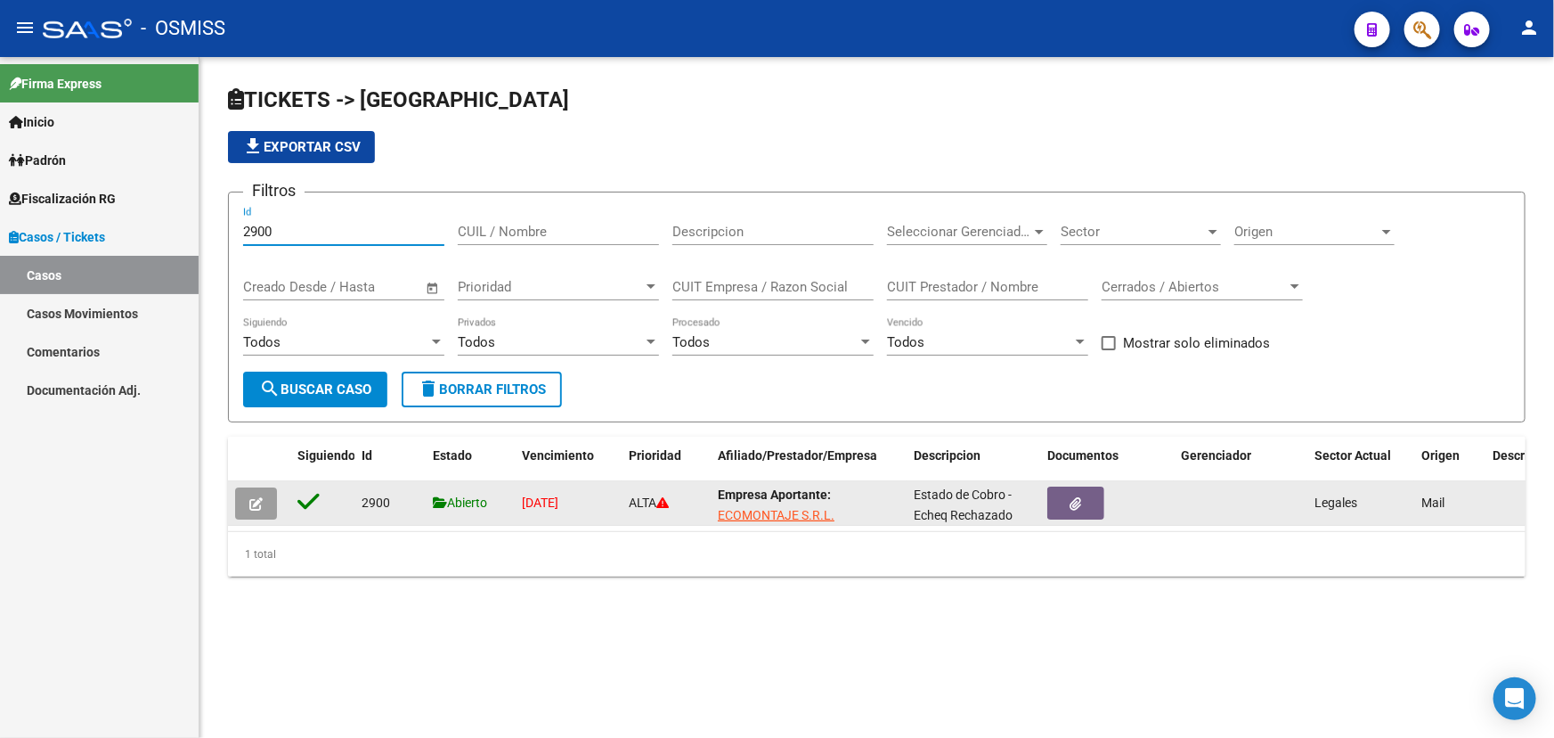
type input "2900"
click at [249, 513] on button "button" at bounding box center [256, 503] width 42 height 32
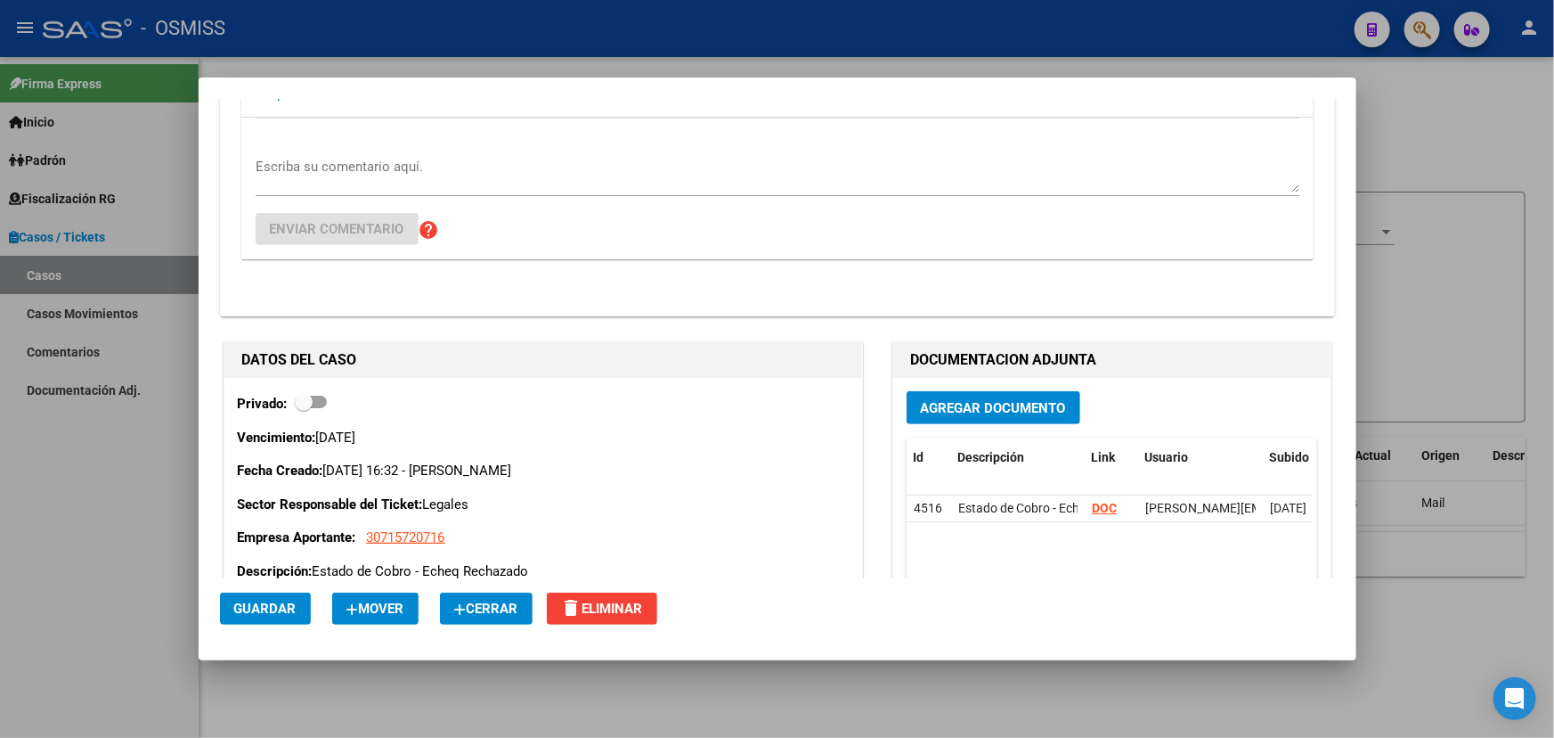
scroll to position [242, 0]
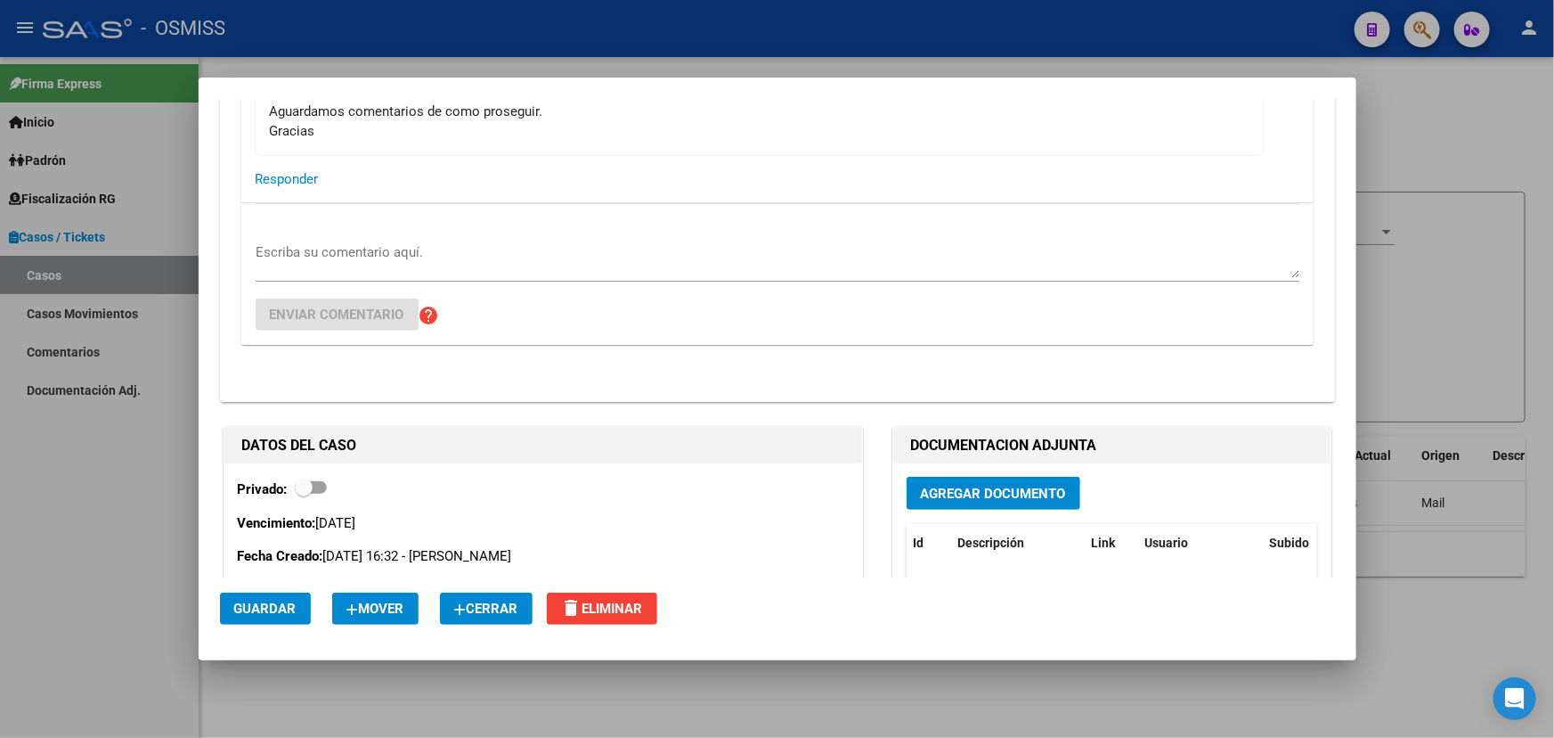
click at [303, 224] on div "Escriba su comentario aquí. Enviar comentario help" at bounding box center [778, 274] width 1044 height 142
click at [309, 256] on textarea "Escriba su comentario aquí." at bounding box center [778, 260] width 1044 height 36
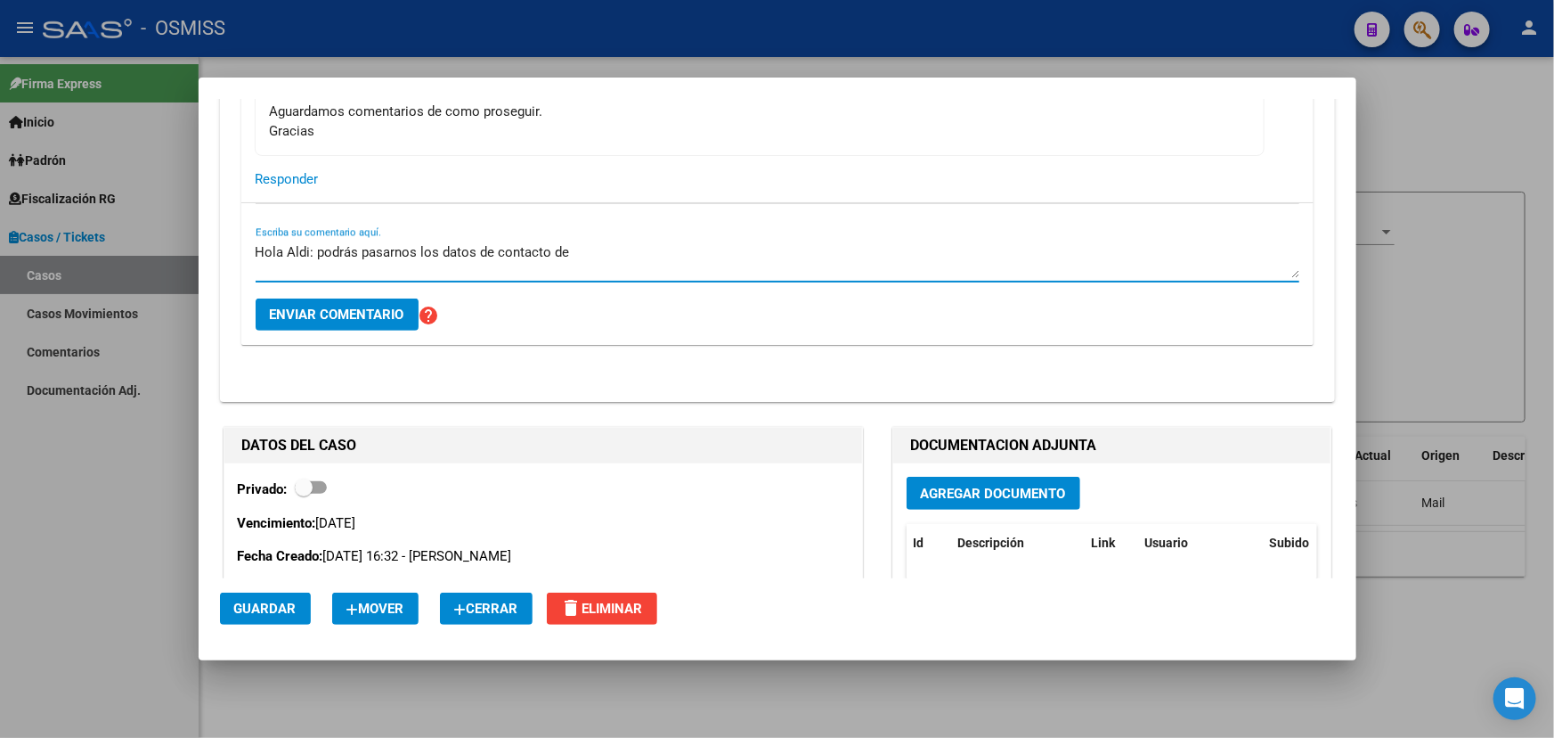
click at [526, 250] on textarea "Hola Aldi: podrás pasarnos los datos de contacto de" at bounding box center [778, 260] width 1044 height 36
click at [567, 246] on textarea "Hola Aldi: podrás pasarnos los datos de contacto de" at bounding box center [778, 260] width 1044 height 36
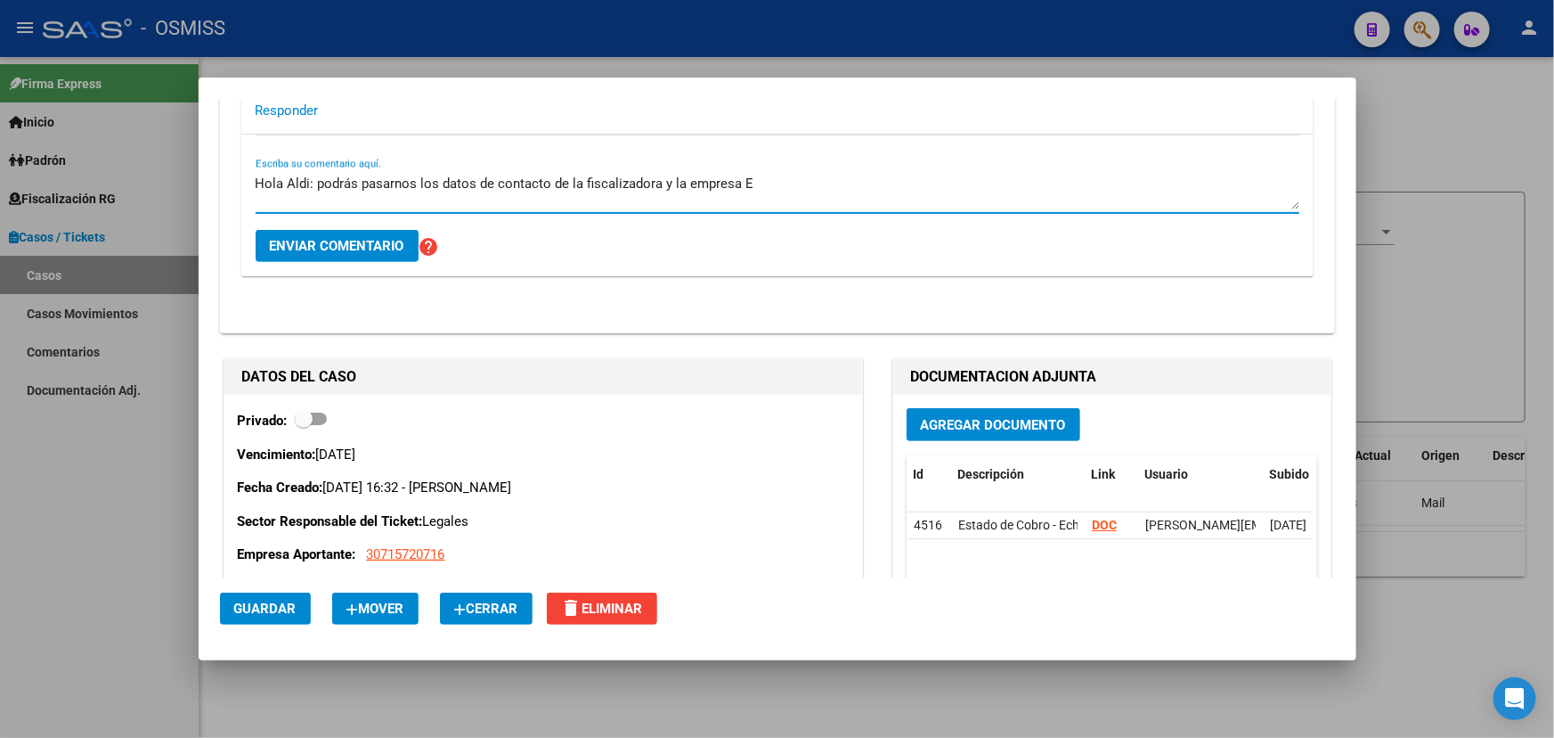
scroll to position [161, 0]
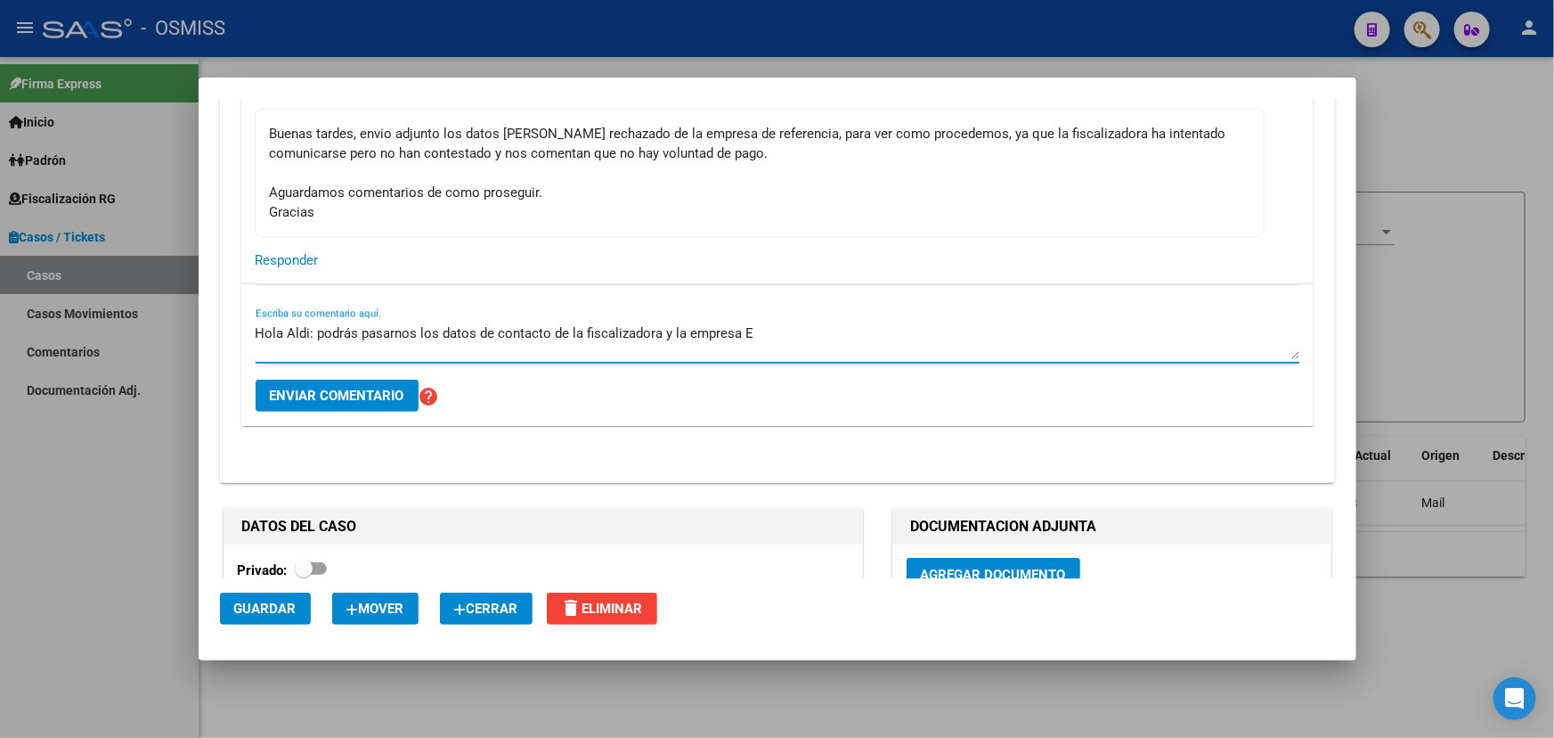
click at [754, 335] on textarea "Hola Aldi: podrás pasarnos los datos de contacto de la fiscalizadora y la empre…" at bounding box center [778, 341] width 1044 height 36
drag, startPoint x: 321, startPoint y: 327, endPoint x: 555, endPoint y: 338, distance: 234.5
click at [503, 336] on textarea "Hola Aldi: podrás pasarnos los datos de contacto de la fiscalizadora y la empre…" at bounding box center [778, 341] width 1044 height 36
click at [575, 338] on textarea "Hola Aldi: podrás pasarnos los datos de contacto de la fiscalizadora y la empre…" at bounding box center [778, 341] width 1044 height 36
click at [900, 332] on textarea "Hola Aldi: podrás pasarnos los datos de contacto de la fiscalizadora y la empre…" at bounding box center [778, 341] width 1044 height 36
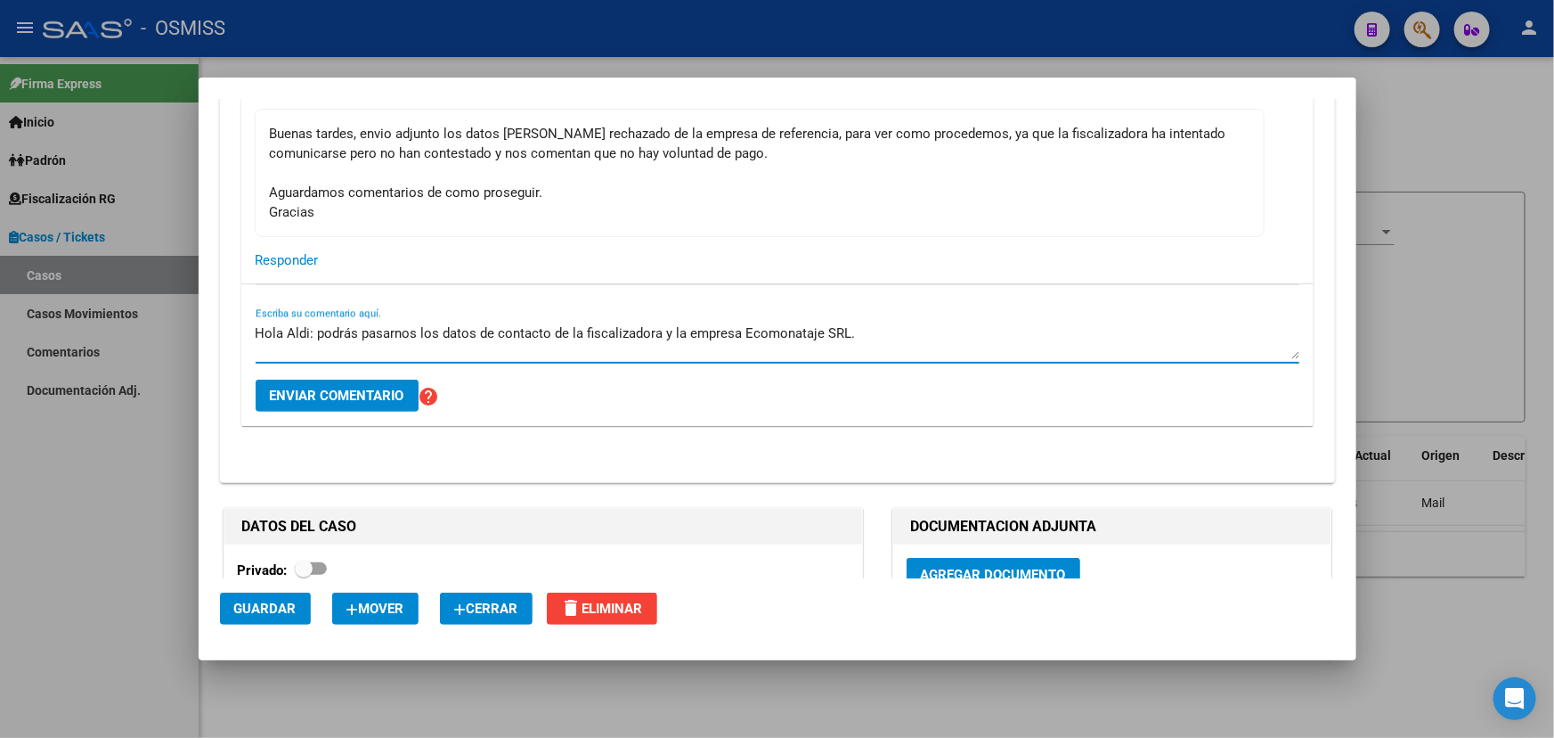
scroll to position [242, 0]
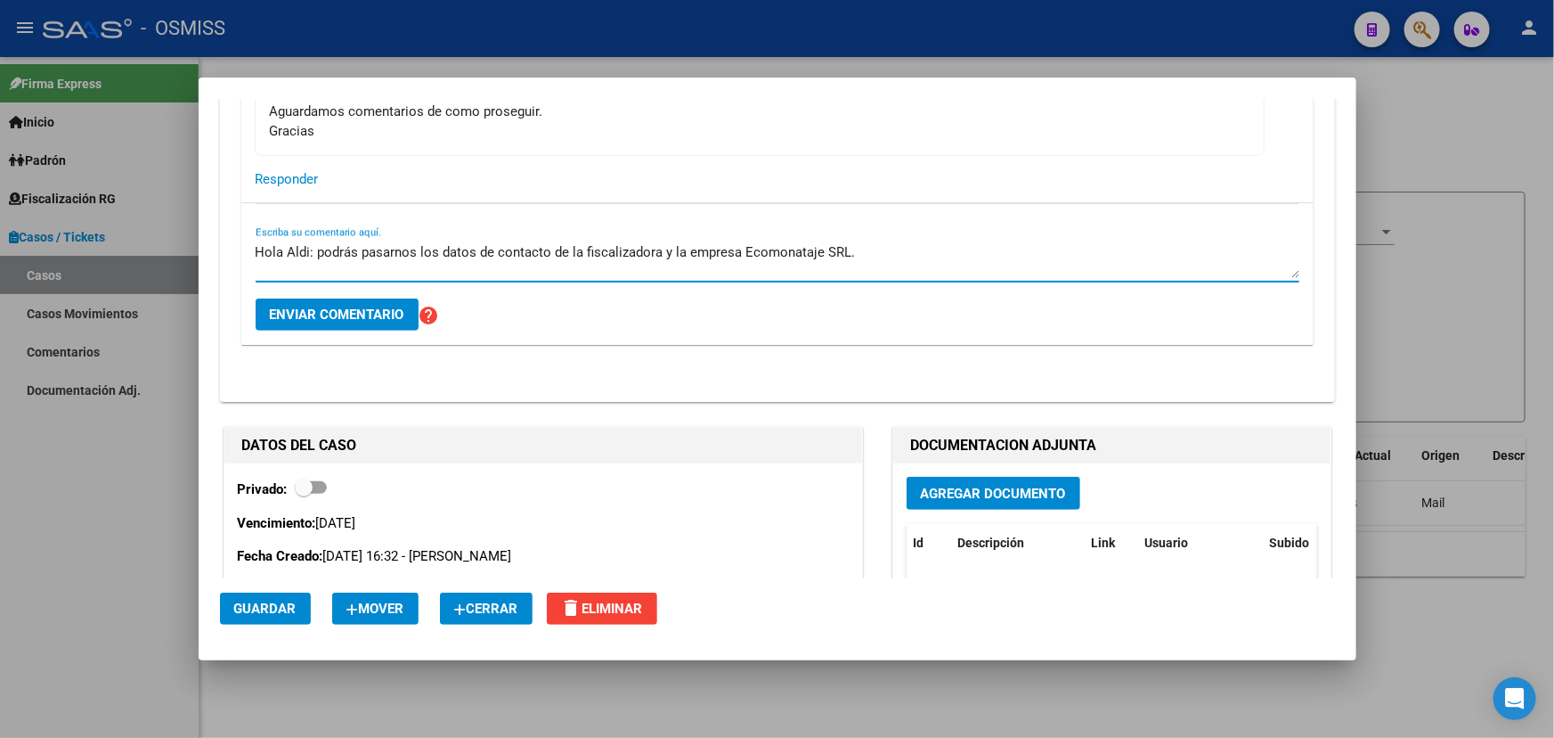
click at [877, 256] on textarea "Hola Aldi: podrás pasarnos los datos de contacto de la fiscalizadora y la empre…" at bounding box center [778, 260] width 1044 height 36
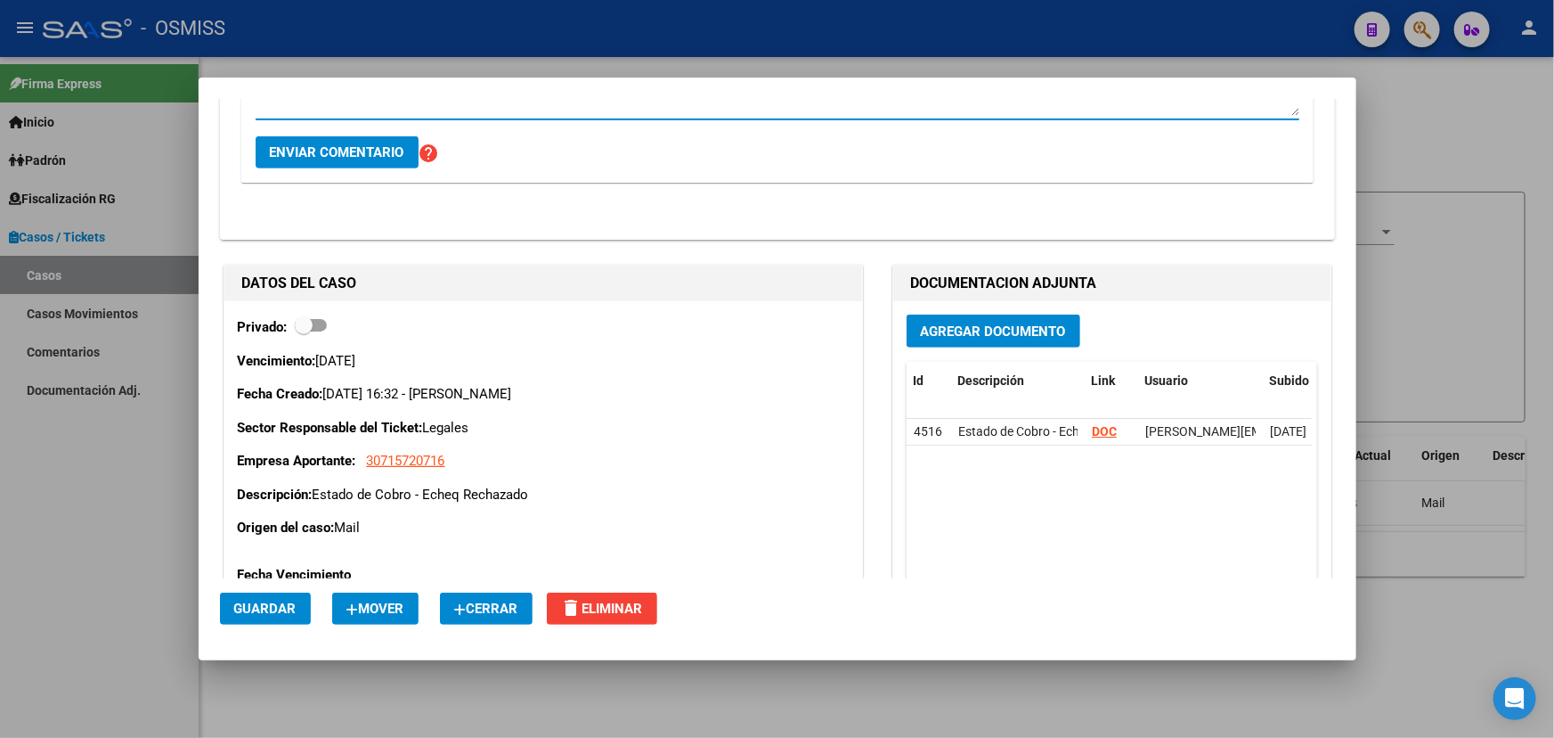
scroll to position [161, 0]
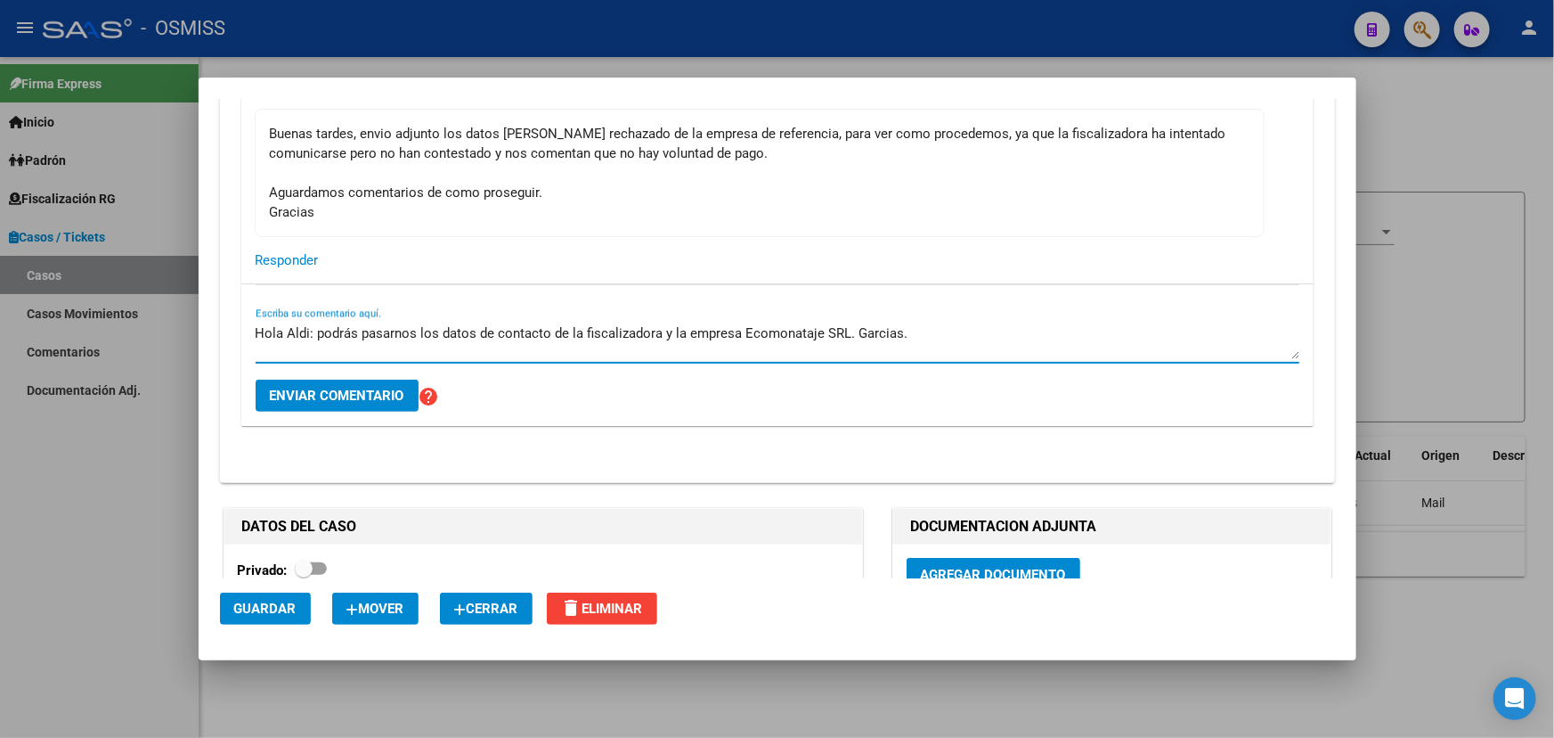
click at [869, 330] on textarea "Hola Aldi: podrás pasarnos los datos de contacto de la fiscalizadora y la empre…" at bounding box center [778, 341] width 1044 height 36
click at [318, 338] on textarea "Hola Aldi: podrás pasarnos los datos de contacto de la fiscalizadora y la empre…" at bounding box center [778, 341] width 1044 height 36
click at [852, 331] on textarea "Hola Aldi: ¿podrás pasarnos los datos de contacto de la fiscalizadora y la empr…" at bounding box center [778, 341] width 1044 height 36
type textarea "Hola Aldi: ¿podrás pasarnos los datos de contacto de la fiscalizadora y la empr…"
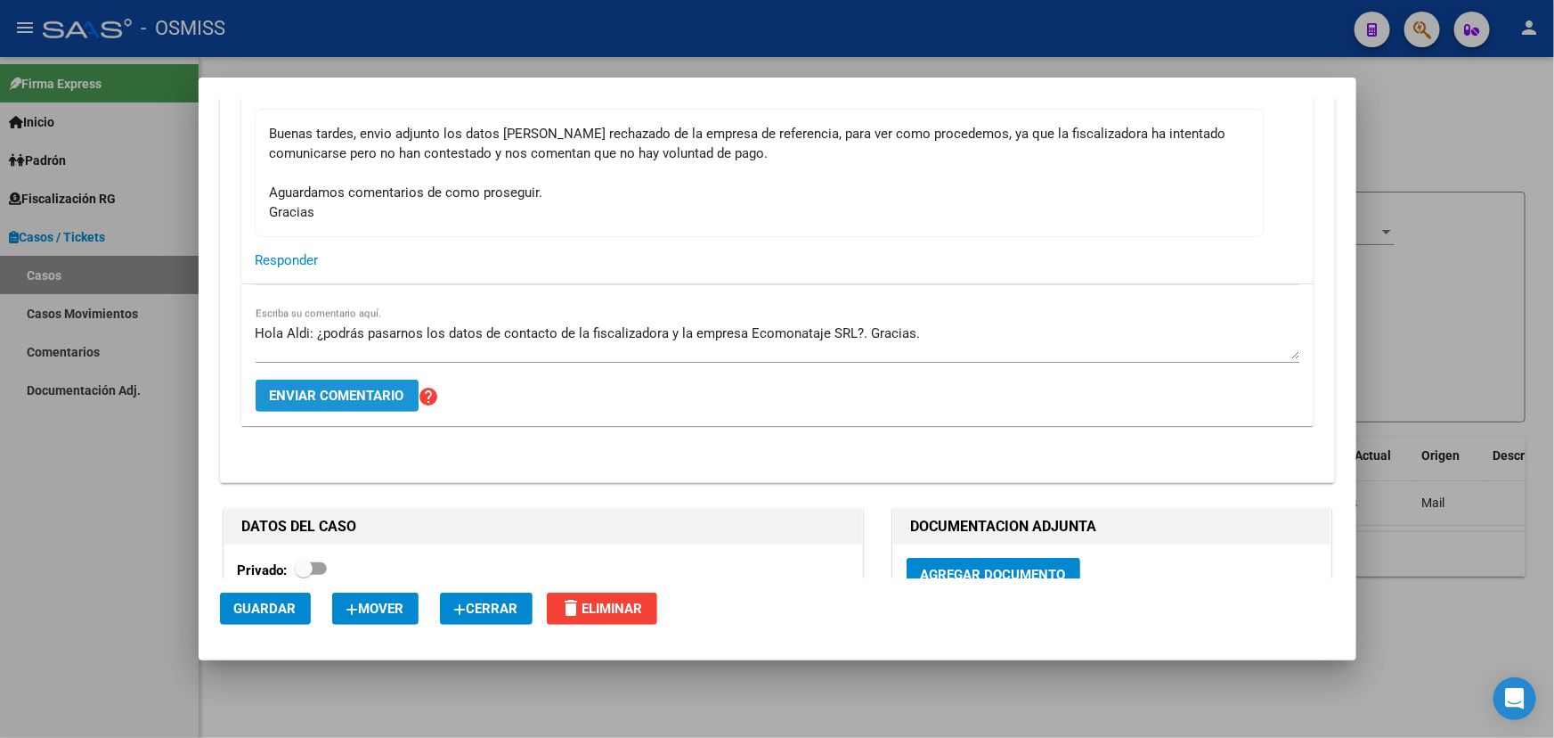
click at [384, 391] on span "Enviar comentario" at bounding box center [337, 395] width 134 height 16
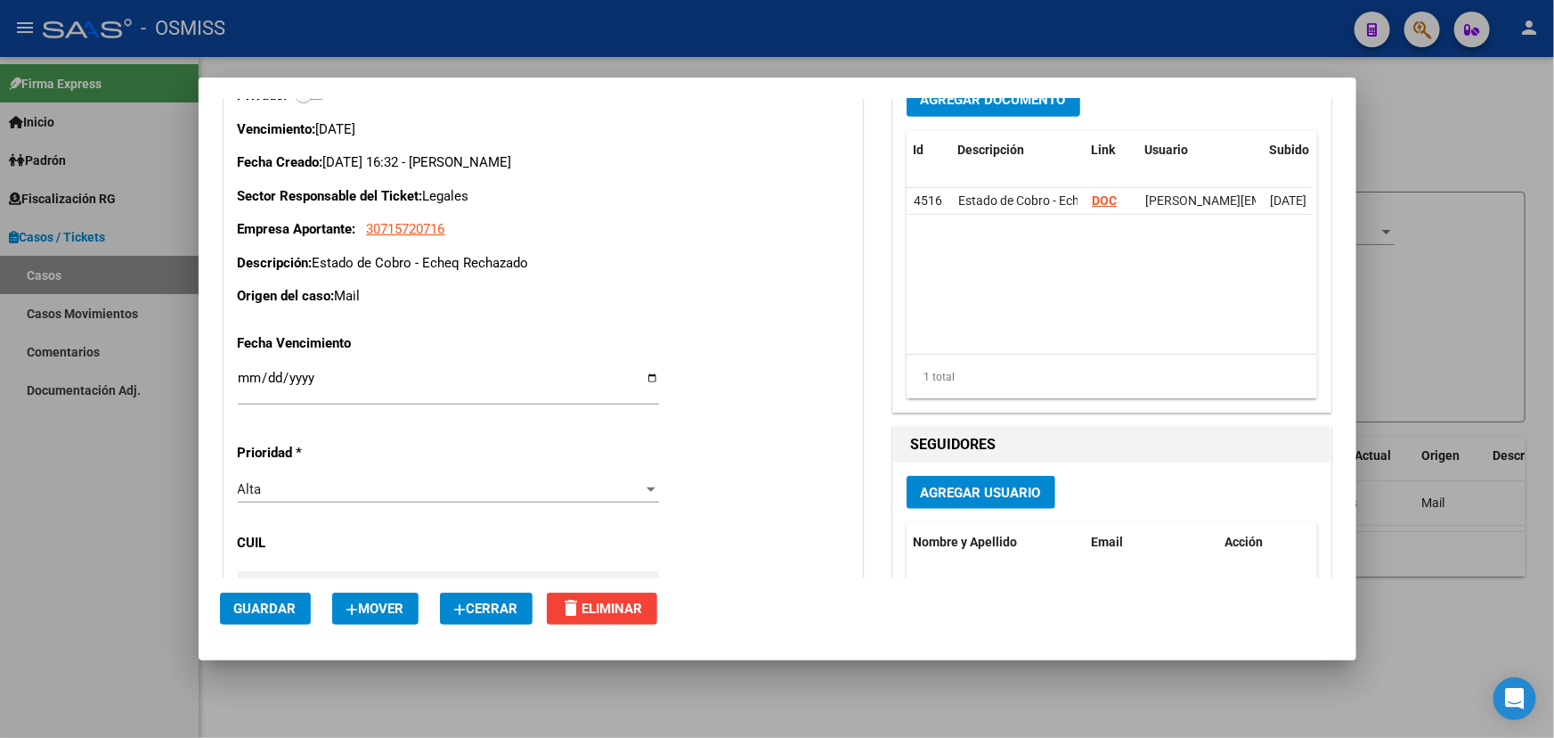
scroll to position [810, 0]
